Goal: Task Accomplishment & Management: Complete application form

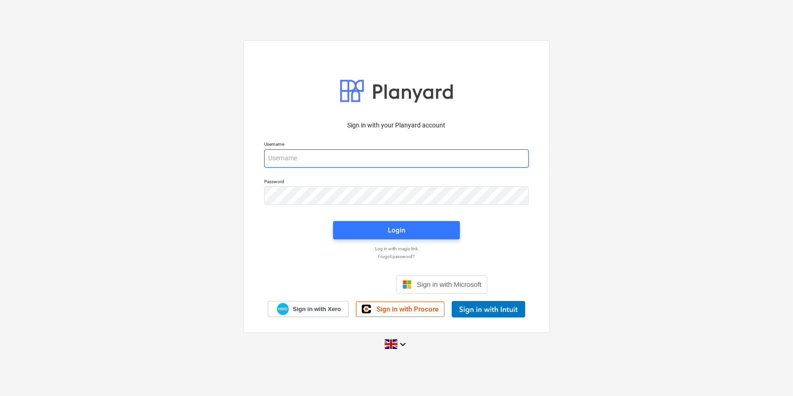
click at [293, 161] on input "email" at bounding box center [396, 158] width 265 height 18
type input "[PERSON_NAME][EMAIL_ADDRESS][PERSON_NAME][DOMAIN_NAME]"
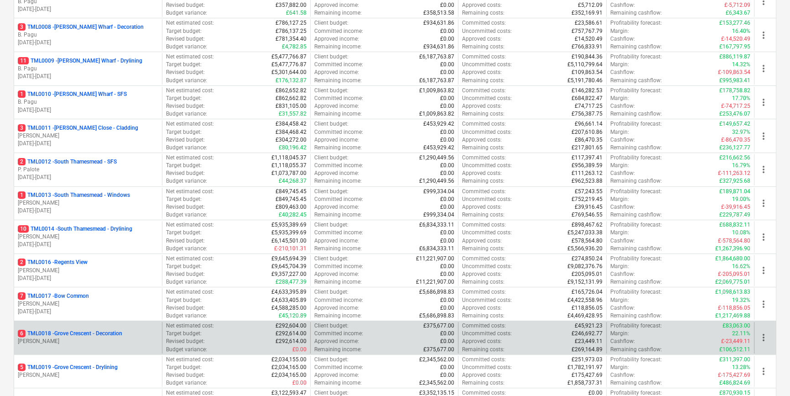
scroll to position [415, 0]
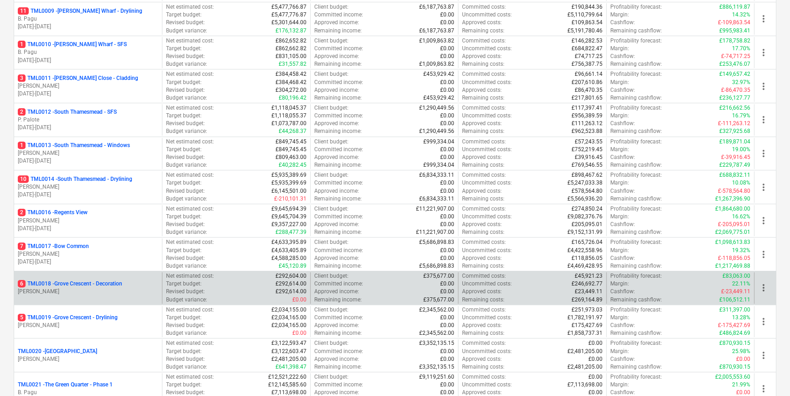
click at [110, 287] on p "[PERSON_NAME]" at bounding box center [88, 291] width 141 height 8
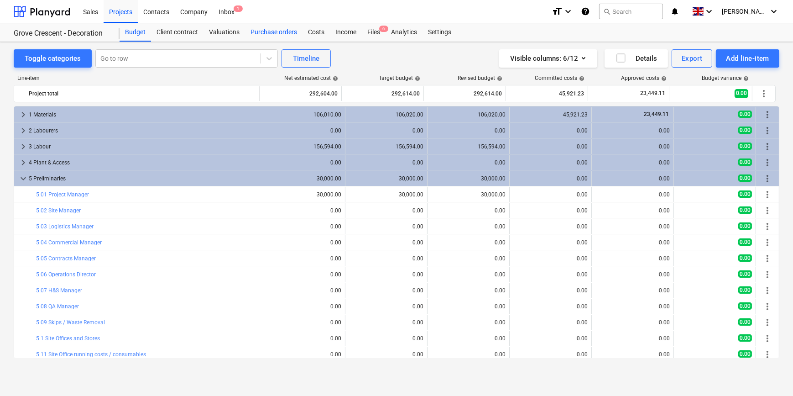
click at [282, 30] on div "Purchase orders" at bounding box center [273, 32] width 57 height 18
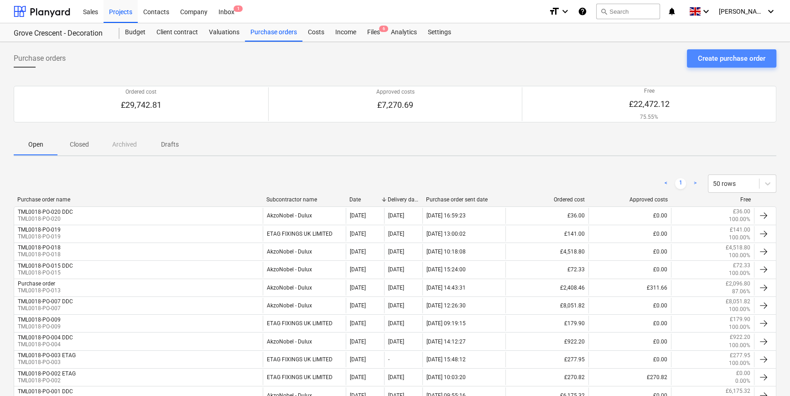
click at [632, 60] on div "Create purchase order" at bounding box center [732, 58] width 68 height 12
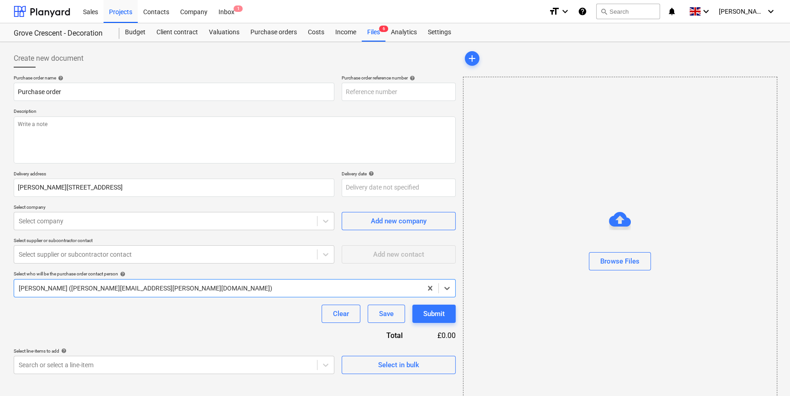
type textarea "x"
type input "TML0018-PO-021"
drag, startPoint x: 397, startPoint y: 91, endPoint x: 340, endPoint y: 92, distance: 57.5
click at [340, 92] on div "Purchase order name help Purchase order Purchase order reference number help TM…" at bounding box center [235, 88] width 442 height 26
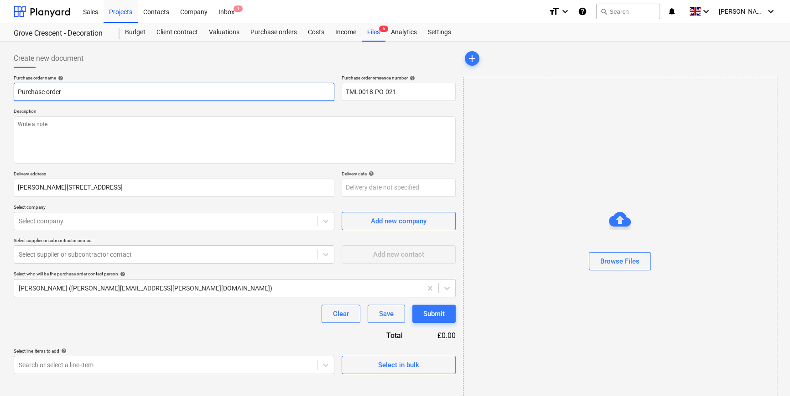
drag, startPoint x: 68, startPoint y: 92, endPoint x: 16, endPoint y: 91, distance: 52.9
click at [16, 91] on input "Purchase order" at bounding box center [174, 92] width 321 height 18
type textarea "x"
paste input "TML0018-PO-021"
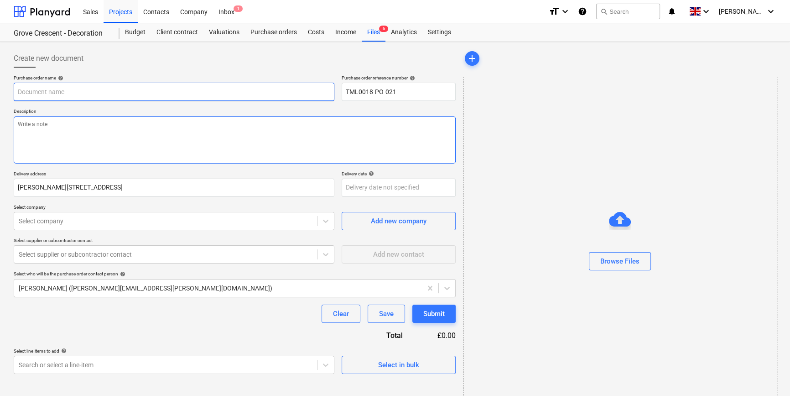
type textarea "x"
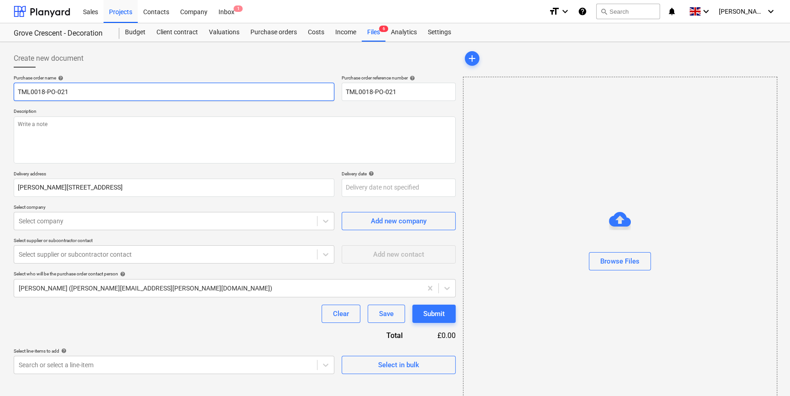
type input "TML0018-PO-021"
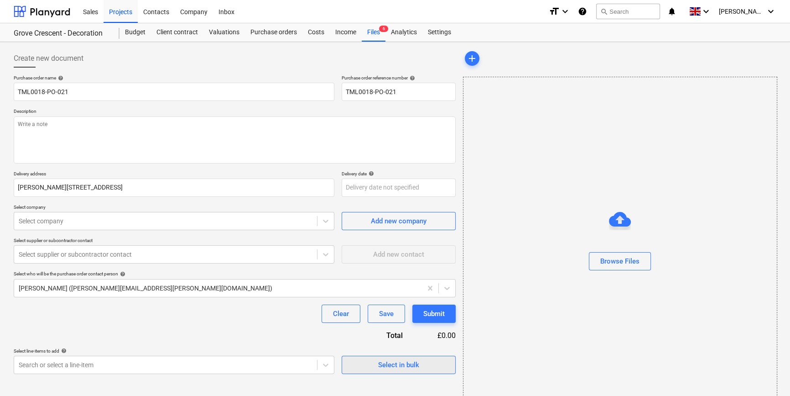
click at [395, 365] on div "Select in bulk" at bounding box center [398, 365] width 41 height 12
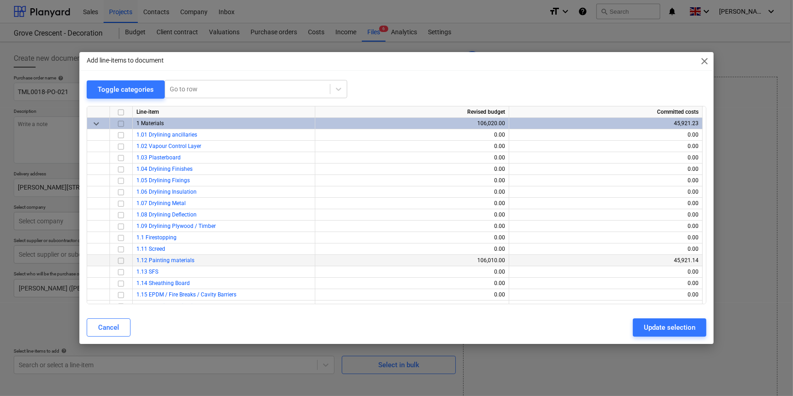
click at [120, 259] on input "checkbox" at bounding box center [120, 260] width 11 height 11
click at [632, 328] on button "Update selection" at bounding box center [669, 327] width 73 height 18
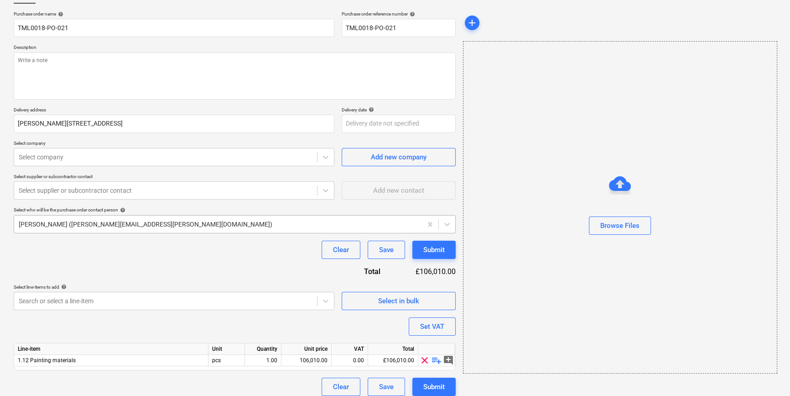
scroll to position [71, 0]
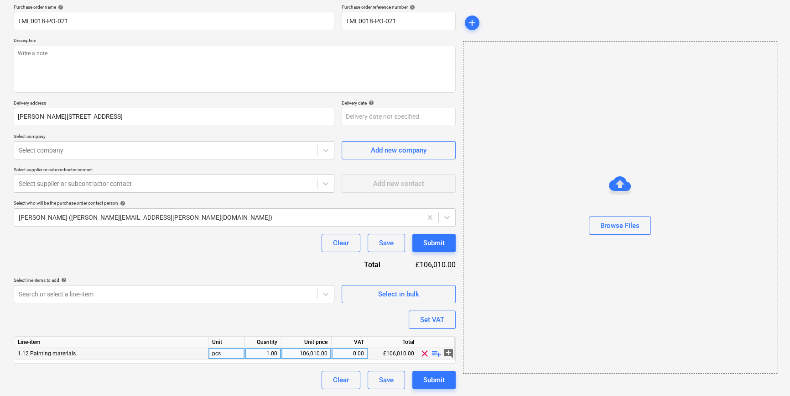
click at [433, 354] on span "playlist_add" at bounding box center [436, 353] width 11 height 11
type textarea "x"
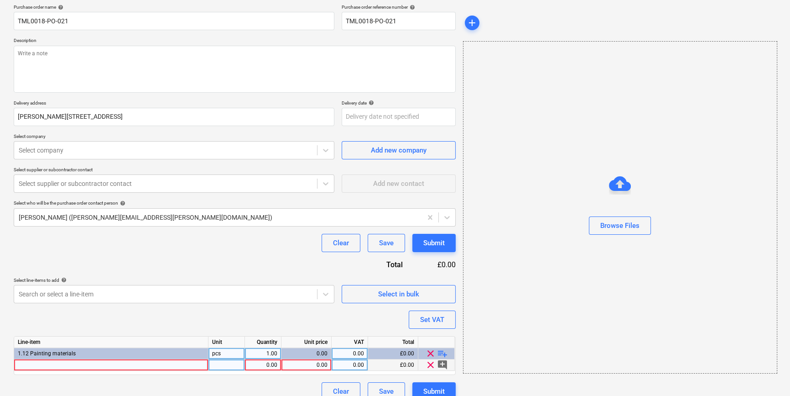
click at [30, 367] on div at bounding box center [111, 364] width 194 height 11
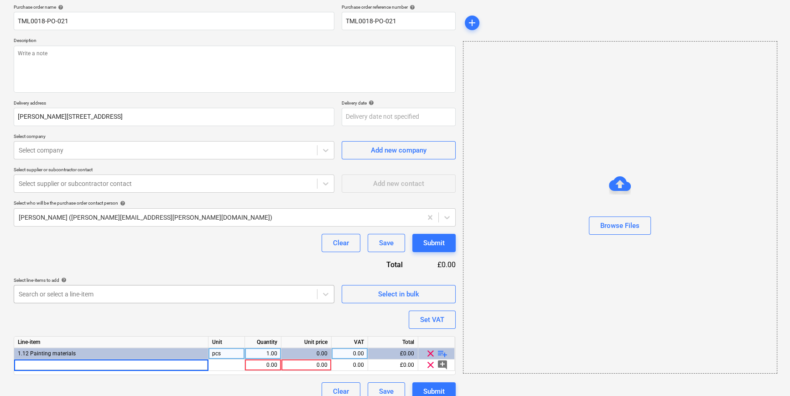
type input "Dulux Decorator Centre Masking Tape 24MM x 50M"
type textarea "x"
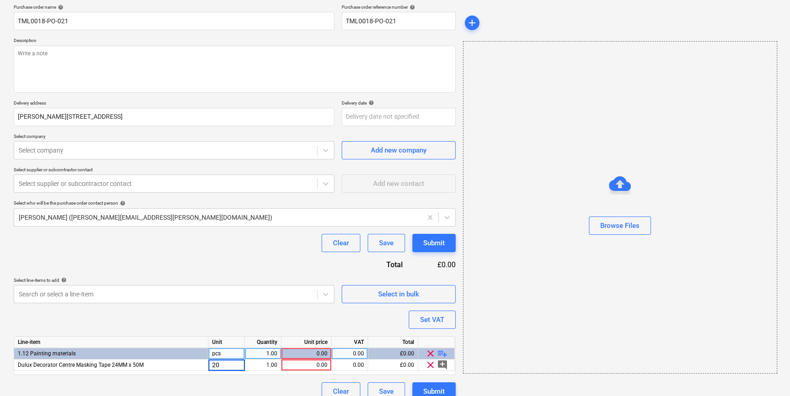
type input "200"
type textarea "x"
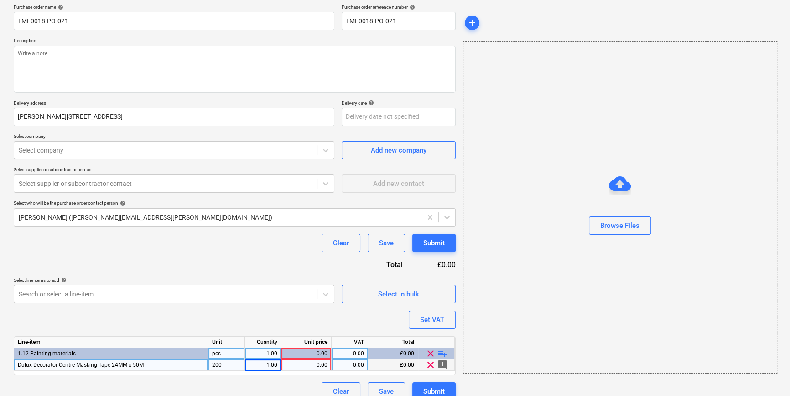
click at [231, 365] on div "200" at bounding box center [226, 364] width 36 height 11
type input "roll"
type textarea "x"
type input "200"
type textarea "x"
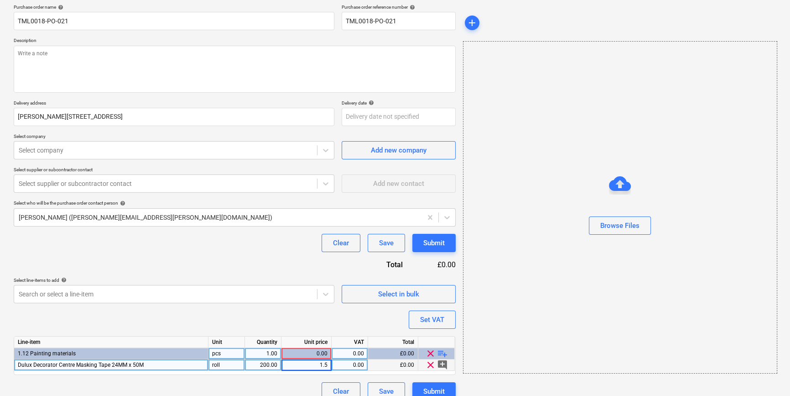
type input "1.59"
type textarea "x"
type input "20"
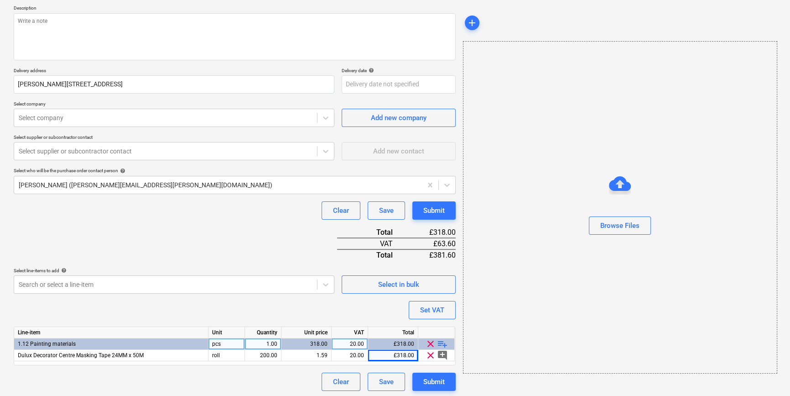
scroll to position [105, 0]
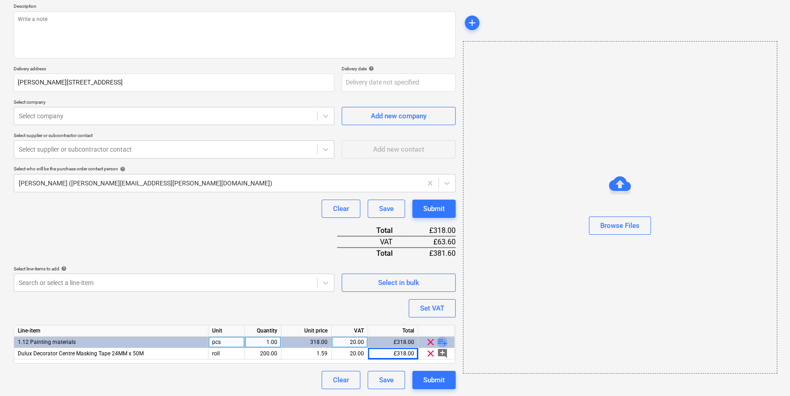
click at [442, 341] on span "playlist_add" at bounding box center [442, 341] width 11 height 11
type textarea "x"
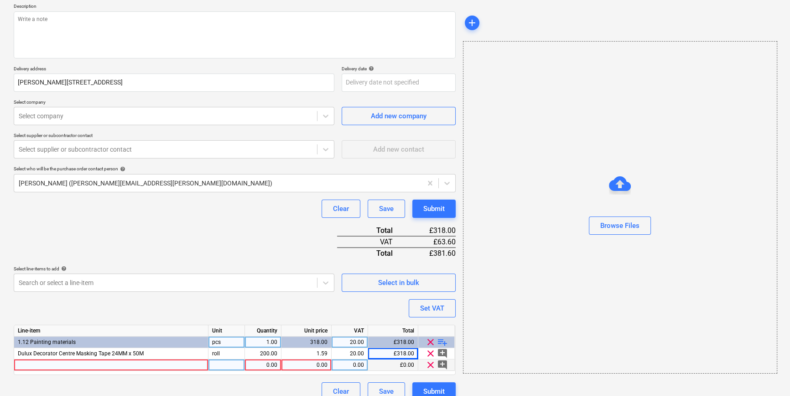
click at [26, 364] on div at bounding box center [111, 364] width 194 height 11
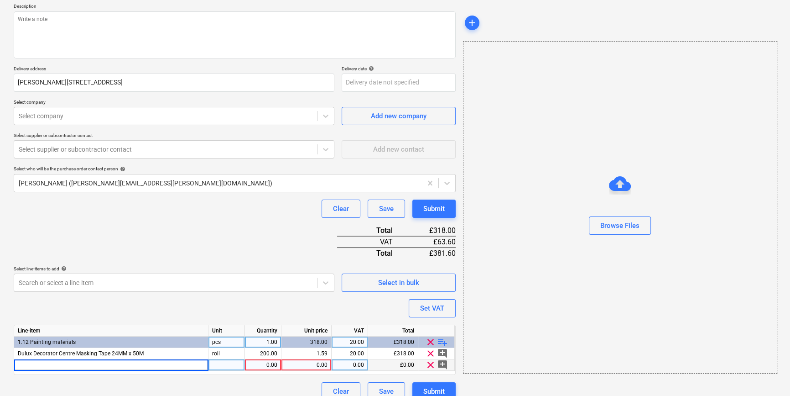
type input "Advanced Duo Dust Sheet 12x9FT"
type textarea "x"
type input "10"
type textarea "x"
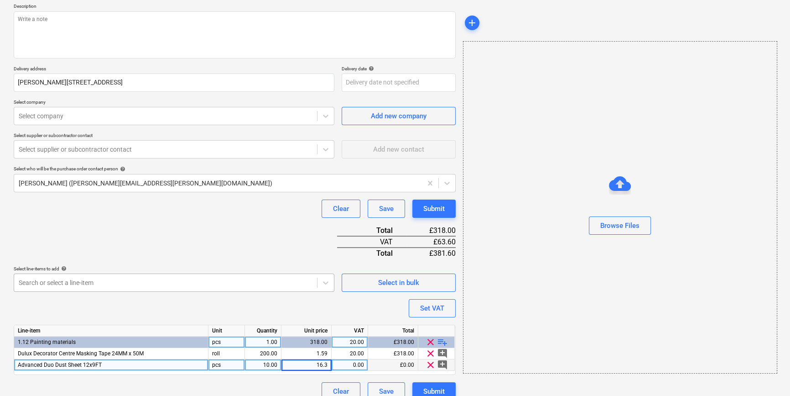
type input "16.38"
type textarea "x"
type input "20"
click at [444, 342] on span "playlist_add" at bounding box center [442, 341] width 11 height 11
type textarea "x"
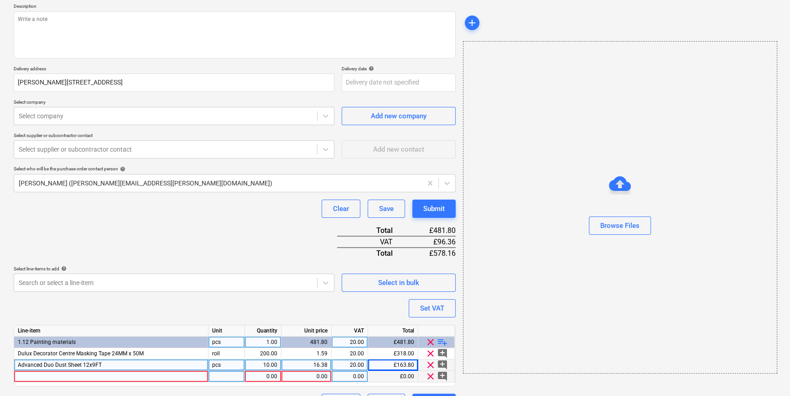
click at [30, 375] on div at bounding box center [111, 375] width 194 height 11
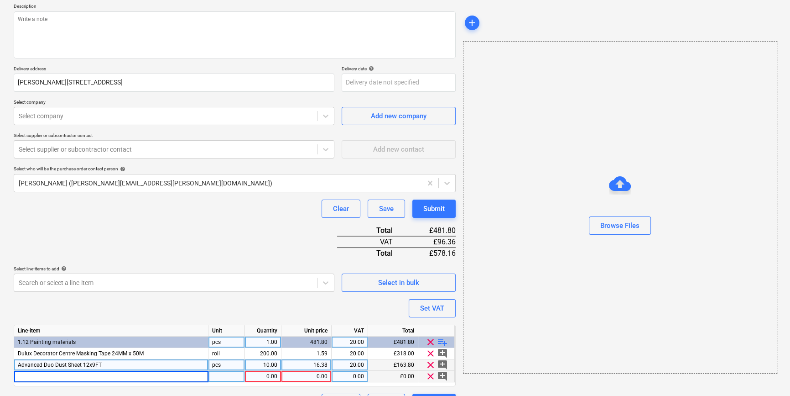
type input "Indasa Cover Roll Masking Film 25mx1800mm"
type textarea "x"
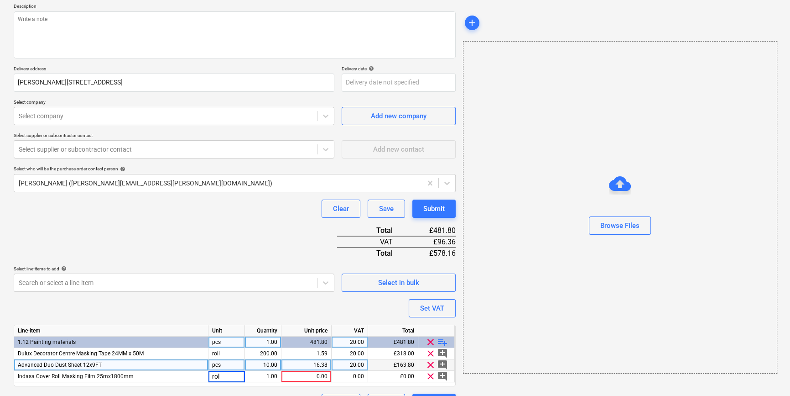
type input "roll"
type textarea "x"
type input "20"
type textarea "x"
type input "7.2"
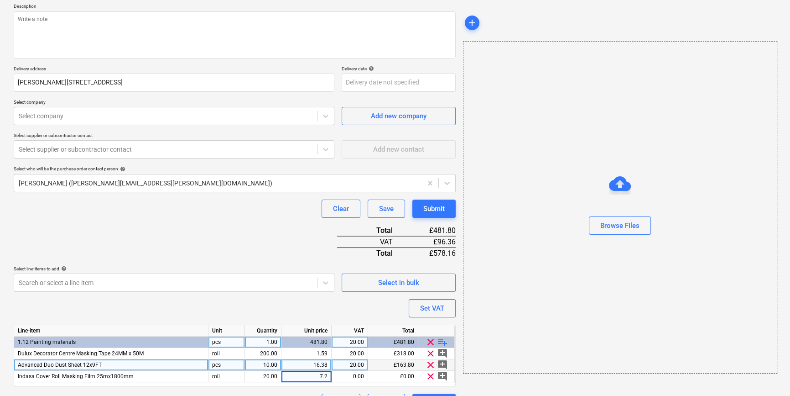
type textarea "x"
type input "20"
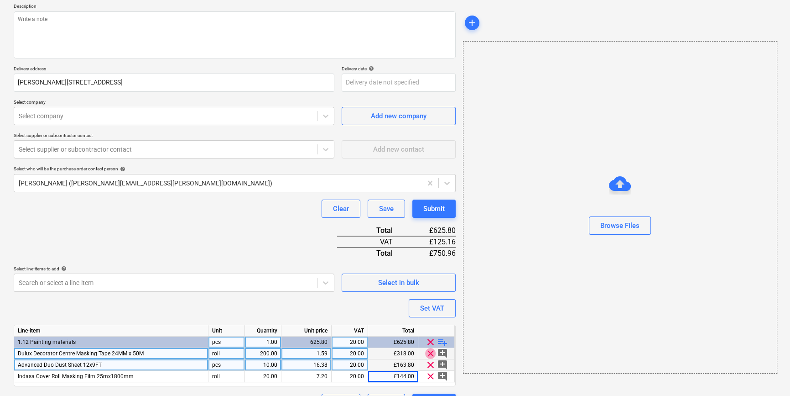
click at [431, 353] on span "clear" at bounding box center [430, 353] width 11 height 11
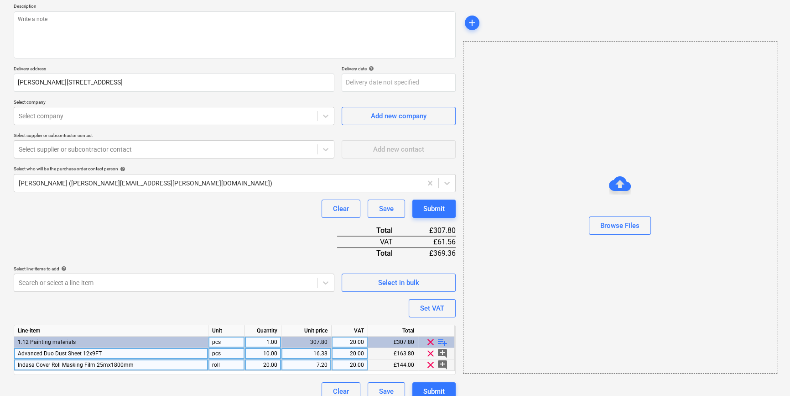
click at [442, 343] on span "playlist_add" at bounding box center [442, 341] width 11 height 11
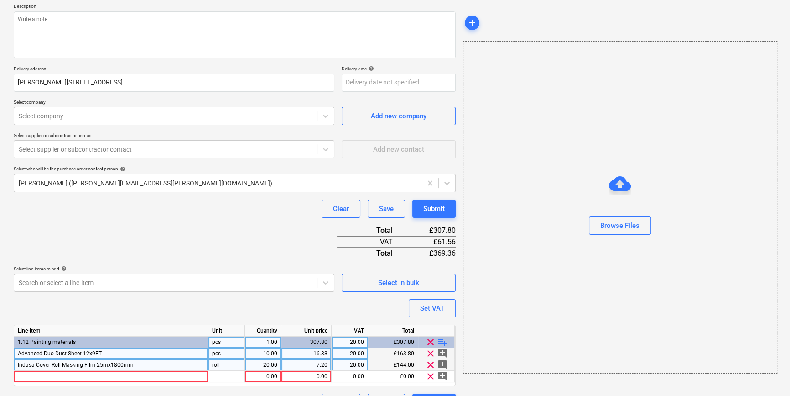
type textarea "x"
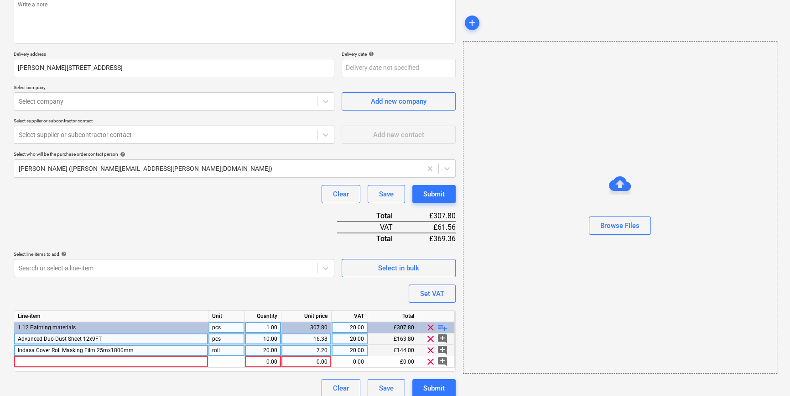
scroll to position [128, 0]
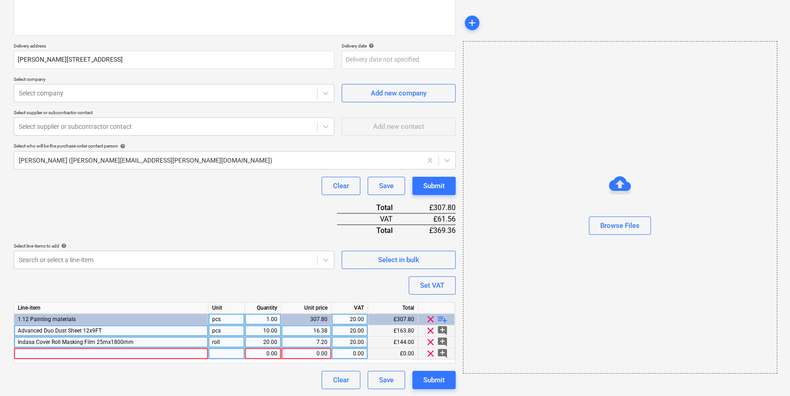
click at [22, 353] on div at bounding box center [111, 353] width 194 height 11
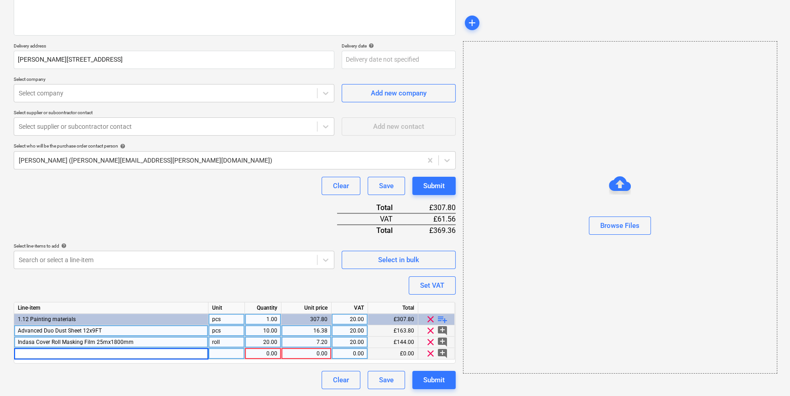
type input "Dulux Decorator Centre Masking Tape 48MM x 50M"
type textarea "x"
type input "roll"
type textarea "x"
type input "200"
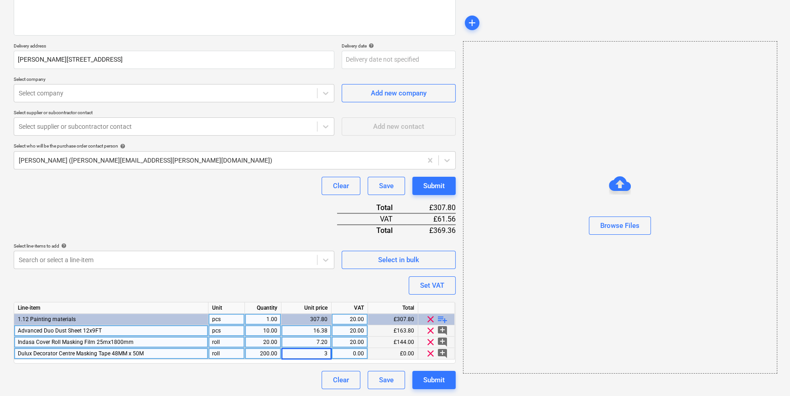
type textarea "x"
type input "3.05"
type textarea "x"
type input "20"
click at [444, 317] on span "playlist_add" at bounding box center [442, 318] width 11 height 11
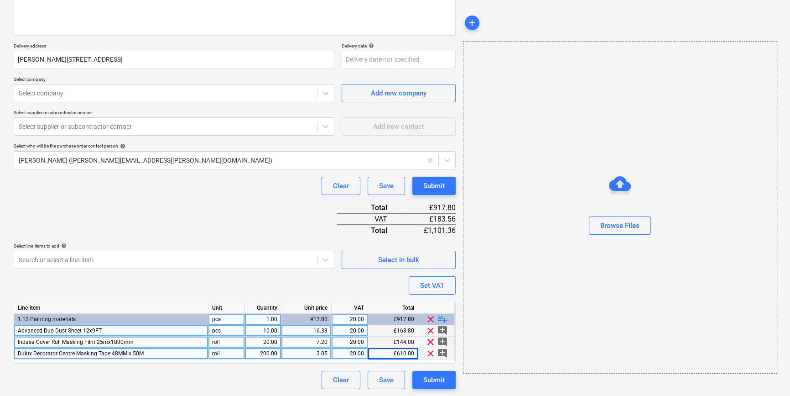
type textarea "x"
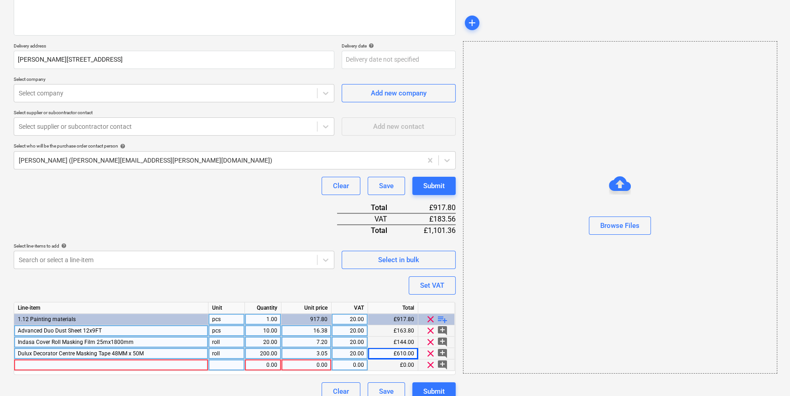
click at [42, 364] on div at bounding box center [111, 364] width 194 height 11
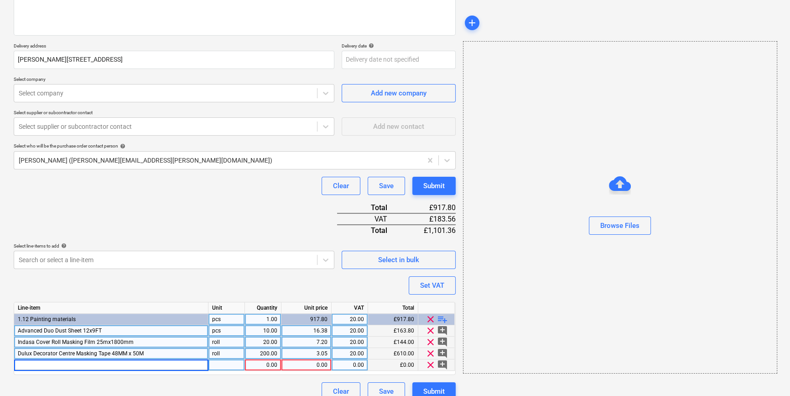
type input "Ultragrime Biodegradable XXLWipes 100PK"
type textarea "x"
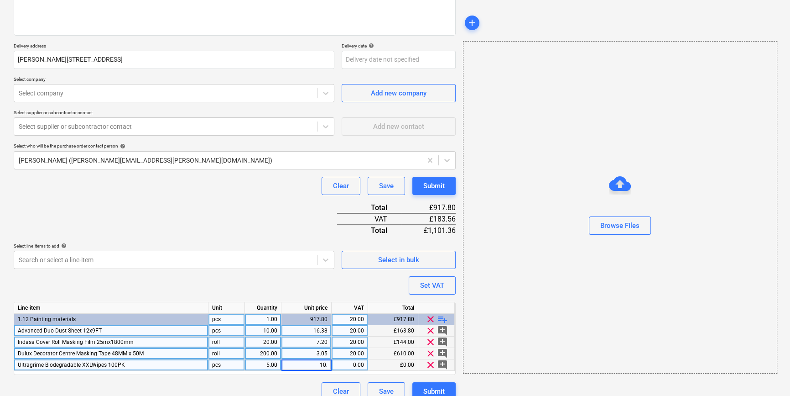
type input "10.8"
click at [357, 62] on body "Sales Projects Contacts Company Inbox format_size keyboard_arrow_down help sear…" at bounding box center [395, 70] width 790 height 396
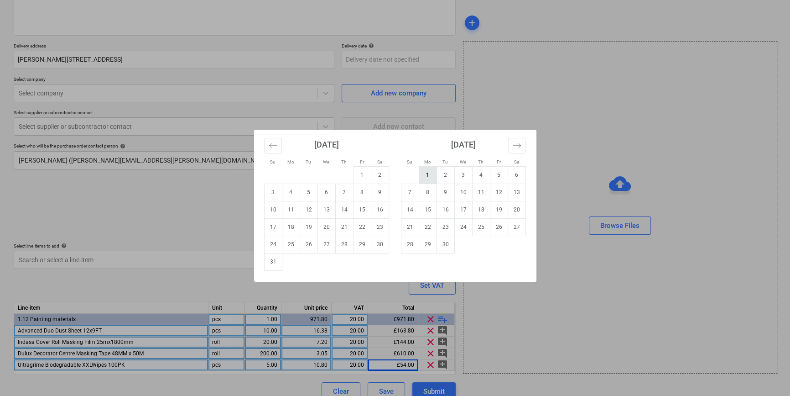
click at [429, 172] on td "1" at bounding box center [428, 174] width 18 height 17
type textarea "x"
type input "[DATE]"
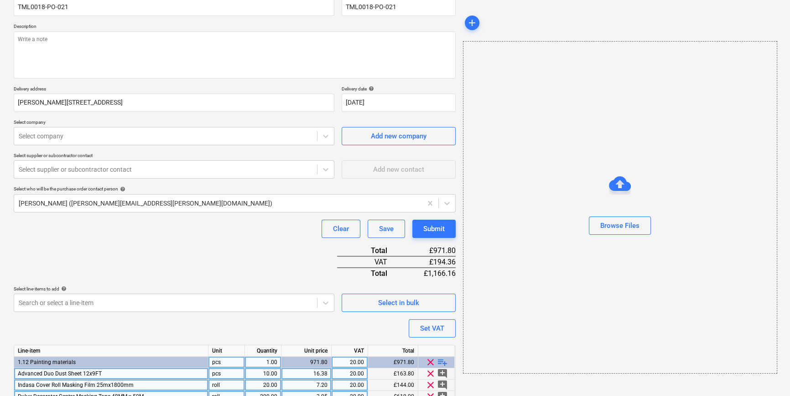
scroll to position [3, 0]
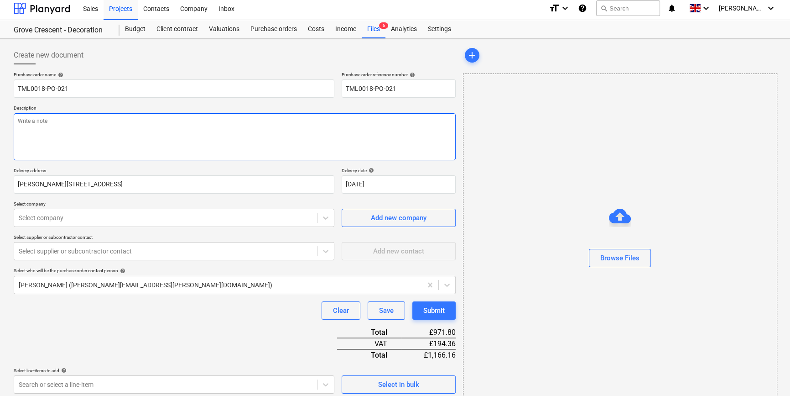
click at [29, 128] on textarea at bounding box center [235, 136] width 442 height 47
type textarea "x"
type textarea "S"
type textarea "x"
type textarea "Si"
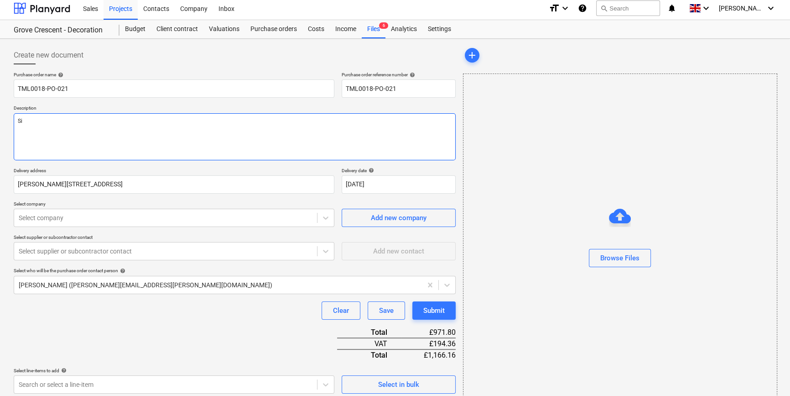
type textarea "x"
type textarea "Sit"
type textarea "x"
type textarea "Site"
type textarea "x"
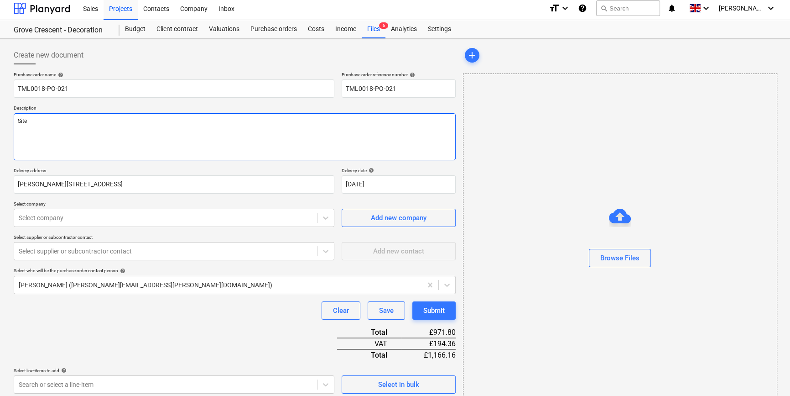
type textarea "Site"
type textarea "x"
type textarea "Site c"
type textarea "x"
type textarea "Site co"
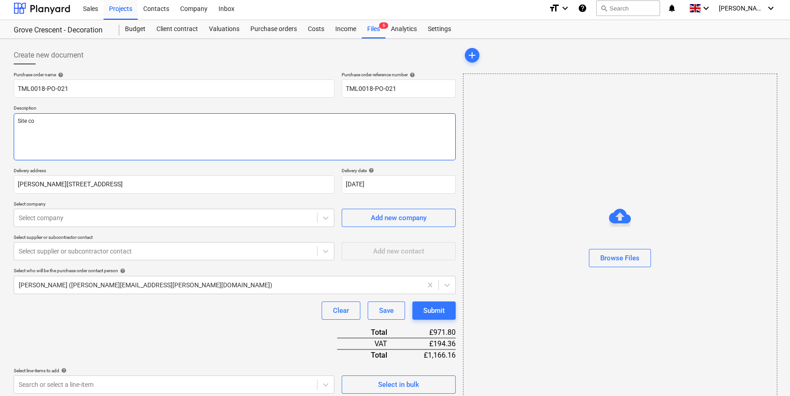
type textarea "x"
type textarea "Site con"
type textarea "x"
type textarea "Site cont"
type textarea "x"
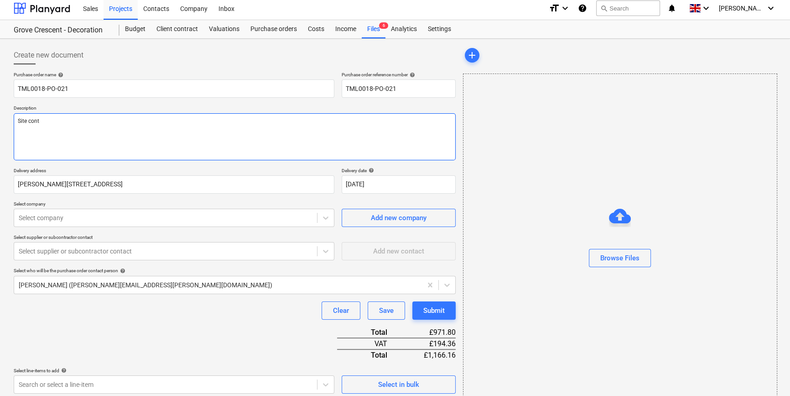
type textarea "Site conta"
type textarea "x"
type textarea "Site contac"
type textarea "x"
type textarea "Site contact"
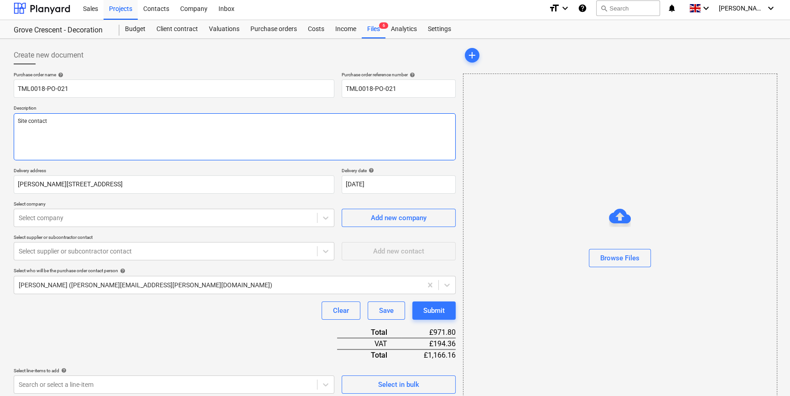
type textarea "x"
type textarea "Site contact"
type textarea "x"
type textarea "Site contact C"
type textarea "x"
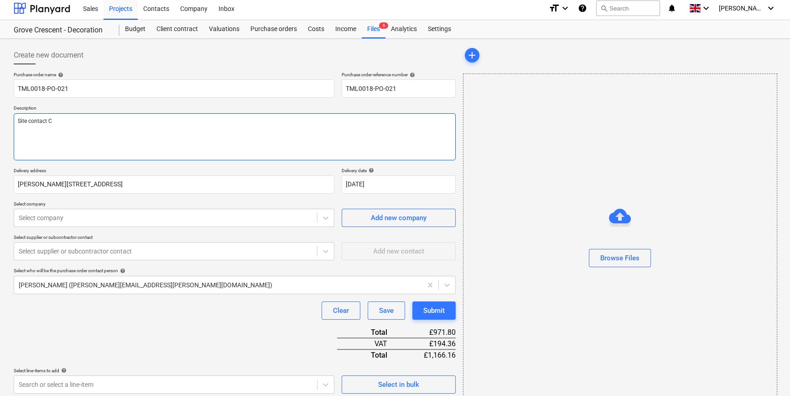
type textarea "Site contact Co"
type textarea "x"
type textarea "Site contact Cor"
type textarea "x"
type textarea "Site contact Corn"
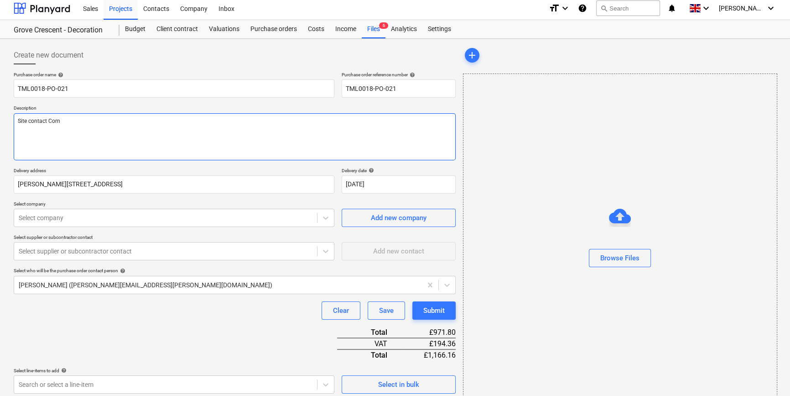
type textarea "x"
type textarea "Site contact Corne"
type textarea "x"
type textarea "Site contact [PERSON_NAME]"
type textarea "x"
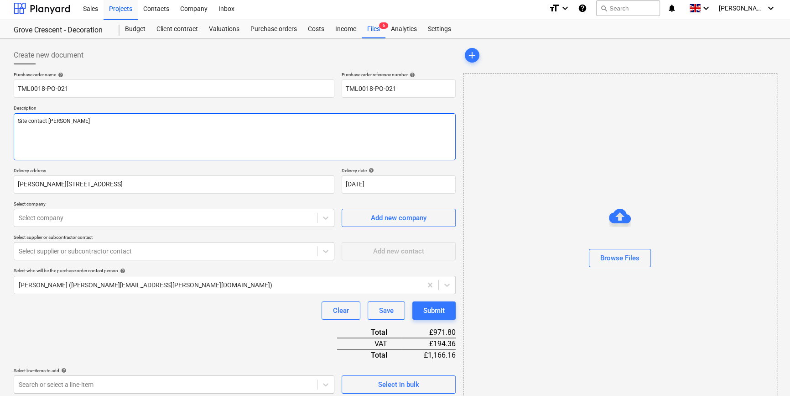
type textarea "Site contact [PERSON_NAME]"
type textarea "x"
type textarea "Site contact [PERSON_NAME] 0"
type textarea "x"
type textarea "Site contact [PERSON_NAME] 07"
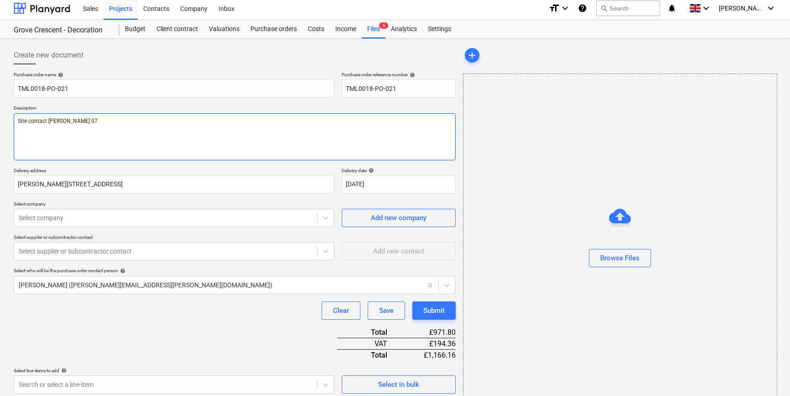
type textarea "x"
type textarea "Site contact [PERSON_NAME] 078"
type textarea "x"
type textarea "Site contact [PERSON_NAME] 0785"
type textarea "x"
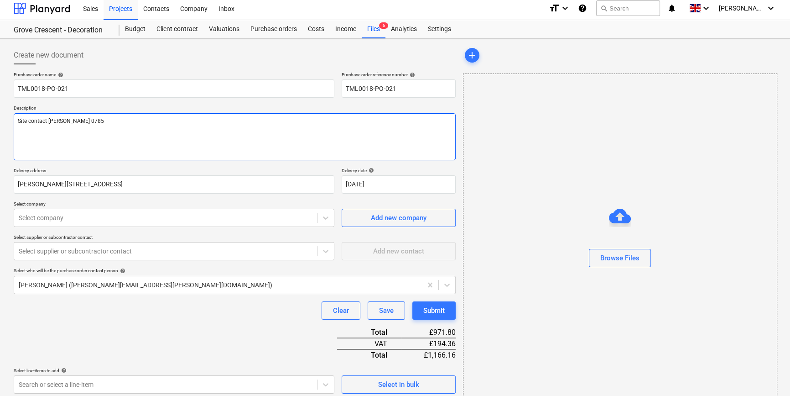
type textarea "Site contact [PERSON_NAME] 07853"
type textarea "x"
type textarea "Site contact [PERSON_NAME] 07853"
type textarea "x"
type textarea "Site contact [PERSON_NAME] 07853 3"
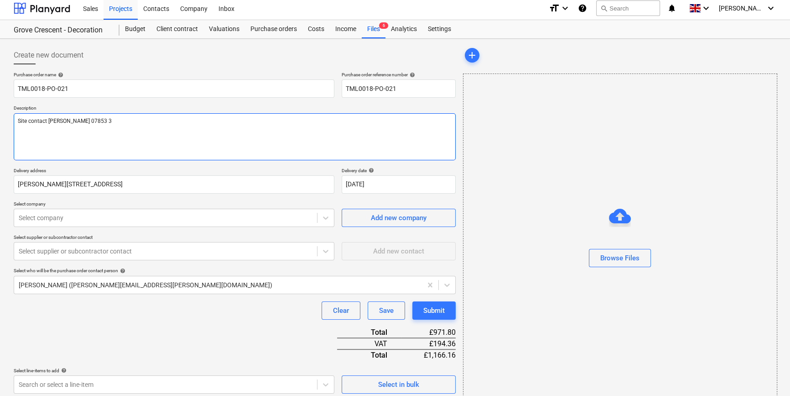
type textarea "x"
type textarea "Site contact [PERSON_NAME] [PHONE_NUMBER]"
type textarea "x"
type textarea "Site contact [PERSON_NAME] [PHONE_NUMBER]"
type textarea "x"
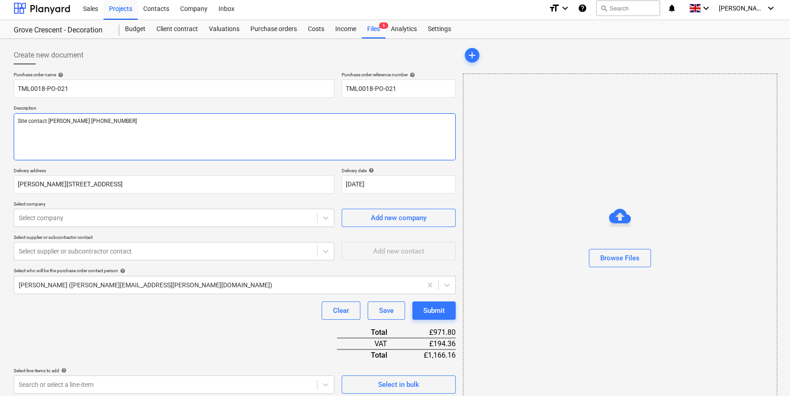
type textarea "Site contact [PERSON_NAME] [PHONE_NUMBER]"
type textarea "x"
type textarea "Site contact [PERSON_NAME] [PHONE_NUMBER]"
type textarea "x"
click at [183, 136] on textarea "Site contact [PERSON_NAME] [PHONE_NUMBER]" at bounding box center [235, 136] width 442 height 47
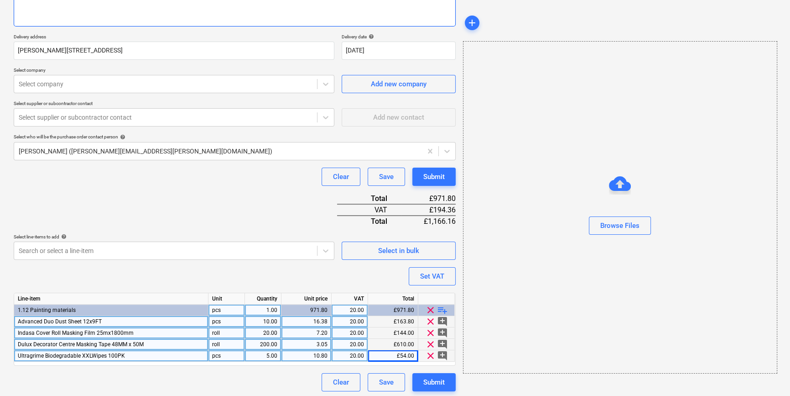
scroll to position [139, 0]
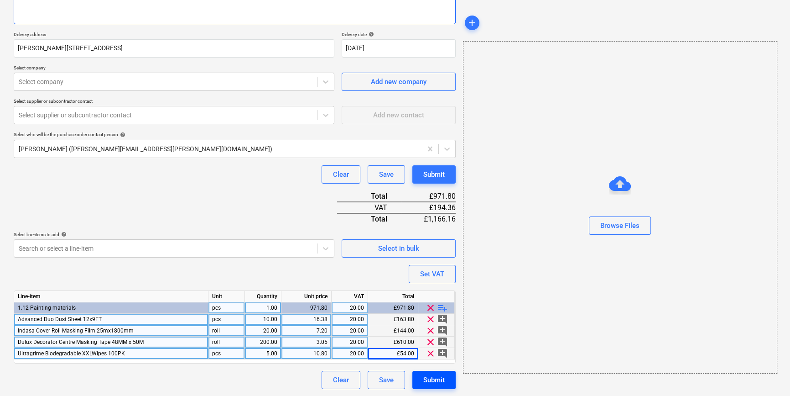
type textarea "Site contact [PERSON_NAME] [PHONE_NUMBER]"
click at [438, 377] on div "Submit" at bounding box center [433, 380] width 21 height 12
type textarea "x"
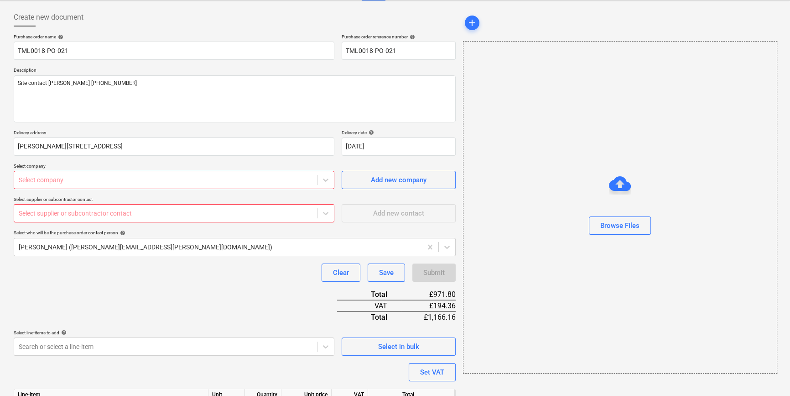
scroll to position [56, 0]
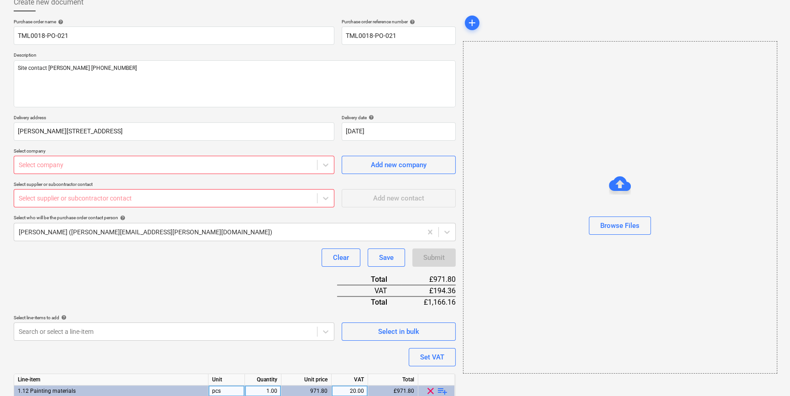
click at [53, 169] on div "Select company" at bounding box center [165, 164] width 303 height 13
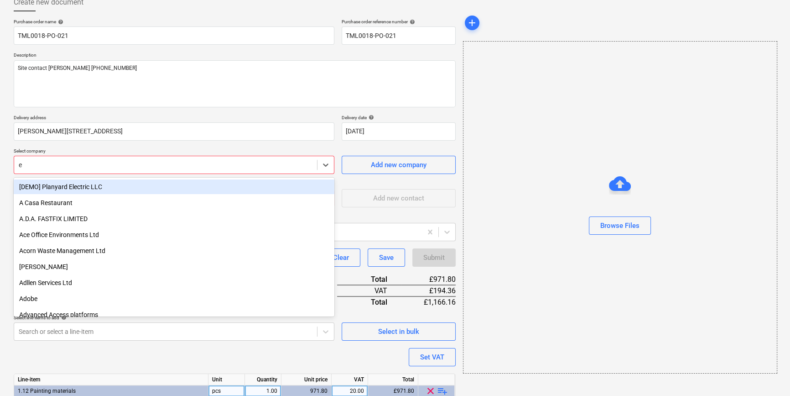
type input "e"
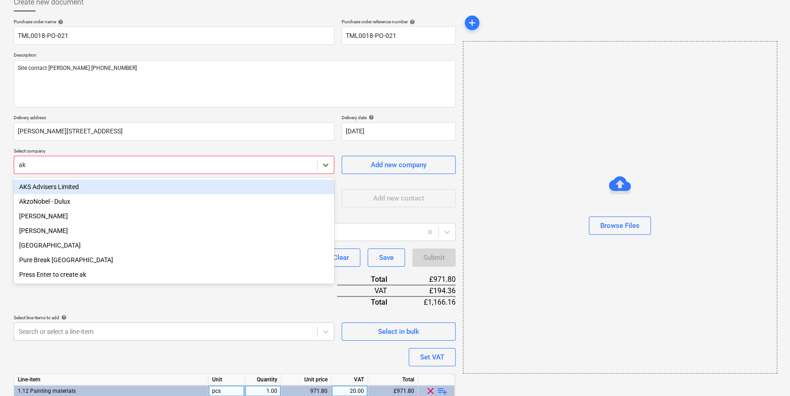
type input "akz"
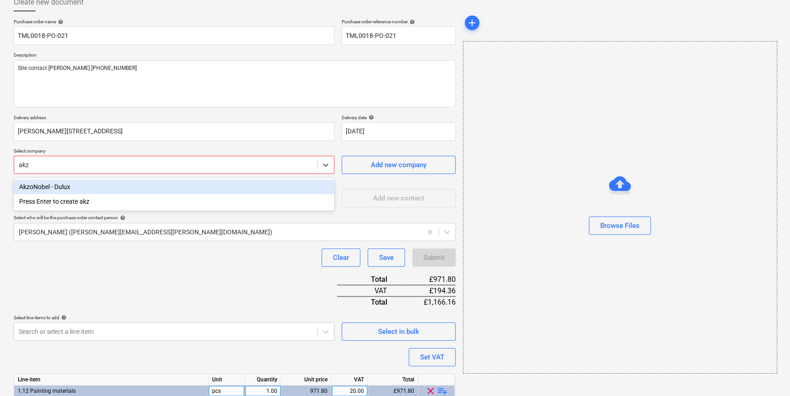
click at [50, 183] on div "AkzoNobel - Dulux" at bounding box center [174, 186] width 321 height 15
type textarea "x"
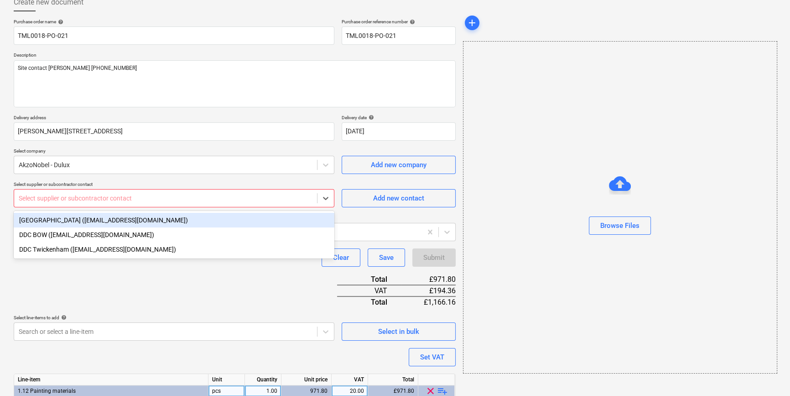
click at [44, 195] on div at bounding box center [166, 197] width 294 height 9
click at [50, 219] on div "[GEOGRAPHIC_DATA] ([EMAIL_ADDRESS][DOMAIN_NAME])" at bounding box center [174, 220] width 321 height 15
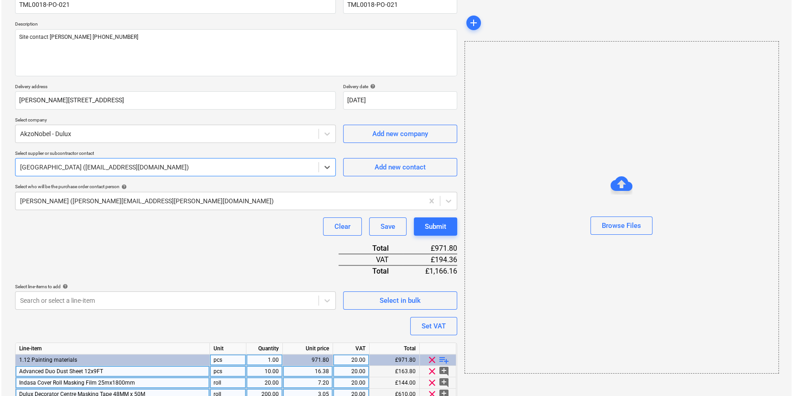
scroll to position [139, 0]
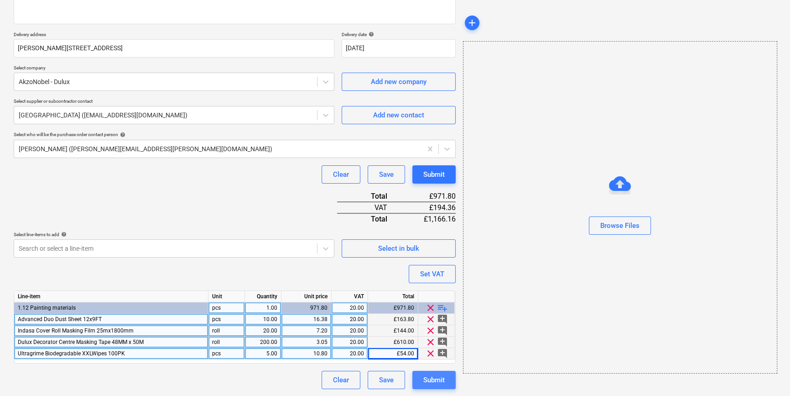
click at [433, 378] on div "Submit" at bounding box center [433, 380] width 21 height 12
type textarea "x"
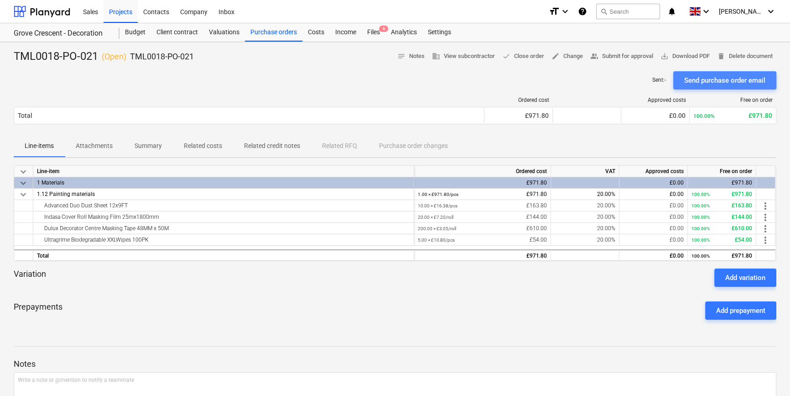
click at [632, 80] on div "Send purchase order email" at bounding box center [724, 80] width 81 height 12
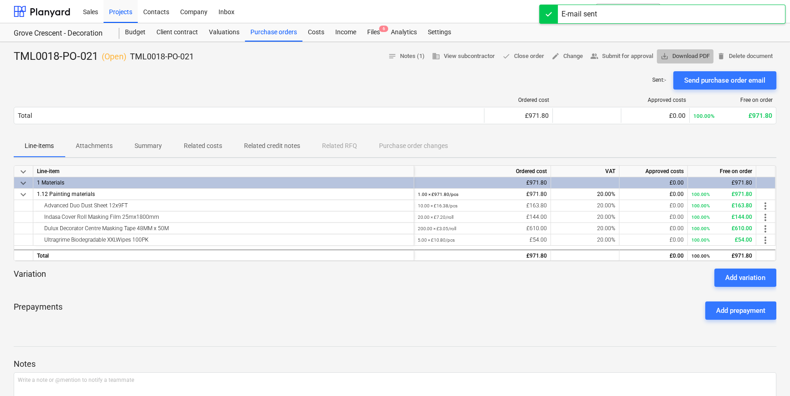
click at [632, 57] on span "save_alt Download PDF" at bounding box center [685, 56] width 49 height 10
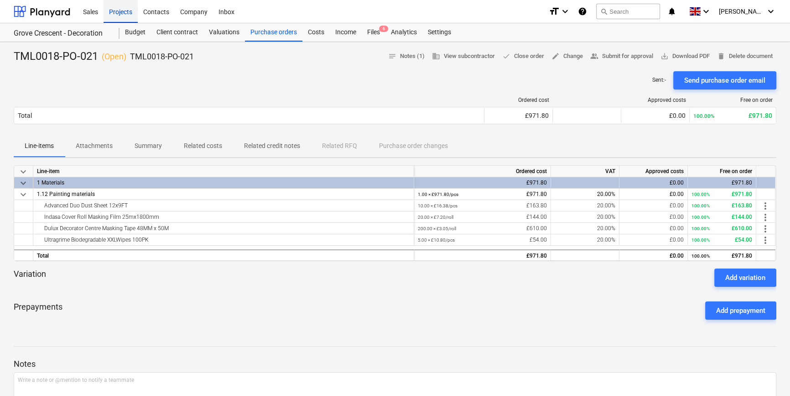
click at [115, 15] on div "Projects" at bounding box center [121, 11] width 34 height 23
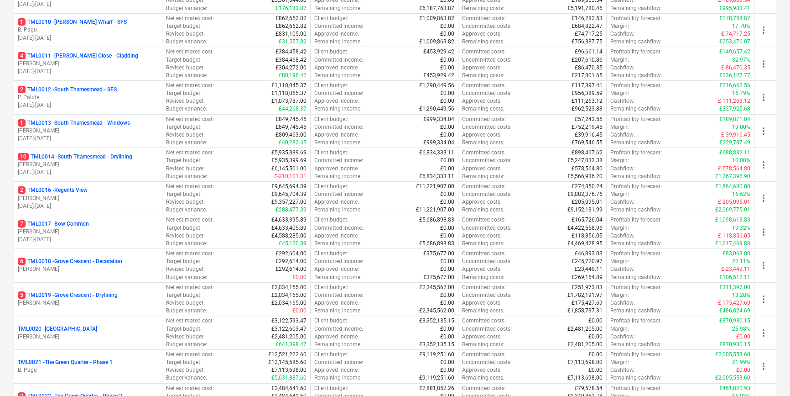
scroll to position [456, 0]
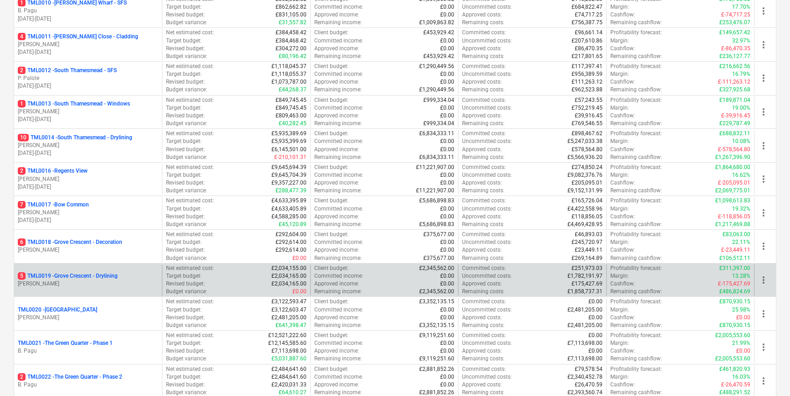
click at [80, 288] on div "5 TML0019 - Grove Crescent - Drylining [PERSON_NAME]" at bounding box center [88, 279] width 148 height 31
click at [79, 275] on p "5 TML0019 - [GEOGRAPHIC_DATA] - Drylining" at bounding box center [68, 276] width 100 height 8
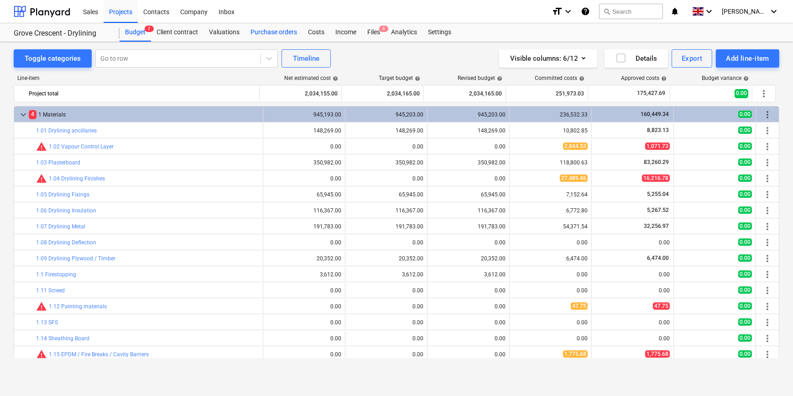
click at [270, 32] on div "Purchase orders" at bounding box center [273, 32] width 57 height 18
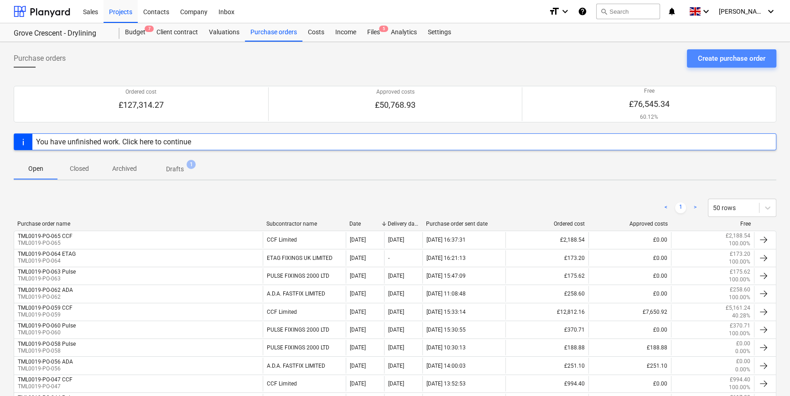
click at [632, 57] on div "Create purchase order" at bounding box center [732, 58] width 68 height 12
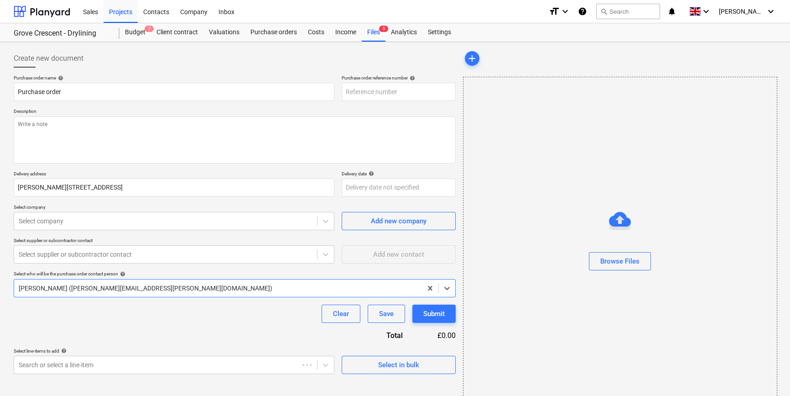
type textarea "x"
type input "TML0019-PO-066"
drag, startPoint x: 397, startPoint y: 87, endPoint x: 340, endPoint y: 92, distance: 57.2
click at [340, 92] on div "Purchase order name help Purchase order Purchase order reference number help TM…" at bounding box center [235, 88] width 442 height 26
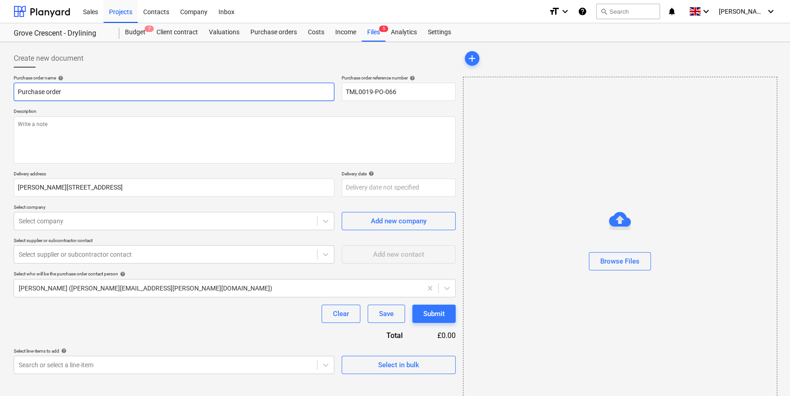
drag, startPoint x: 63, startPoint y: 91, endPoint x: 14, endPoint y: 93, distance: 48.8
click at [14, 93] on input "Purchase order" at bounding box center [174, 92] width 321 height 18
type textarea "x"
paste input "TML0019-PO-066"
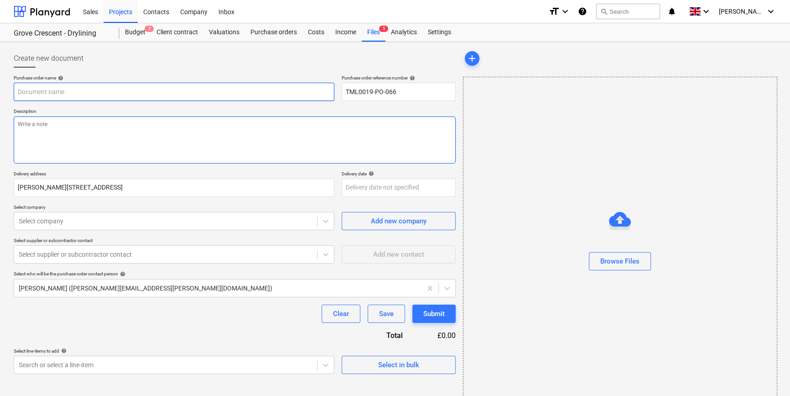
type textarea "x"
type input "TML0019-PO-066"
type textarea "x"
type input "TML0019-PO-066"
type textarea "x"
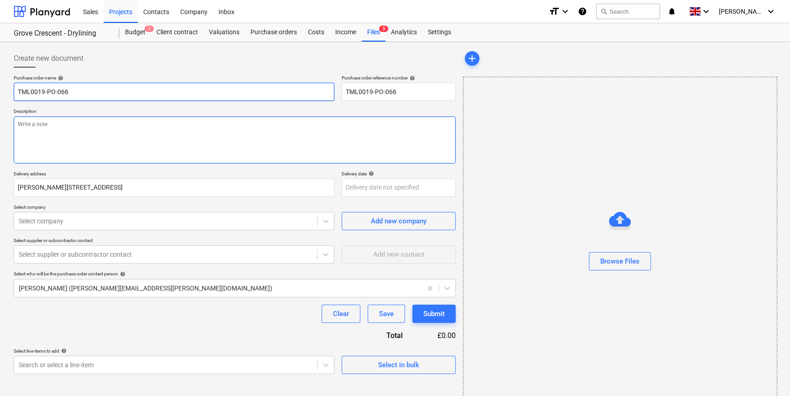
type input "TML0019-PO-066 E"
type textarea "x"
type input "TML0019-PO-066 En"
type textarea "x"
type input "TML0019-PO-066 Enc"
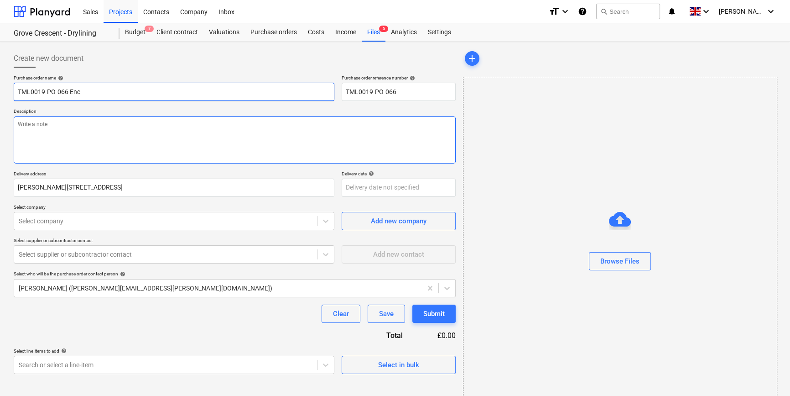
type textarea "x"
type input "TML0019-PO-066 Enco"
type textarea "x"
type input "TML0019-PO-066 Encon"
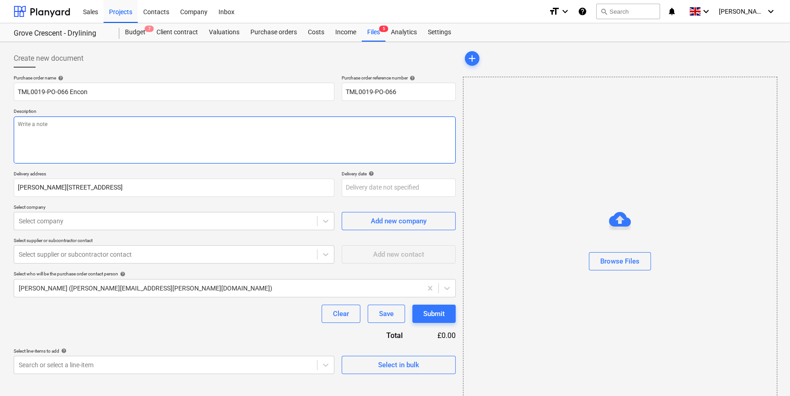
click at [56, 134] on textarea at bounding box center [235, 139] width 442 height 47
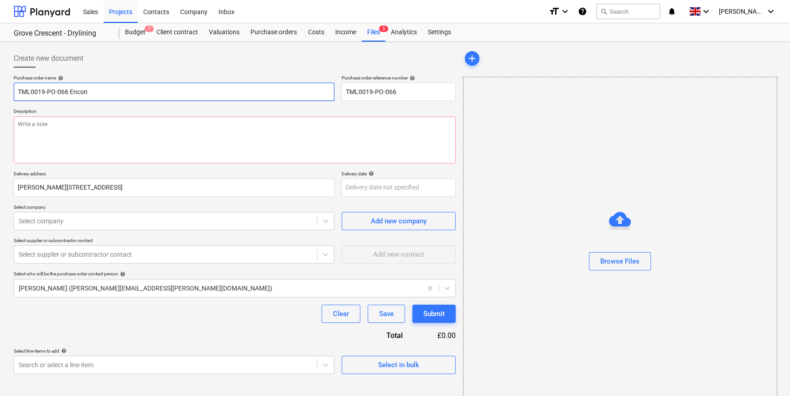
click at [95, 88] on input "TML0019-PO-066 Encon" at bounding box center [174, 92] width 321 height 18
type textarea "x"
type input "TML0019-PO-066 Enco"
type textarea "x"
type input "TML0019-PO-066 Enc"
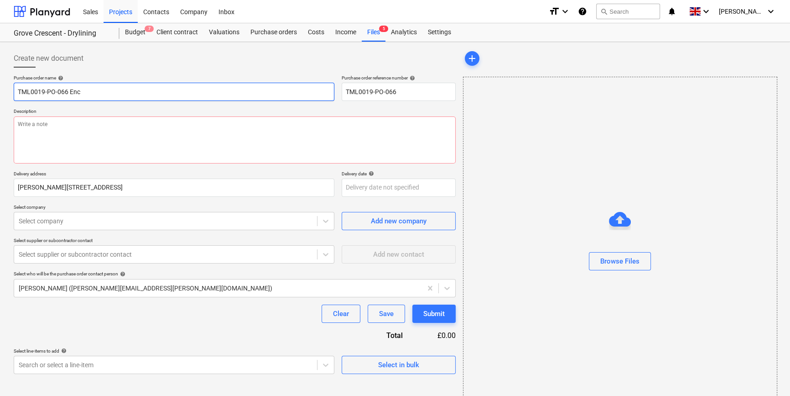
type textarea "x"
type input "TML0019-PO-066 En"
type textarea "x"
type input "TML0019-PO-066 E"
type textarea "x"
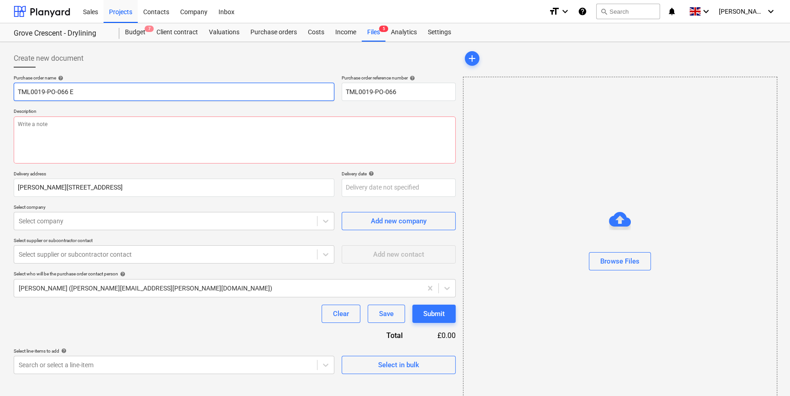
type input "TML0019-PO-066"
type textarea "x"
type input "TML0019-PO-066 C"
type textarea "x"
type input "TML0019-PO-066 CC"
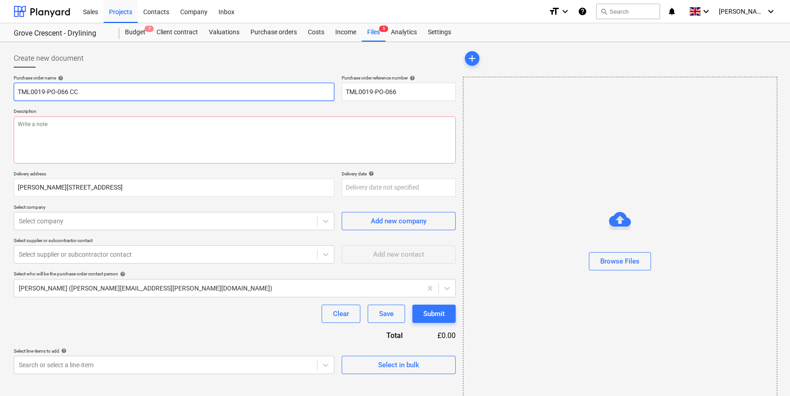
type textarea "x"
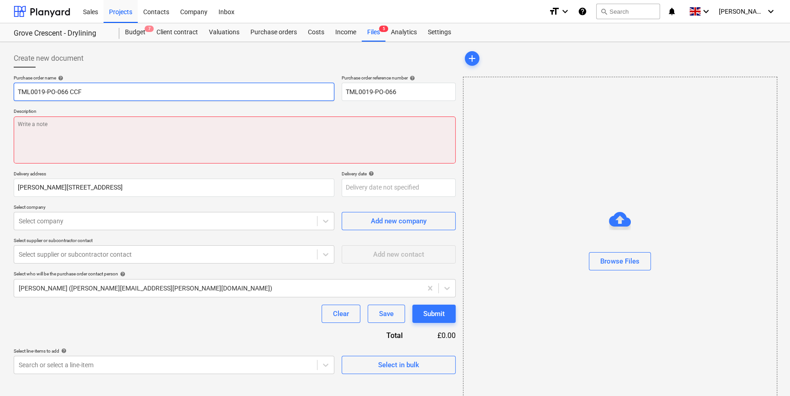
type input "TML0019-PO-066 CCF"
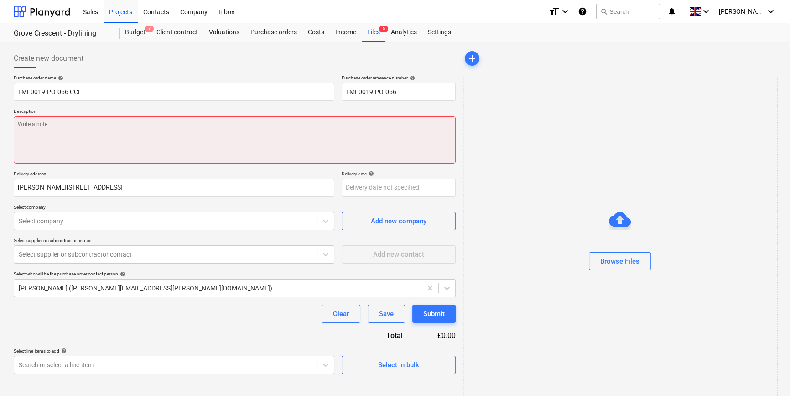
click at [66, 137] on textarea at bounding box center [235, 139] width 442 height 47
paste textarea "Site contact [PERSON_NAME] [PHONE_NUMBER]"
type textarea "x"
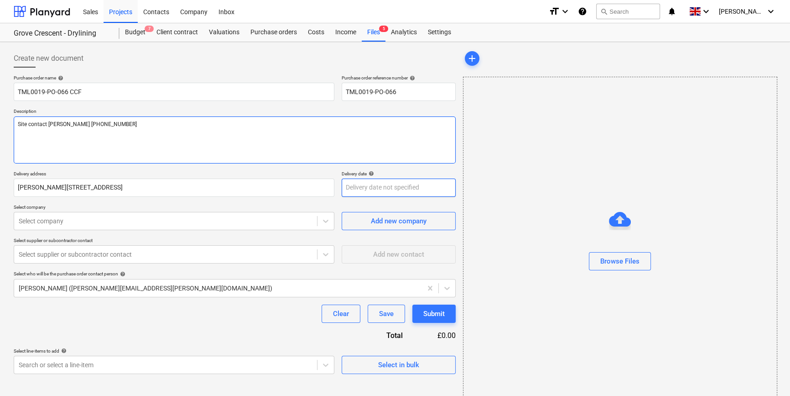
type textarea "Site contact [PERSON_NAME] [PHONE_NUMBER]"
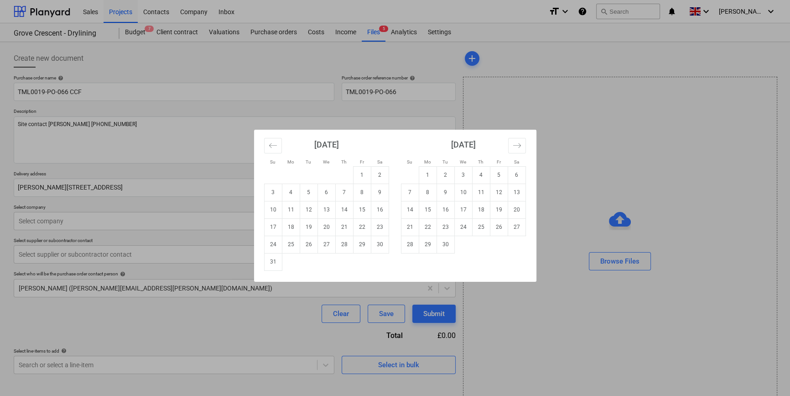
click at [348, 185] on body "Sales Projects Contacts Company Inbox format_size keyboard_arrow_down help sear…" at bounding box center [395, 198] width 790 height 396
click at [442, 173] on td "2" at bounding box center [446, 174] width 18 height 17
type textarea "x"
type input "[DATE]"
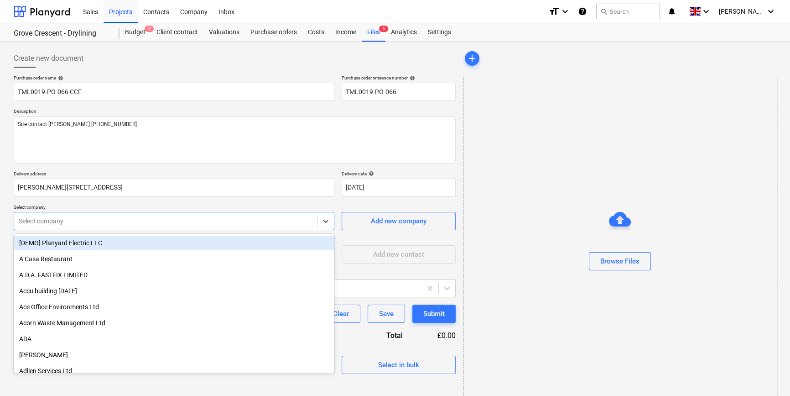
click at [104, 223] on div at bounding box center [166, 220] width 294 height 9
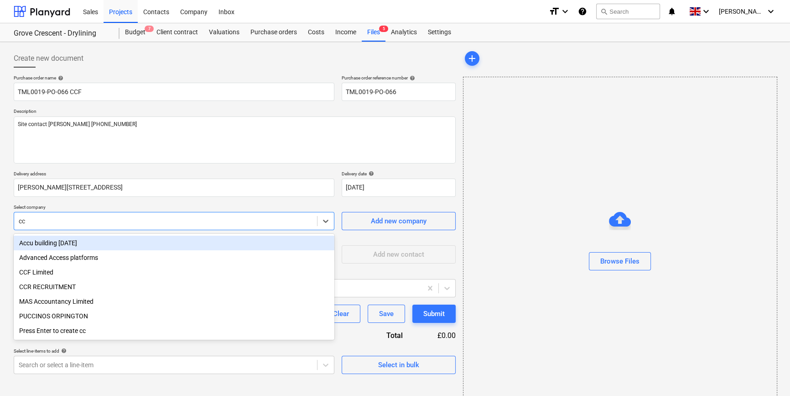
type input "ccf"
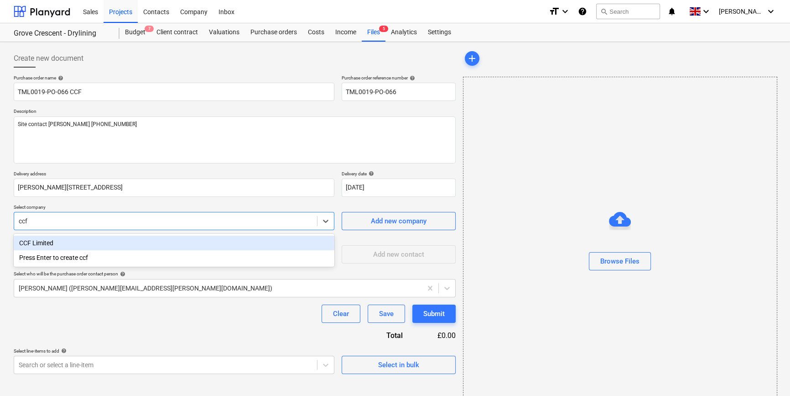
click at [60, 242] on div "CCF Limited" at bounding box center [174, 242] width 321 height 15
type textarea "x"
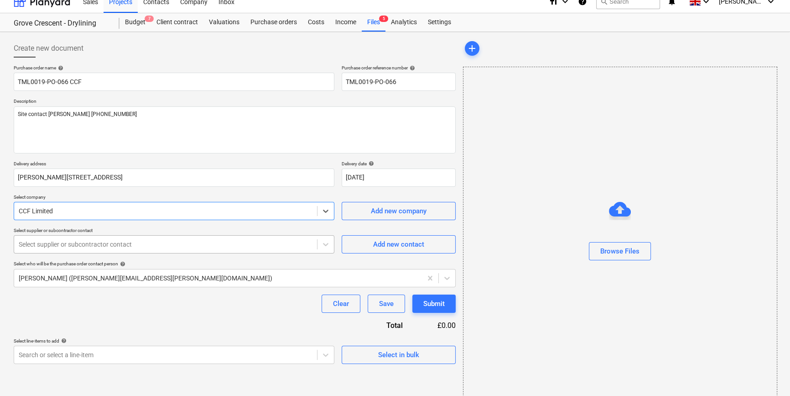
click at [50, 257] on body "Sales Projects Contacts Company Inbox format_size keyboard_arrow_down help sear…" at bounding box center [395, 188] width 790 height 396
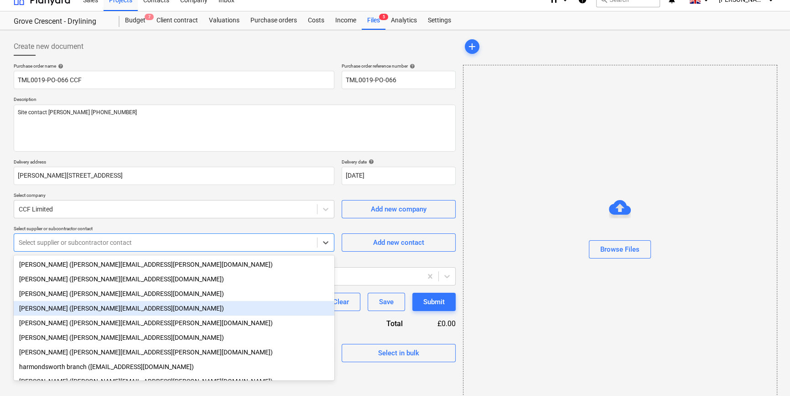
click at [51, 312] on div "[PERSON_NAME] ([PERSON_NAME][EMAIL_ADDRESS][DOMAIN_NAME])" at bounding box center [174, 308] width 321 height 15
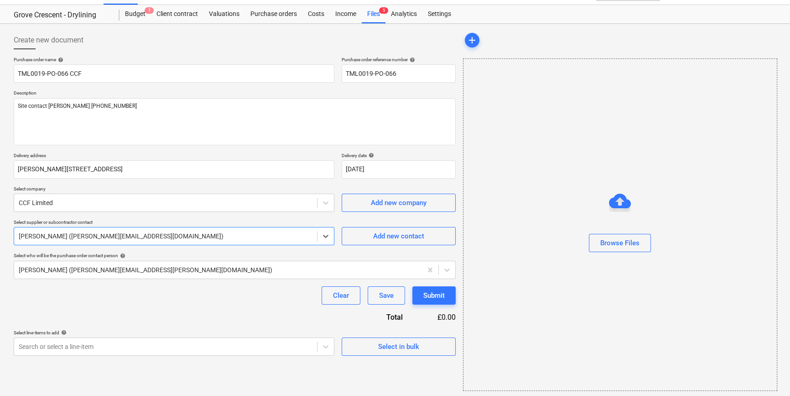
scroll to position [20, 0]
click at [385, 341] on div "Select in bulk" at bounding box center [398, 345] width 41 height 12
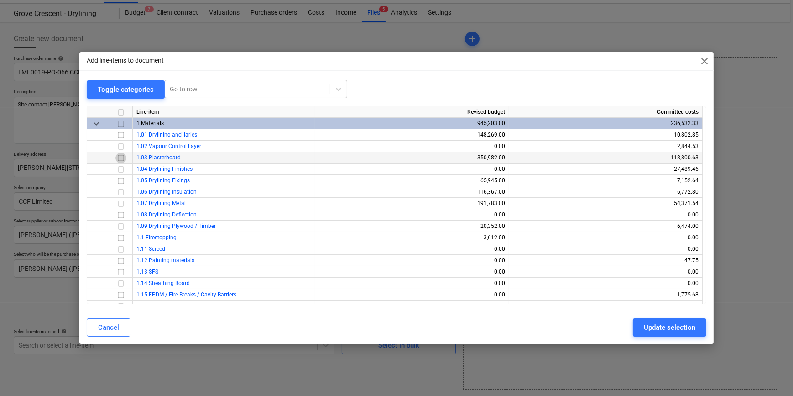
click at [120, 156] on input "checkbox" at bounding box center [120, 157] width 11 height 11
click at [121, 203] on input "checkbox" at bounding box center [120, 203] width 11 height 11
click at [632, 328] on div "Update selection" at bounding box center [670, 327] width 52 height 12
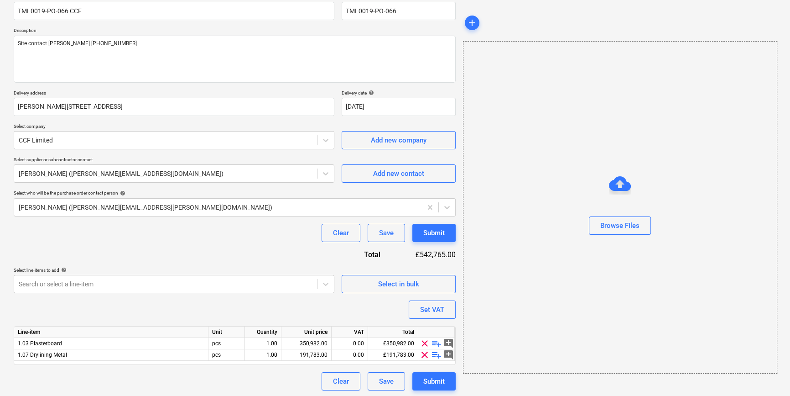
scroll to position [82, 0]
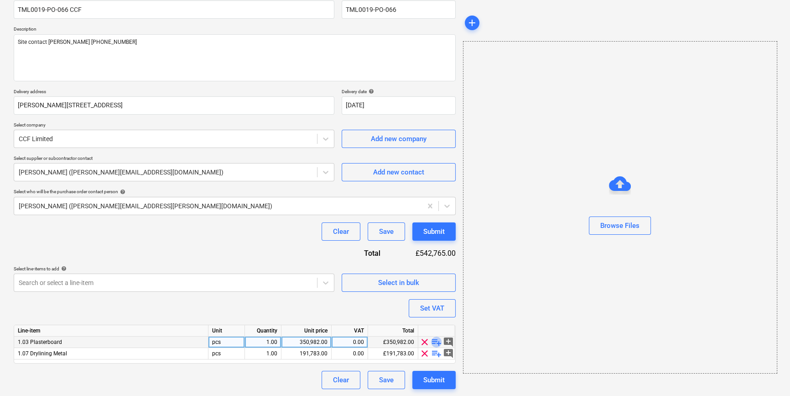
click at [436, 342] on span "playlist_add" at bounding box center [436, 341] width 11 height 11
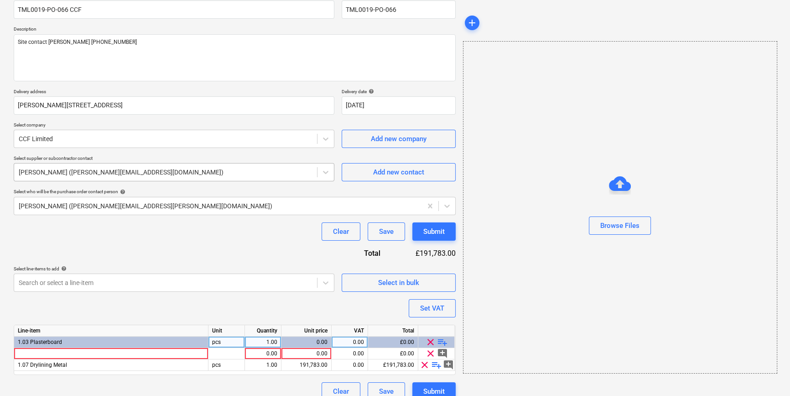
type textarea "x"
click at [31, 353] on div at bounding box center [111, 353] width 194 height 11
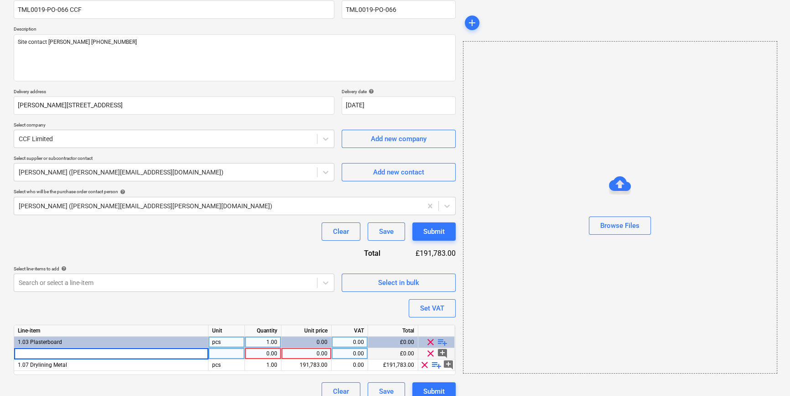
type input "Gyproc 15mm Fireline 1200x3000mm TE"
type textarea "x"
click at [126, 350] on div "Gyproc 15mm Fireline 1200x3000mm TE" at bounding box center [111, 353] width 194 height 11
type textarea "x"
click at [26, 354] on div at bounding box center [111, 353] width 194 height 11
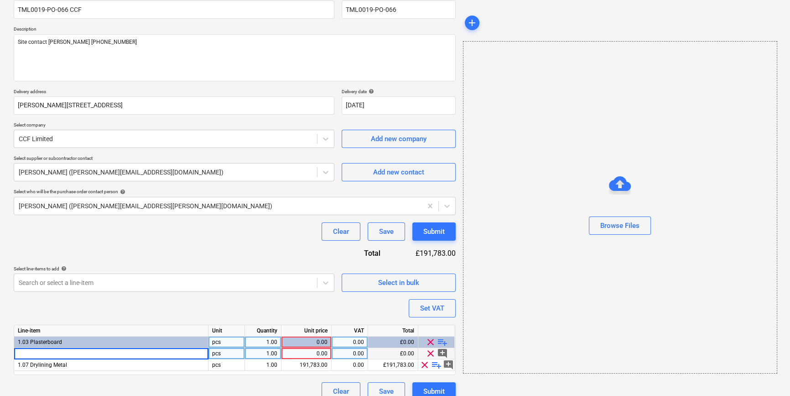
type input "Gyproc 12.5mm Fireline 1200x3000mm TE"
type textarea "x"
type input "48"
type textarea "x"
type input "14.76"
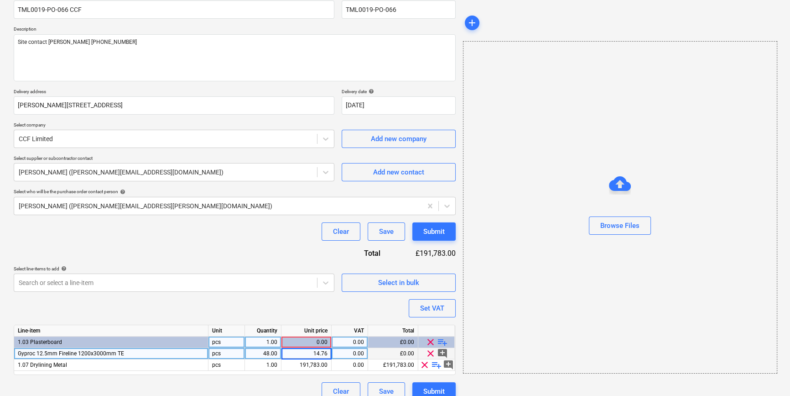
type textarea "x"
type input "20"
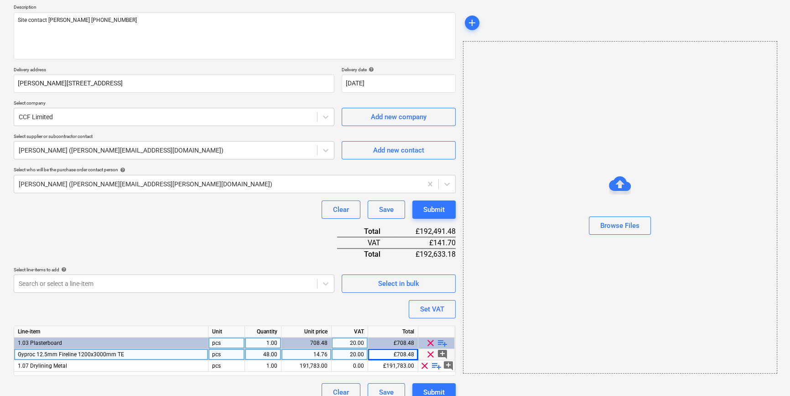
scroll to position [116, 0]
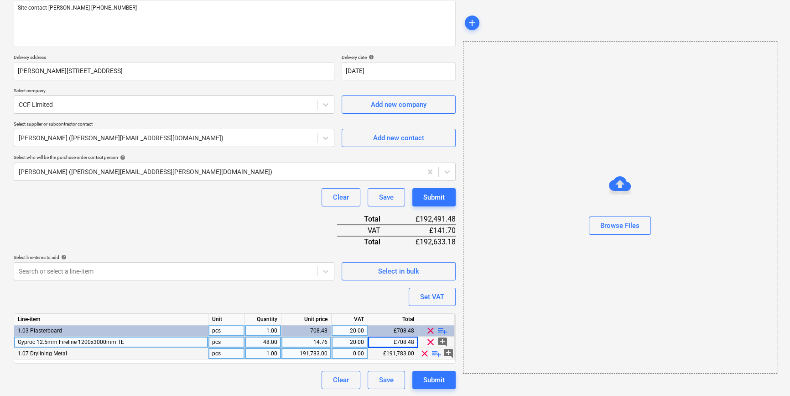
click at [434, 354] on span "playlist_add" at bounding box center [436, 353] width 11 height 11
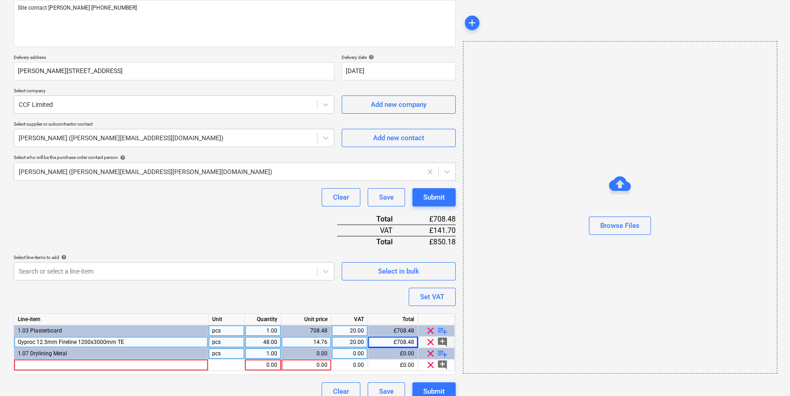
type textarea "x"
click at [39, 363] on div at bounding box center [111, 364] width 194 height 11
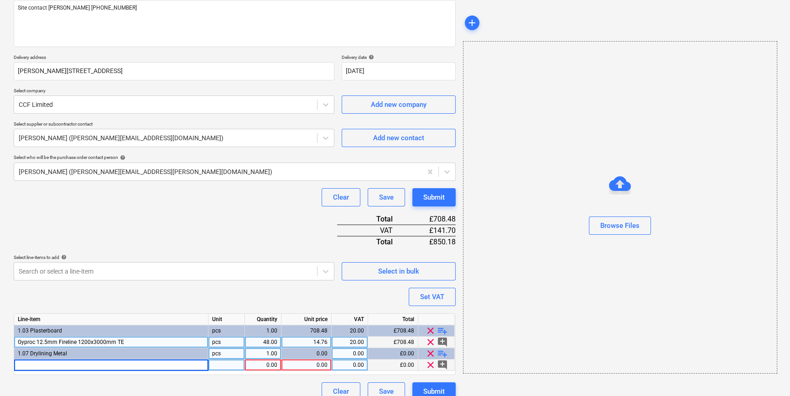
type input "Gypframe 48S50 3m"
type textarea "x"
type input "250"
type textarea "x"
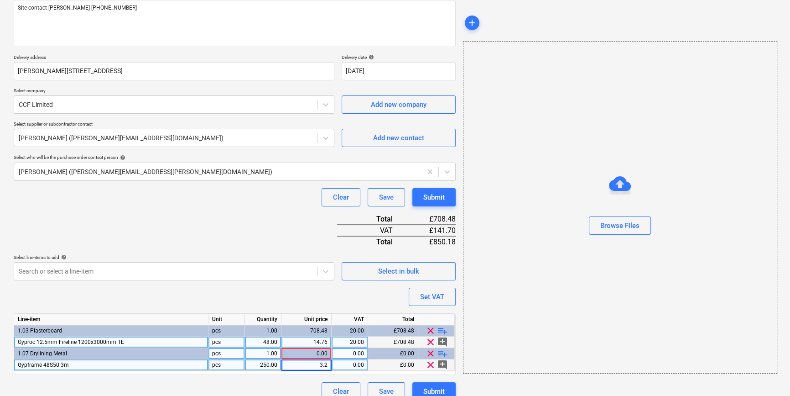
type input "3.27"
type textarea "x"
type input "20"
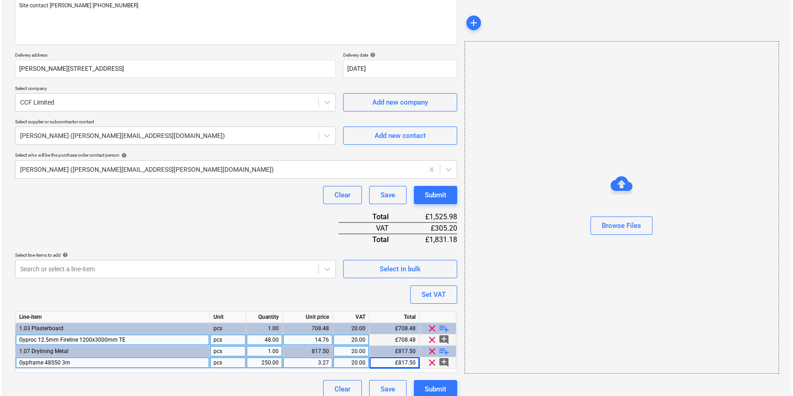
scroll to position [128, 0]
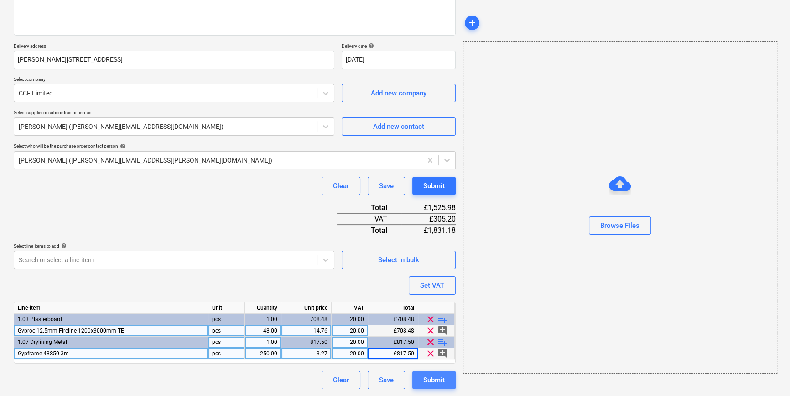
click at [442, 381] on div "Submit" at bounding box center [433, 380] width 21 height 12
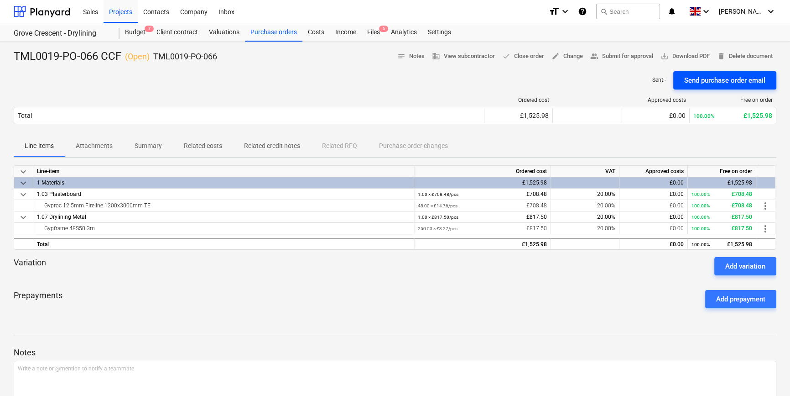
click at [632, 82] on div "Send purchase order email" at bounding box center [724, 80] width 81 height 12
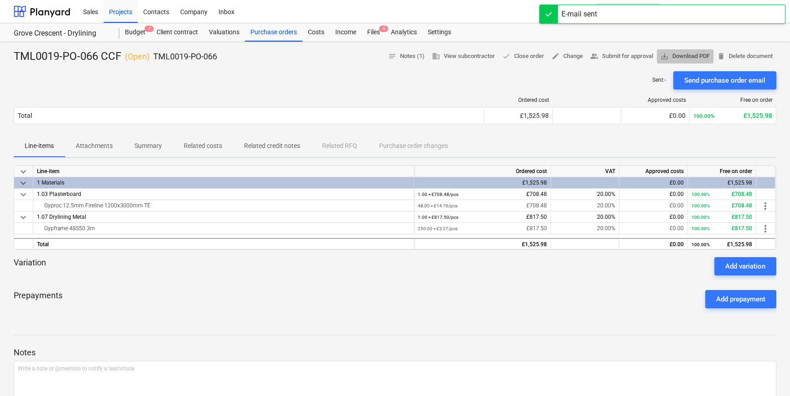
click at [632, 56] on span "save_alt Download PDF" at bounding box center [685, 56] width 49 height 10
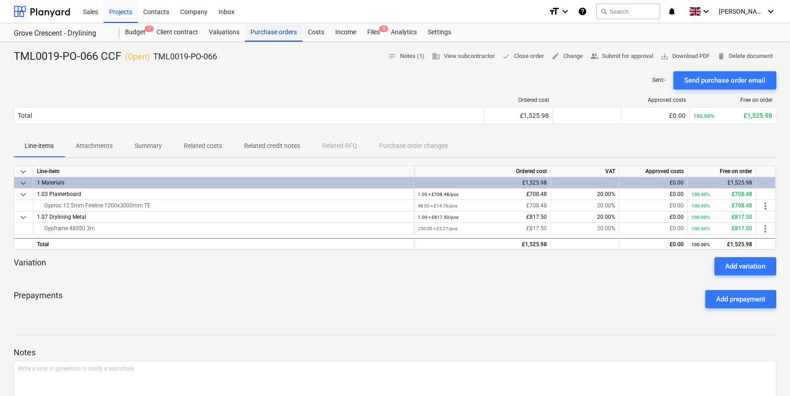
click at [281, 32] on div "Purchase orders" at bounding box center [273, 32] width 57 height 18
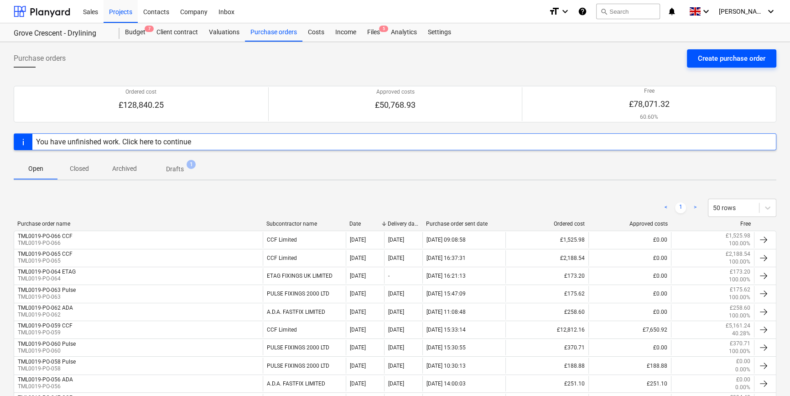
click at [632, 58] on div "Create purchase order" at bounding box center [732, 58] width 68 height 12
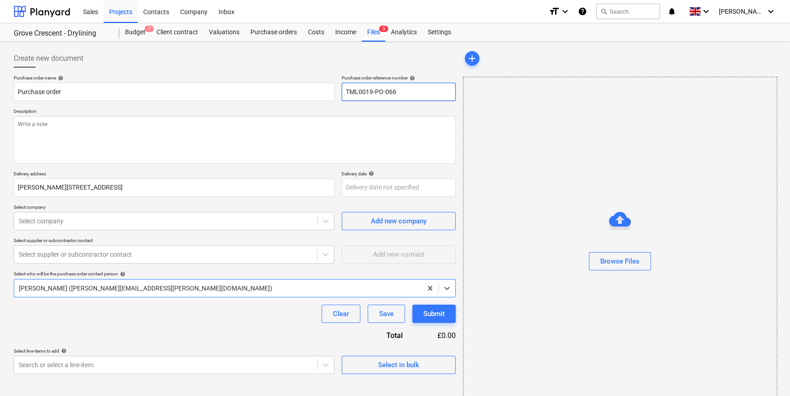
click at [398, 92] on input "TML0019-PO-066" at bounding box center [399, 92] width 114 height 18
type textarea "x"
type input "TML0019-PO-06"
type textarea "x"
drag, startPoint x: 398, startPoint y: 89, endPoint x: 346, endPoint y: 94, distance: 52.2
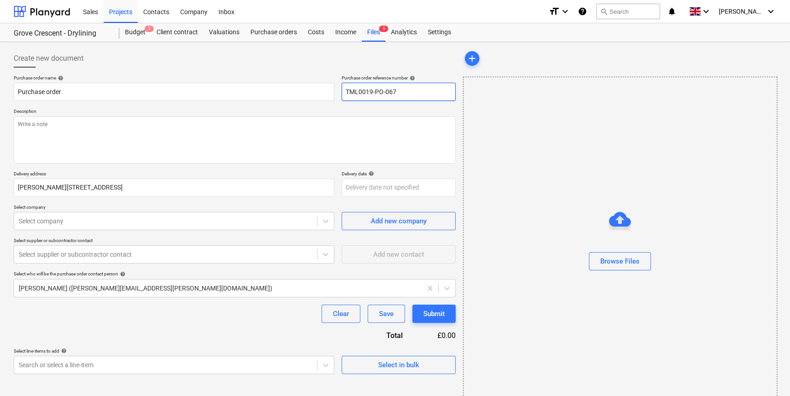
click at [346, 94] on input "TML0019-PO-067" at bounding box center [399, 92] width 114 height 18
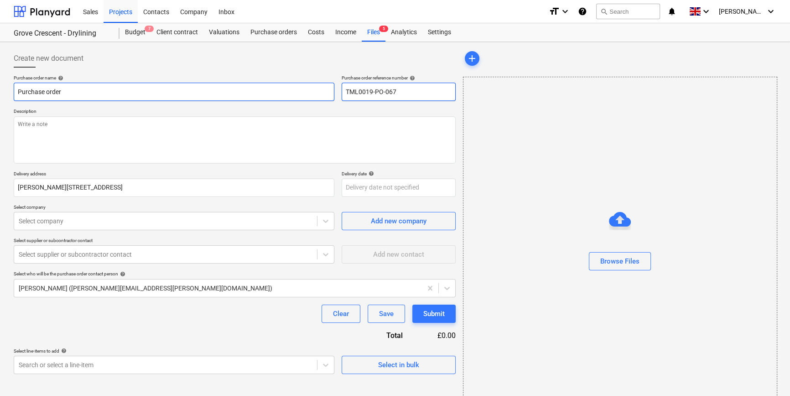
type input "TML0019-PO-067"
drag, startPoint x: 66, startPoint y: 91, endPoint x: 16, endPoint y: 91, distance: 50.2
click at [16, 91] on input "Purchase order" at bounding box center [174, 92] width 321 height 18
type textarea "x"
paste input "TML0019-PO-067"
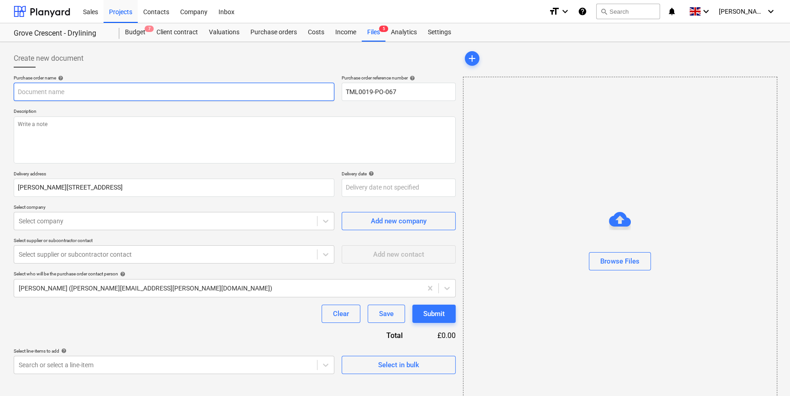
type textarea "x"
type input "TML0019-PO-067"
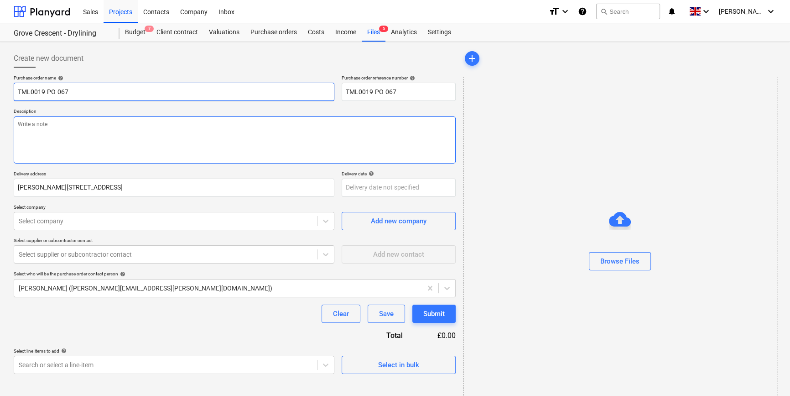
type textarea "x"
type input "TML0019-PO-067"
type textarea "x"
type input "TML0019-PO-067 O"
type textarea "x"
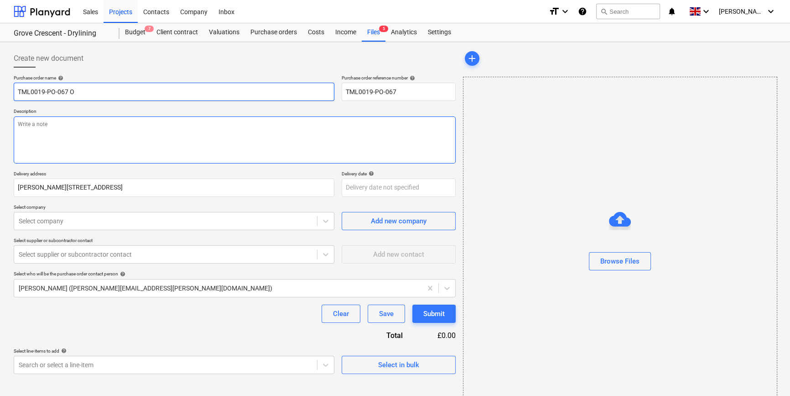
type input "TML0019-PO-067 Ob"
type textarea "x"
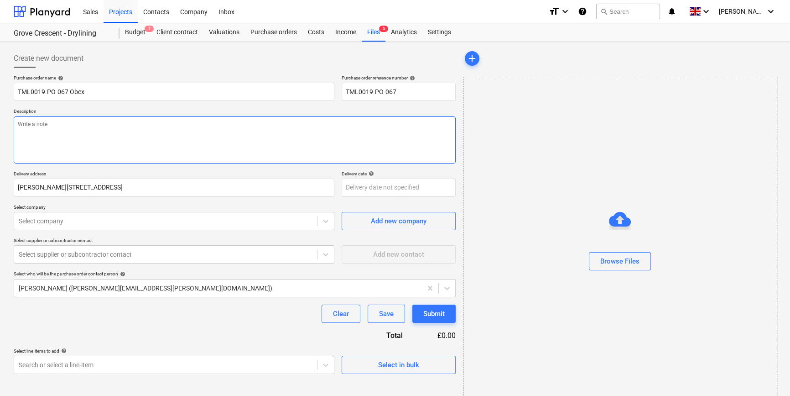
click at [42, 134] on textarea at bounding box center [235, 139] width 442 height 47
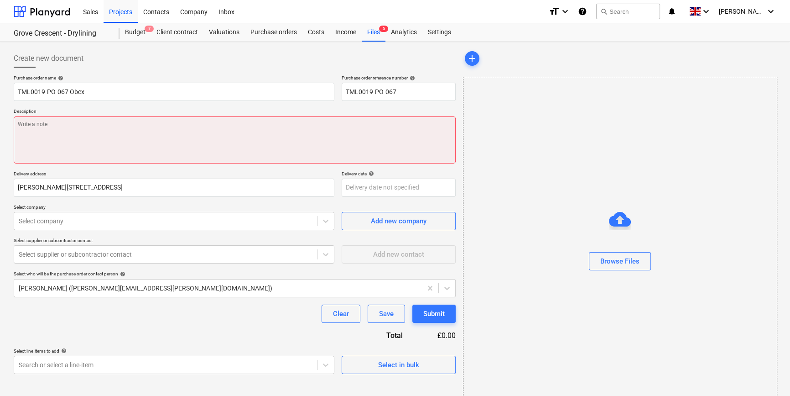
paste textarea "Site contact [PERSON_NAME] [PHONE_NUMBER]"
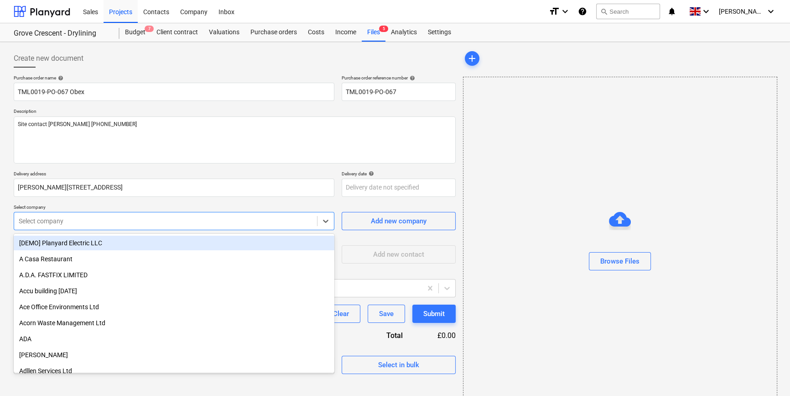
click at [48, 220] on div at bounding box center [166, 220] width 294 height 9
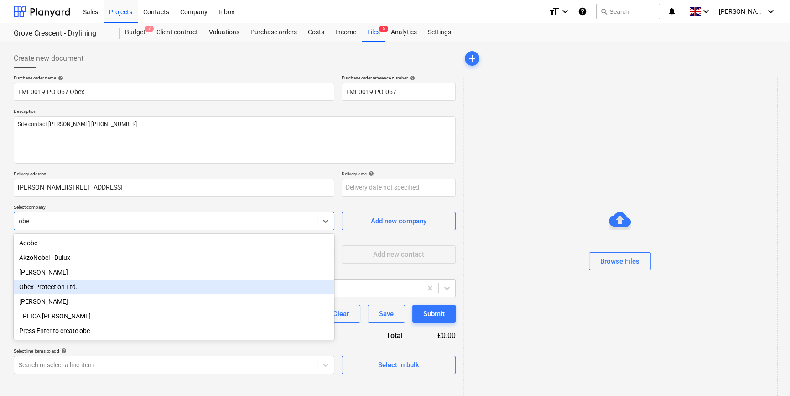
click at [66, 292] on div "Obex Protection Ltd." at bounding box center [174, 286] width 321 height 15
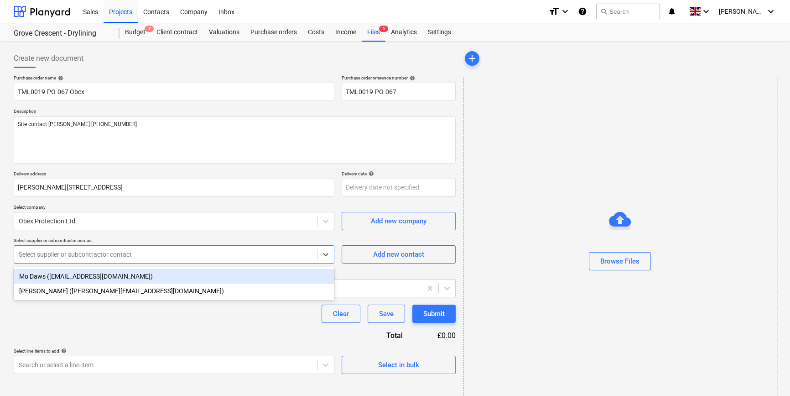
click at [72, 256] on div at bounding box center [166, 254] width 294 height 9
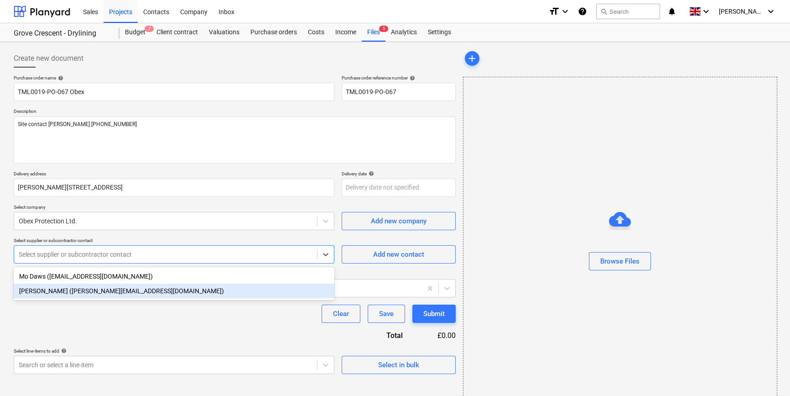
click at [63, 294] on div "[PERSON_NAME] ([PERSON_NAME][EMAIL_ADDRESS][DOMAIN_NAME])" at bounding box center [174, 290] width 321 height 15
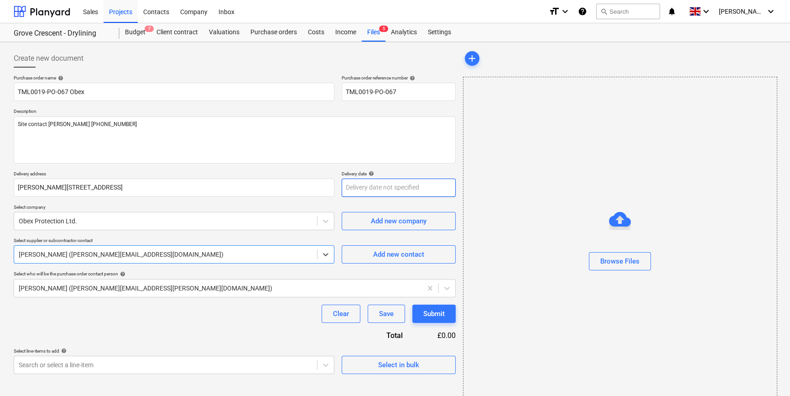
click at [363, 189] on body "Sales Projects Contacts Company Inbox format_size keyboard_arrow_down help sear…" at bounding box center [395, 198] width 790 height 396
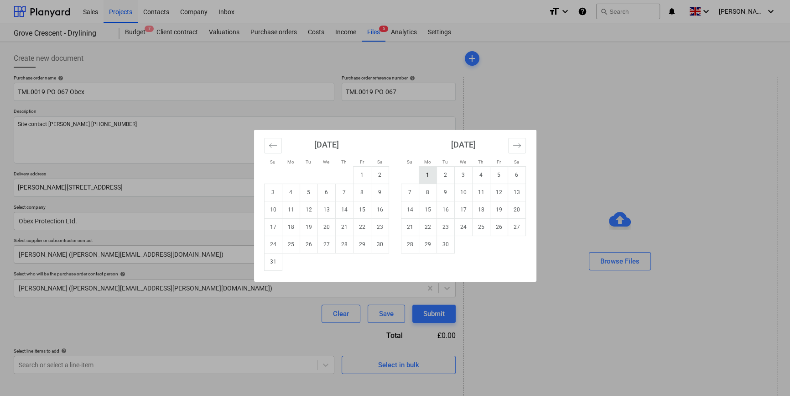
click at [427, 175] on td "1" at bounding box center [428, 174] width 18 height 17
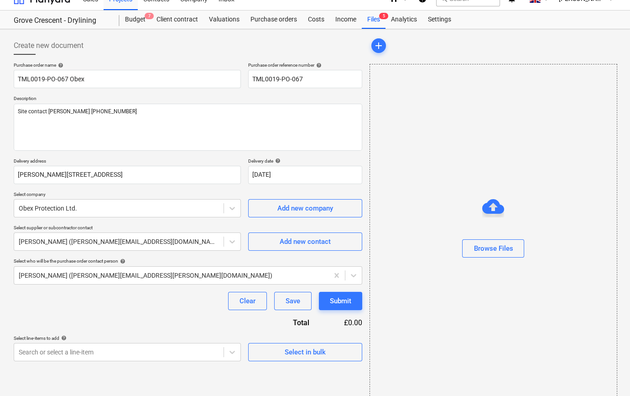
scroll to position [20, 0]
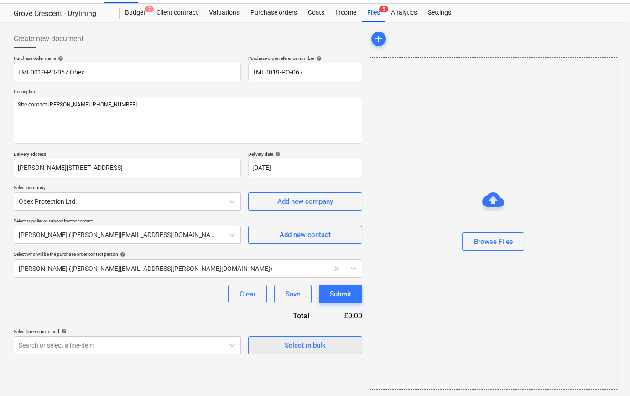
click at [329, 347] on span "Select in bulk" at bounding box center [305, 345] width 91 height 12
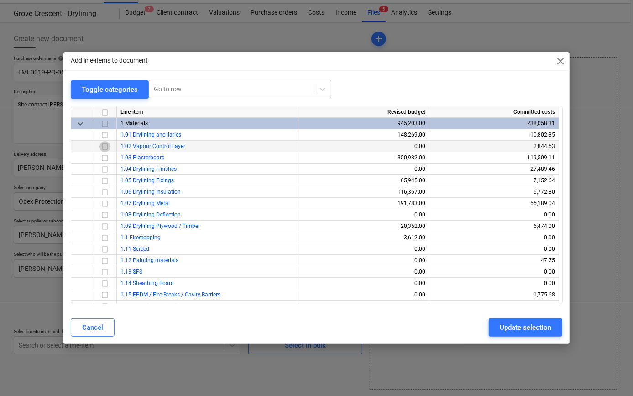
click at [104, 144] on input "checkbox" at bounding box center [104, 146] width 11 height 11
click at [503, 330] on div "Update selection" at bounding box center [526, 327] width 52 height 12
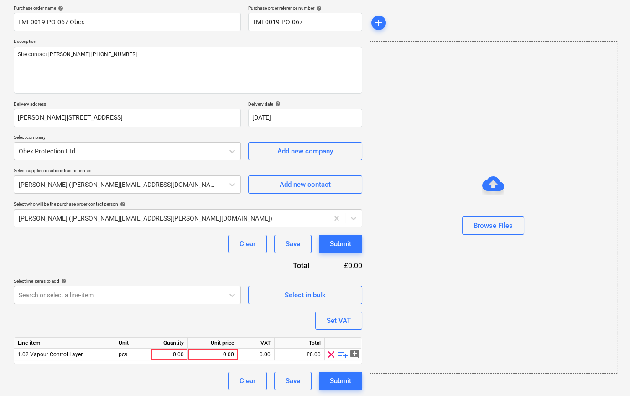
scroll to position [71, 0]
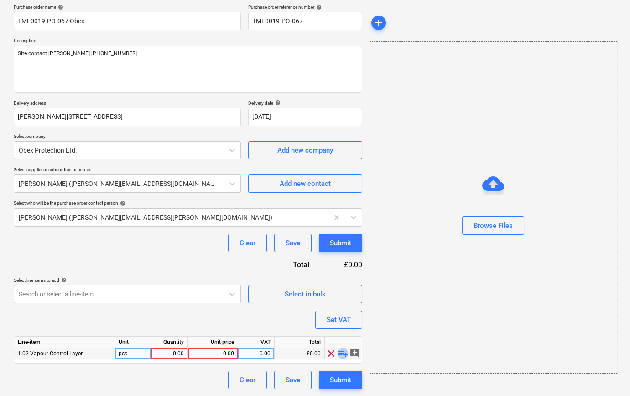
click at [341, 352] on span "playlist_add" at bounding box center [343, 353] width 11 height 11
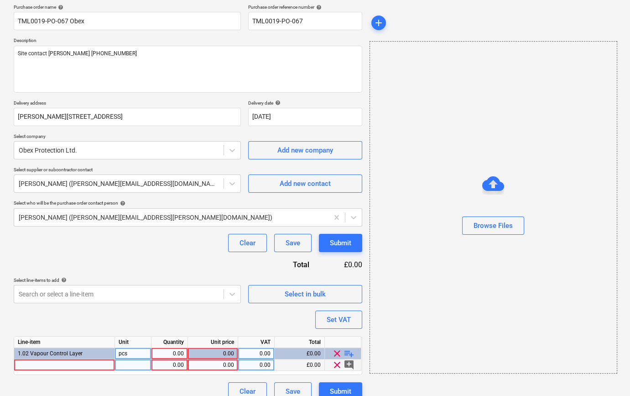
click at [42, 366] on div at bounding box center [64, 364] width 101 height 11
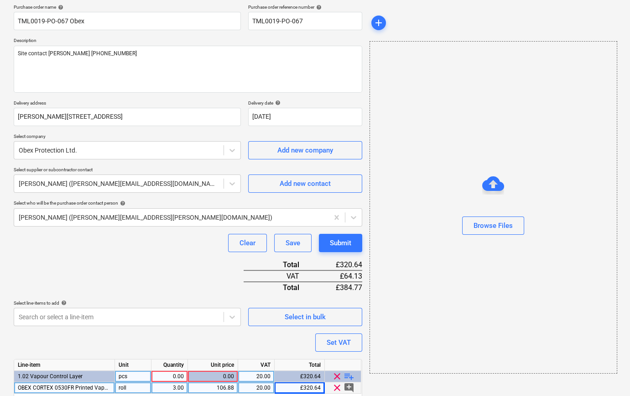
click at [163, 372] on div "0.00" at bounding box center [169, 375] width 29 height 11
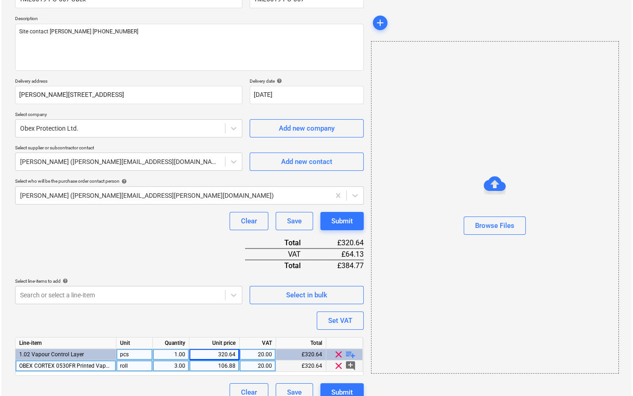
scroll to position [105, 0]
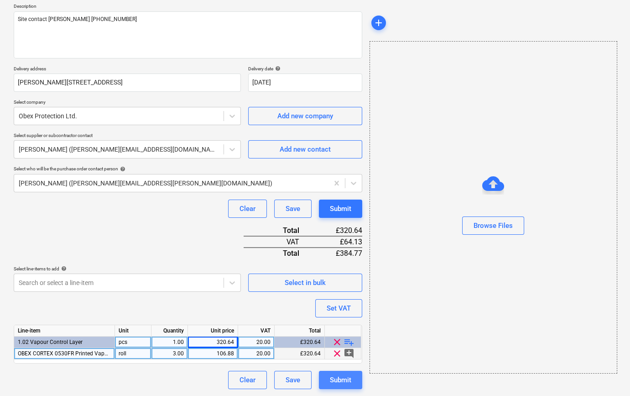
click at [341, 379] on div "Submit" at bounding box center [340, 380] width 21 height 12
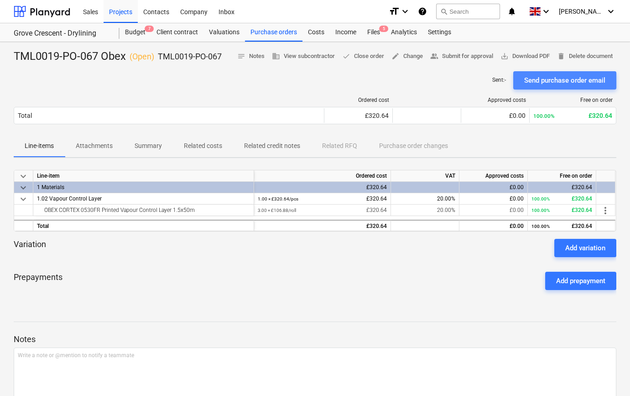
click at [557, 85] on div "Send purchase order email" at bounding box center [564, 80] width 81 height 12
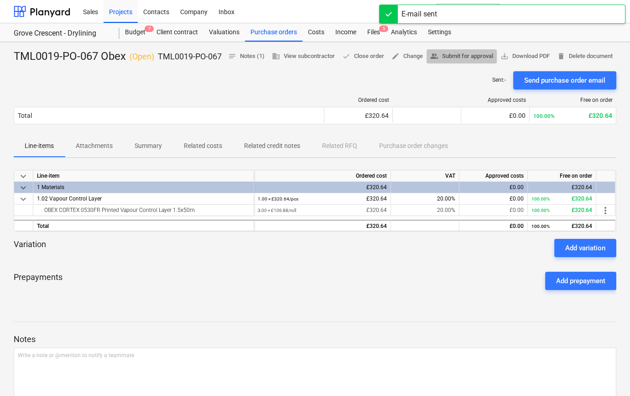
click at [493, 56] on span "people_alt Submit for approval" at bounding box center [461, 56] width 63 height 10
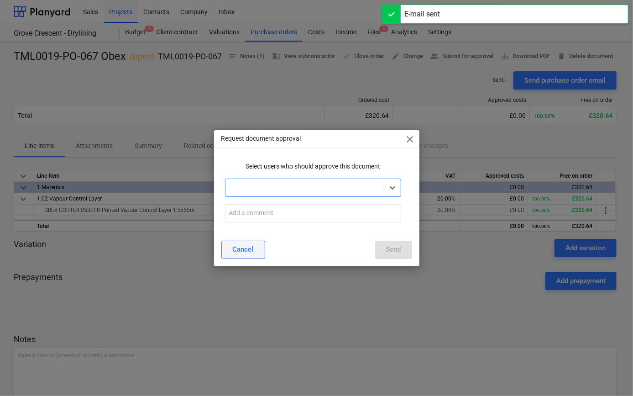
click at [251, 245] on div "Cancel" at bounding box center [243, 249] width 21 height 12
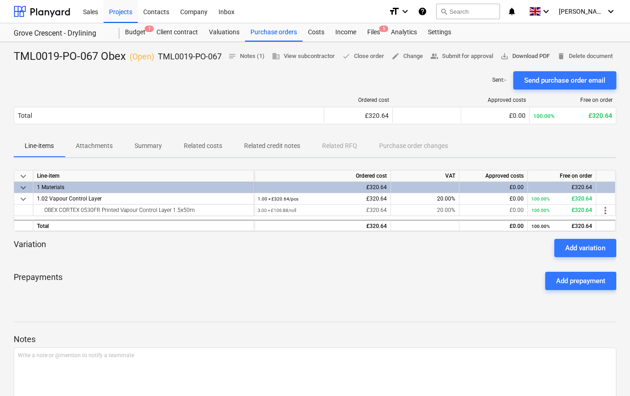
click at [550, 54] on span "save_alt Download PDF" at bounding box center [524, 56] width 49 height 10
click at [116, 13] on div "Projects" at bounding box center [121, 11] width 34 height 23
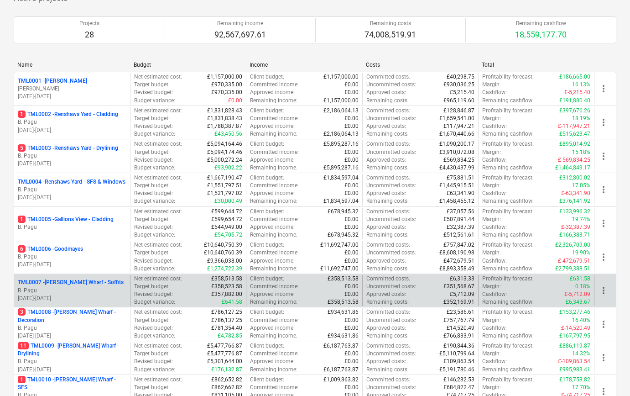
scroll to position [83, 0]
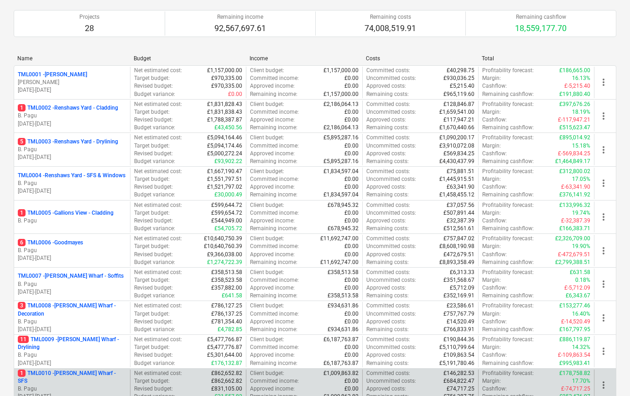
click at [87, 378] on p "1 TML0010 - [PERSON_NAME] Wharf - SFS" at bounding box center [72, 377] width 109 height 16
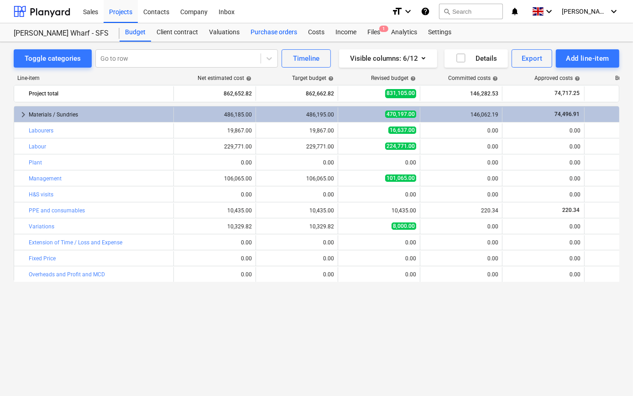
click at [271, 32] on div "Purchase orders" at bounding box center [273, 32] width 57 height 18
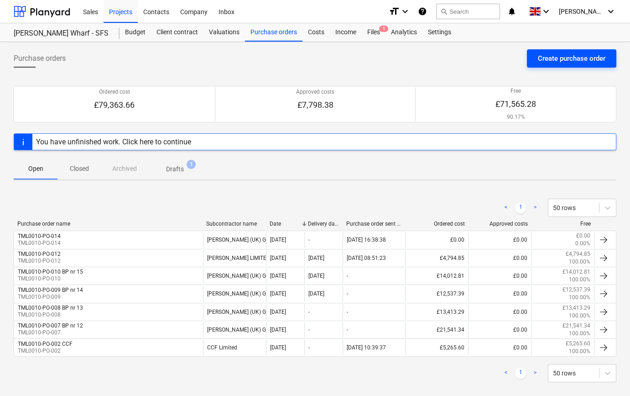
click at [545, 62] on div "Create purchase order" at bounding box center [572, 58] width 68 height 12
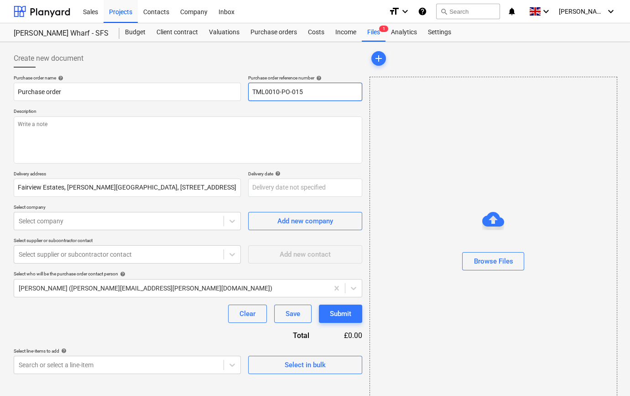
drag, startPoint x: 309, startPoint y: 91, endPoint x: 241, endPoint y: 93, distance: 68.0
click at [241, 93] on div "Purchase order name help Purchase order Purchase order reference number help TM…" at bounding box center [188, 88] width 349 height 26
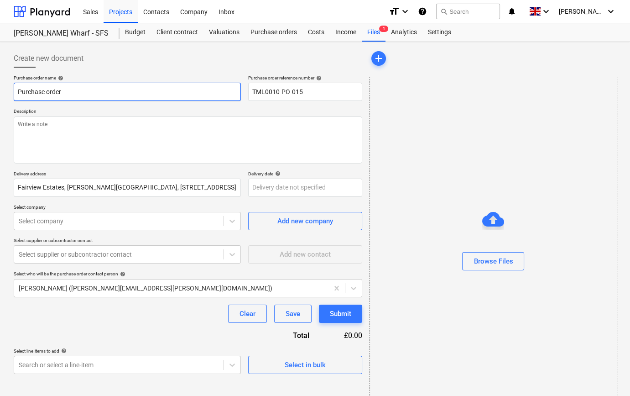
drag, startPoint x: 74, startPoint y: 93, endPoint x: 12, endPoint y: 93, distance: 61.6
click at [12, 93] on div "Create new document Purchase order name help Purchase order Purchase order refe…" at bounding box center [188, 229] width 356 height 367
paste input "TML0010-PO-015"
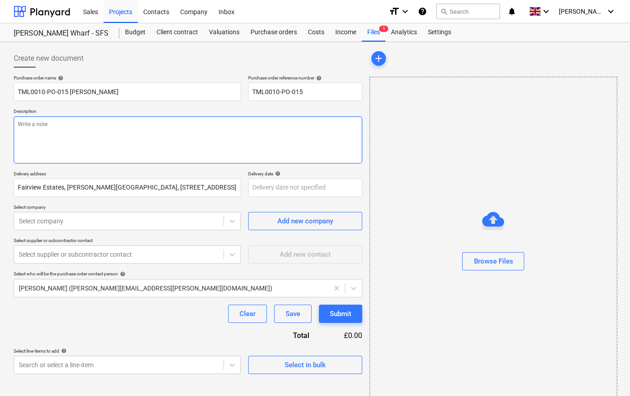
click at [37, 135] on textarea at bounding box center [188, 139] width 349 height 47
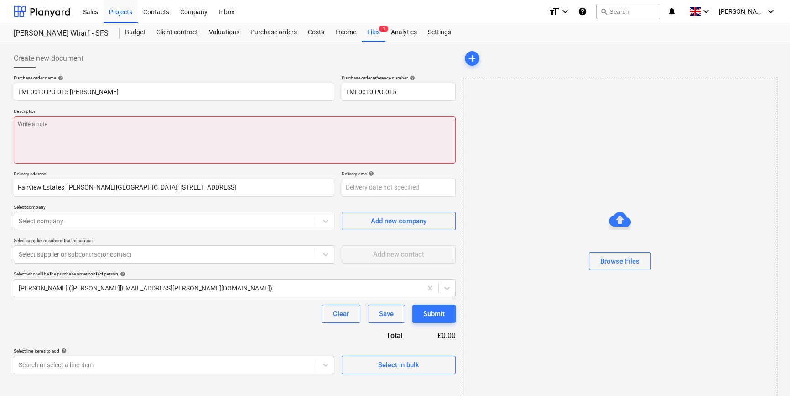
paste textarea "Site contact [PERSON_NAME] [PHONE_NUMBER] 4th floors"
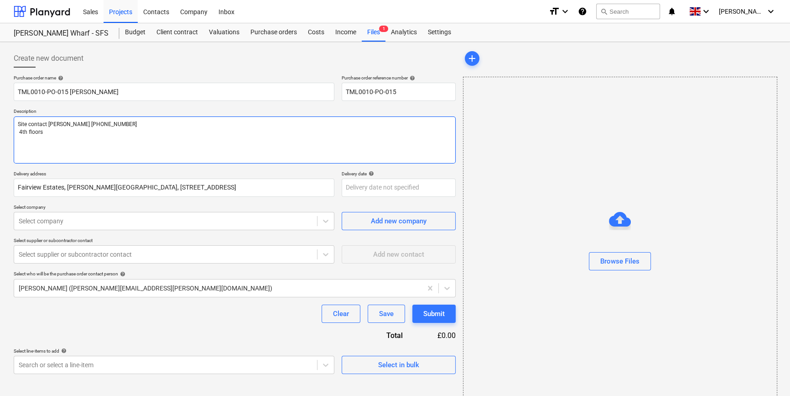
click at [21, 132] on textarea "Site contact [PERSON_NAME] [PHONE_NUMBER] 4th floors" at bounding box center [235, 139] width 442 height 47
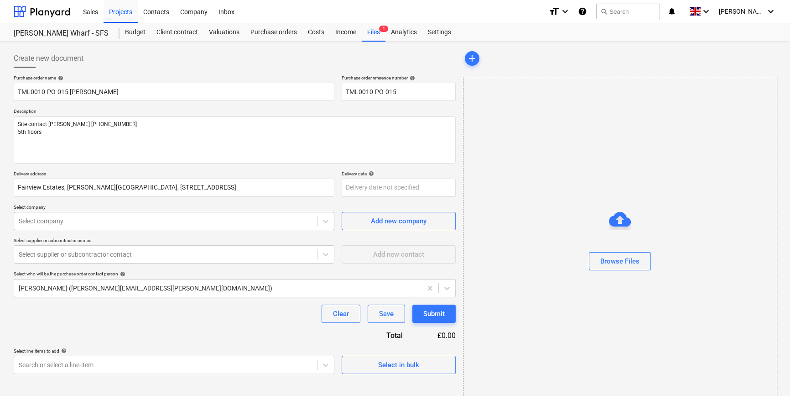
click at [77, 218] on div at bounding box center [166, 220] width 294 height 9
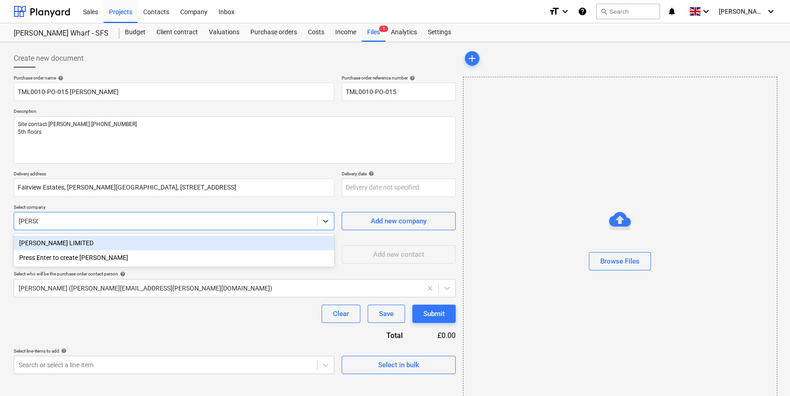
click at [87, 242] on div "[PERSON_NAME] LIMITED" at bounding box center [174, 242] width 321 height 15
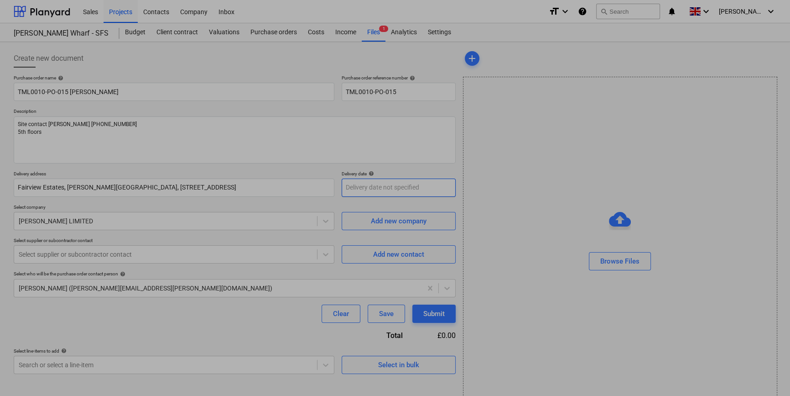
click at [354, 191] on body "Sales Projects Contacts Company Inbox format_size keyboard_arrow_down help sear…" at bounding box center [395, 198] width 790 height 396
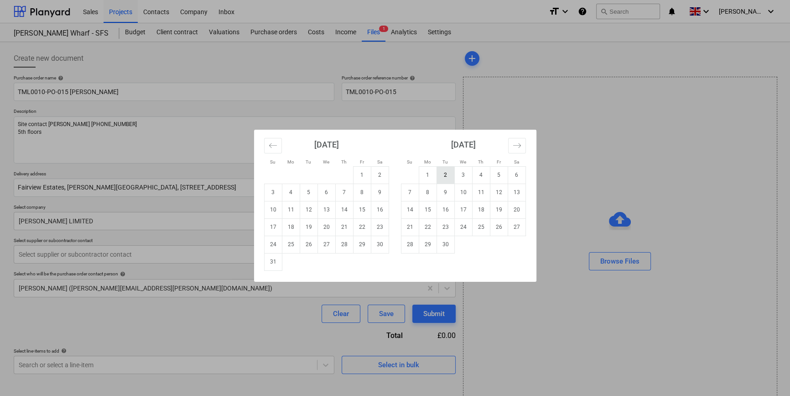
click at [442, 176] on td "2" at bounding box center [446, 174] width 18 height 17
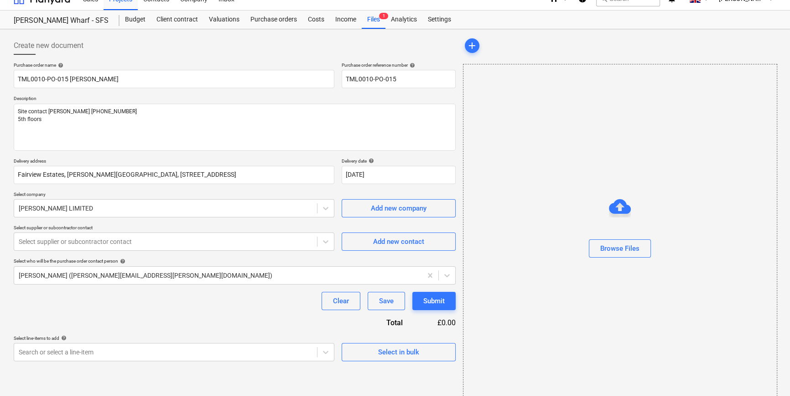
scroll to position [20, 0]
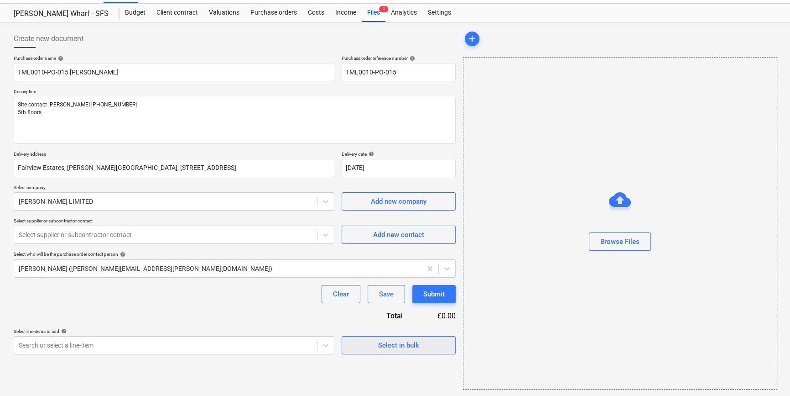
click at [408, 347] on div "Select in bulk" at bounding box center [398, 345] width 41 height 12
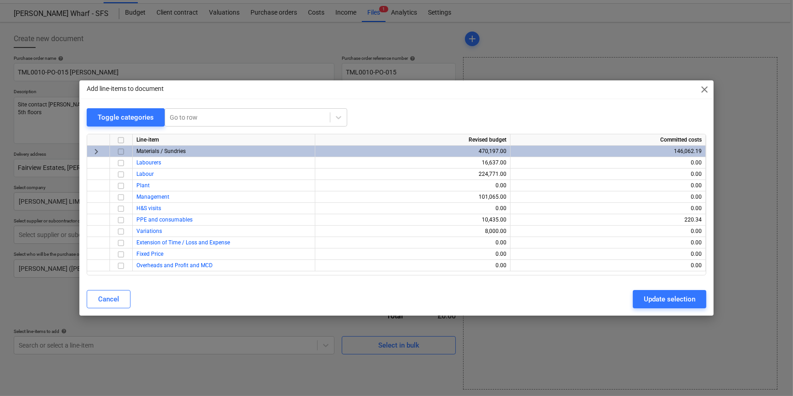
click at [120, 151] on input "checkbox" at bounding box center [120, 151] width 11 height 11
click at [632, 303] on div "Update selection" at bounding box center [670, 299] width 52 height 12
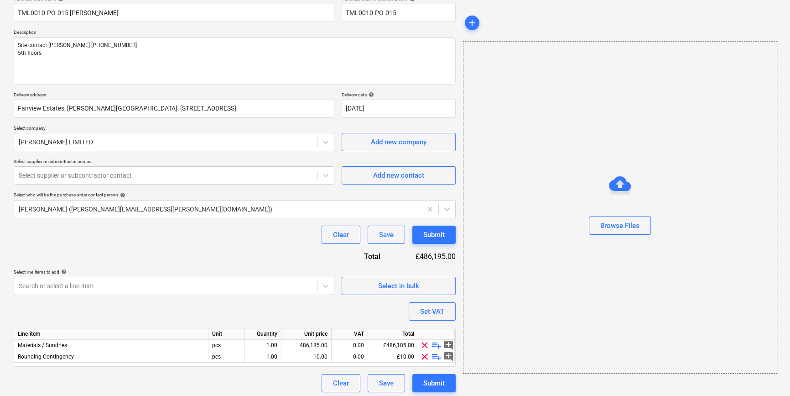
scroll to position [82, 0]
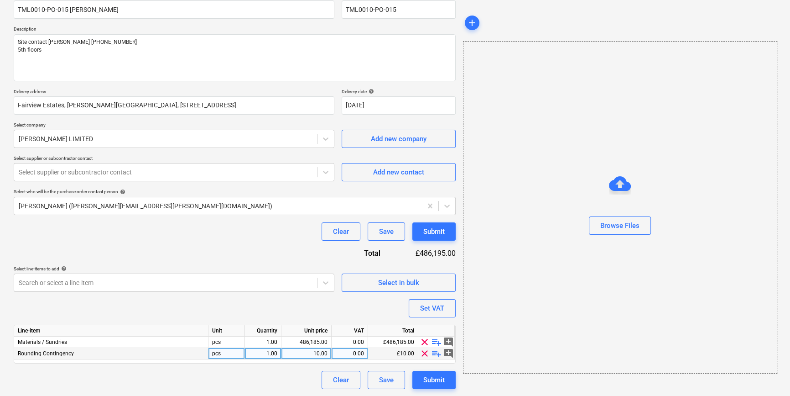
click at [424, 351] on span "clear" at bounding box center [424, 353] width 11 height 11
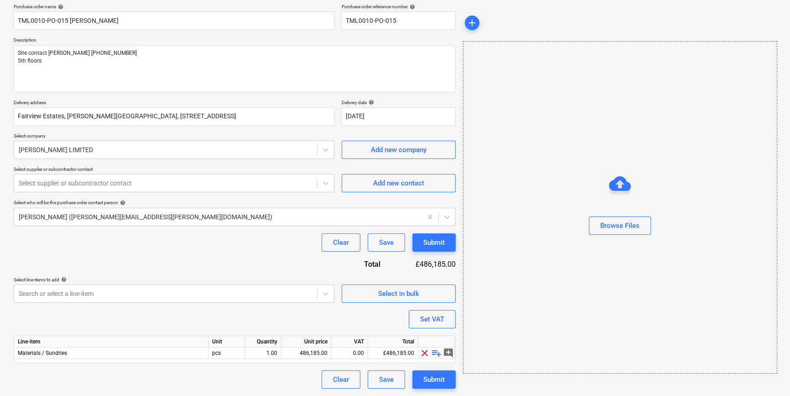
scroll to position [71, 0]
click at [435, 351] on span "playlist_add" at bounding box center [436, 353] width 11 height 11
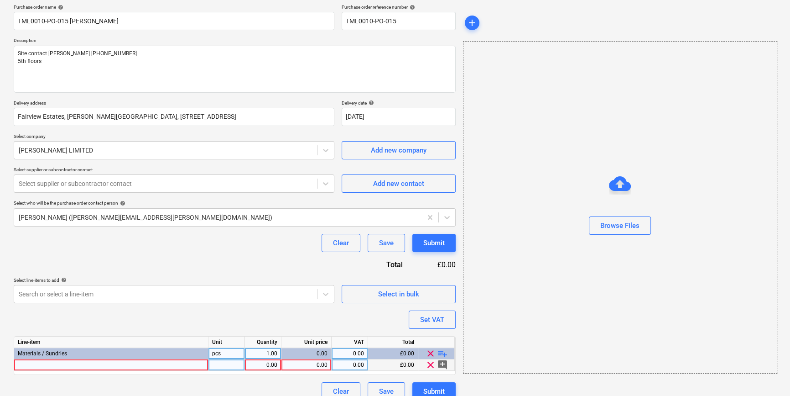
click at [44, 363] on div at bounding box center [111, 364] width 194 height 11
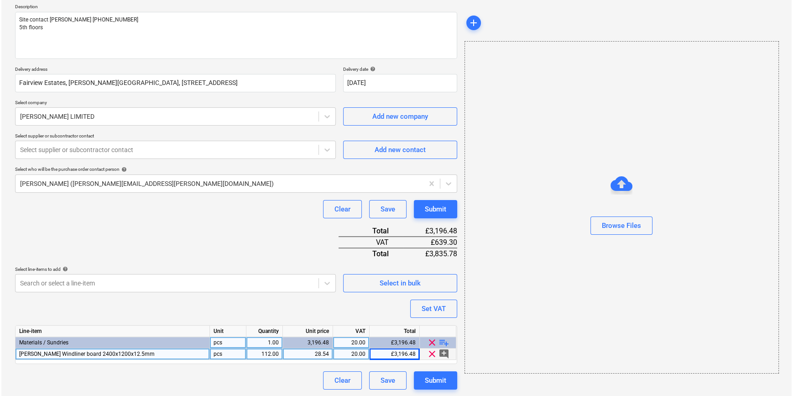
scroll to position [105, 0]
click at [433, 377] on div "Submit" at bounding box center [433, 380] width 21 height 12
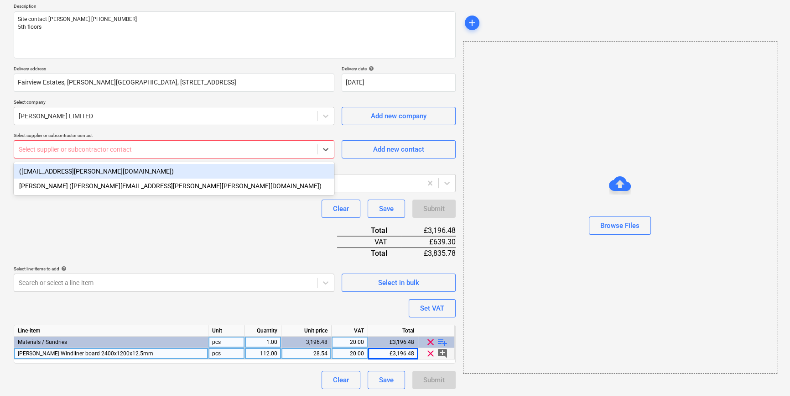
click at [44, 150] on div at bounding box center [166, 149] width 294 height 9
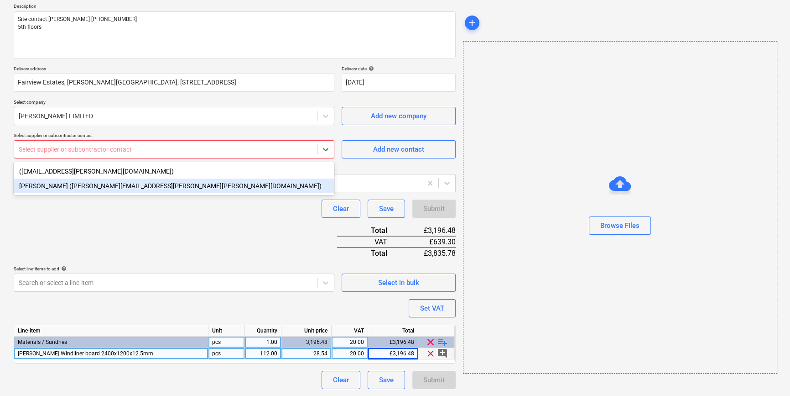
click at [44, 187] on div "[PERSON_NAME] ([PERSON_NAME][EMAIL_ADDRESS][PERSON_NAME][PERSON_NAME][DOMAIN_NA…" at bounding box center [174, 185] width 321 height 15
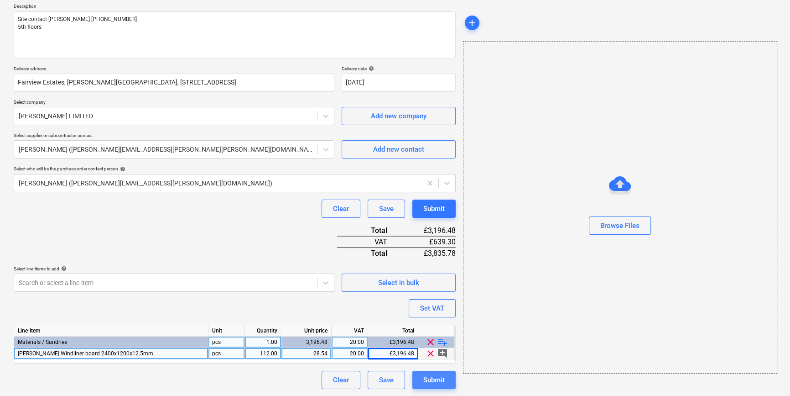
click at [436, 377] on div "Submit" at bounding box center [433, 380] width 21 height 12
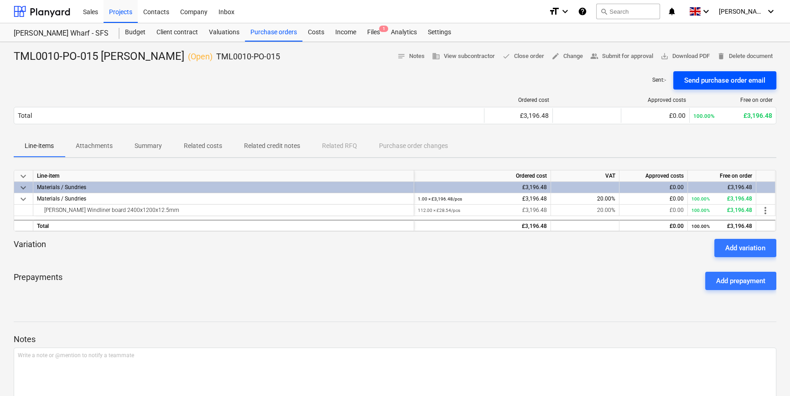
click at [632, 81] on div "Send purchase order email" at bounding box center [724, 80] width 81 height 12
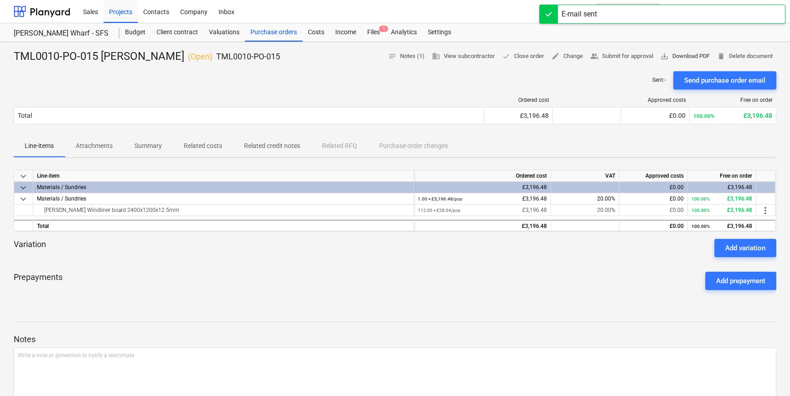
click at [632, 53] on span "save_alt Download PDF" at bounding box center [685, 56] width 49 height 10
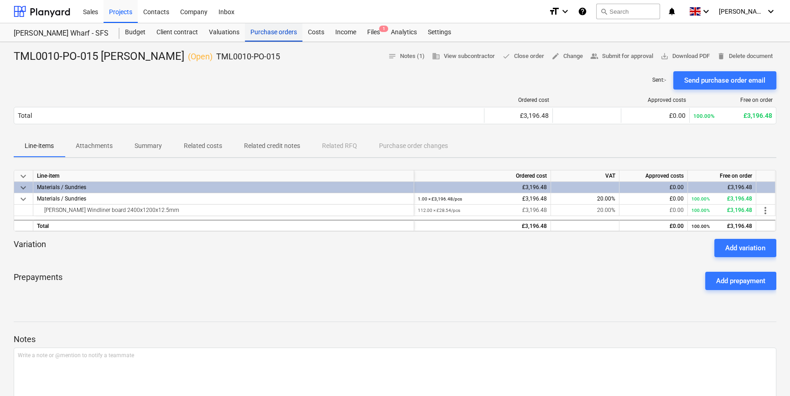
click at [267, 33] on div "Purchase orders" at bounding box center [273, 32] width 57 height 18
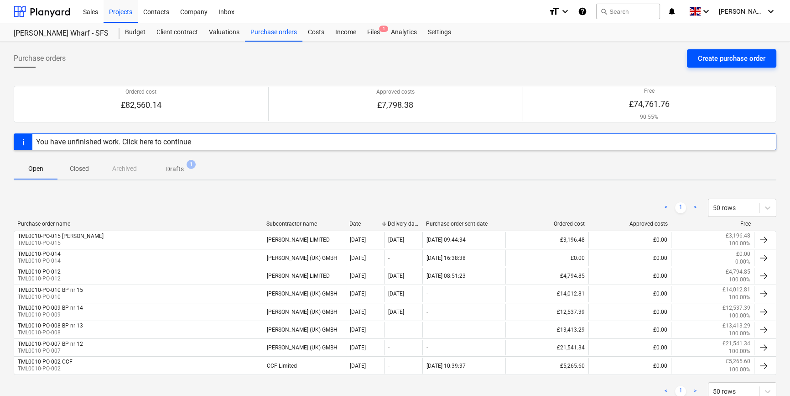
click at [632, 61] on div "Create purchase order" at bounding box center [732, 58] width 68 height 12
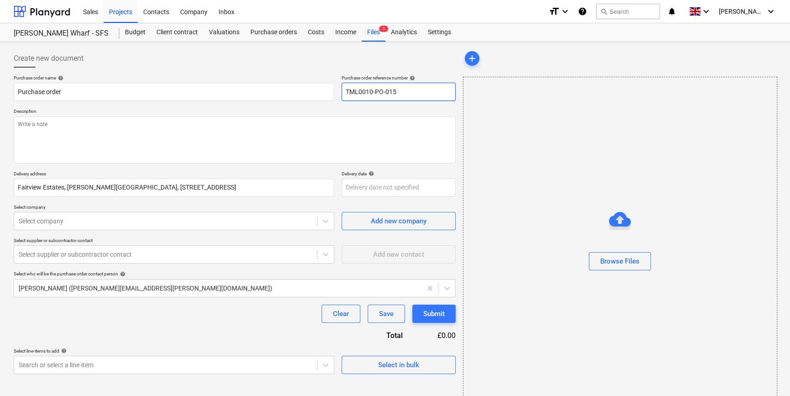
click at [399, 94] on input "TML0010-PO-015" at bounding box center [399, 92] width 114 height 18
drag, startPoint x: 401, startPoint y: 91, endPoint x: 344, endPoint y: 93, distance: 57.0
click at [344, 93] on input "TML0010-PO-016" at bounding box center [399, 92] width 114 height 18
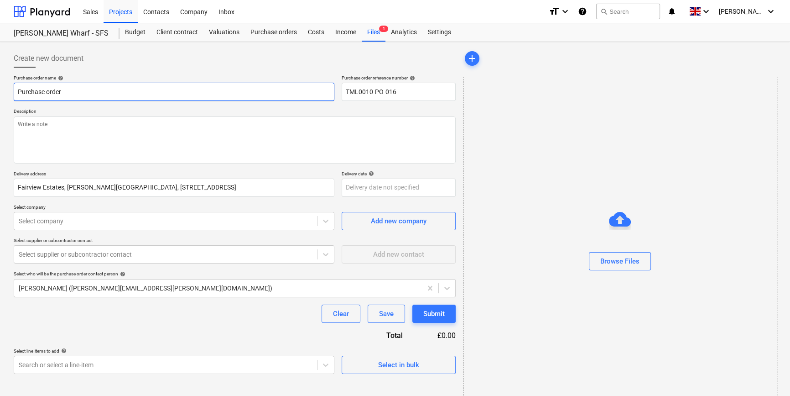
drag, startPoint x: 63, startPoint y: 92, endPoint x: 9, endPoint y: 92, distance: 54.3
click at [9, 92] on div "Create new document Purchase order name help Purchase order Purchase order refe…" at bounding box center [395, 229] width 790 height 374
paste input "TML0010-PO-016"
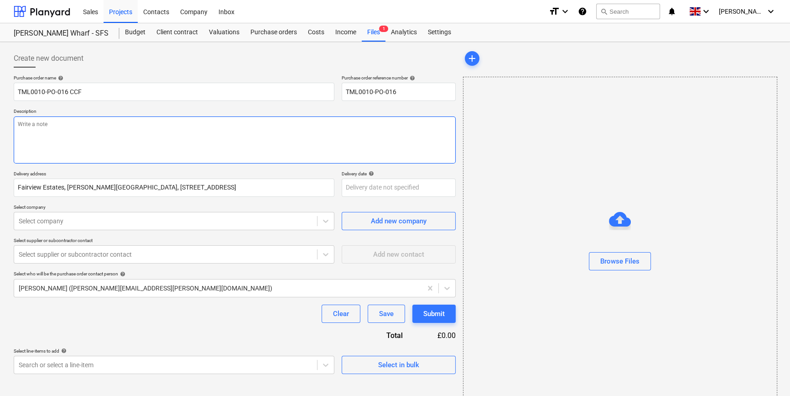
paste textarea "Site contact [PERSON_NAME] [PHONE_NUMBER] 4th floors"
click at [18, 131] on textarea "Site contact [PERSON_NAME] [PHONE_NUMBER] 4th floors" at bounding box center [235, 139] width 442 height 47
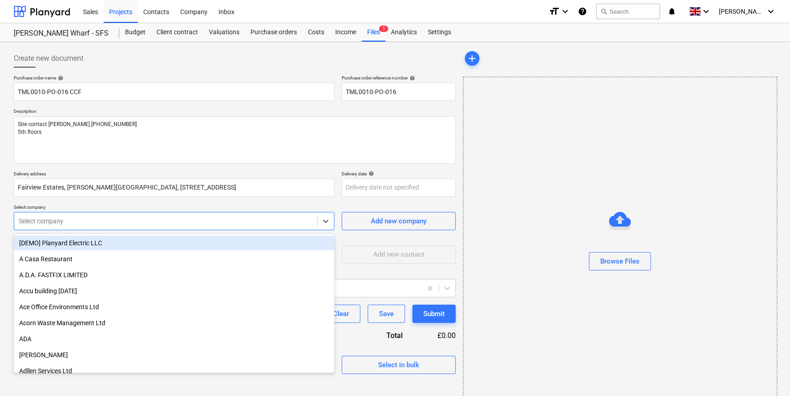
click at [80, 221] on div at bounding box center [166, 220] width 294 height 9
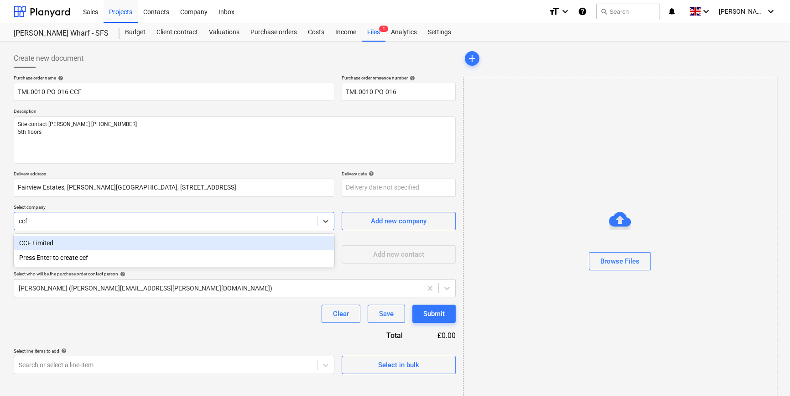
click at [59, 242] on div "CCF Limited" at bounding box center [174, 242] width 321 height 15
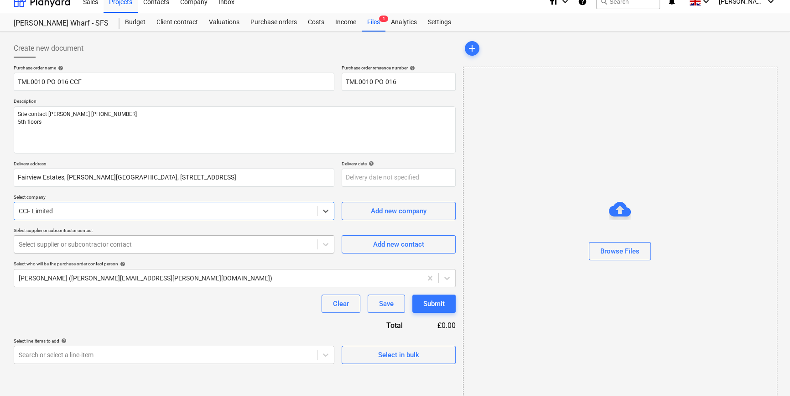
click at [50, 255] on div "Purchase order name help TML0010-PO-016 CCF Purchase order reference number hel…" at bounding box center [235, 214] width 442 height 299
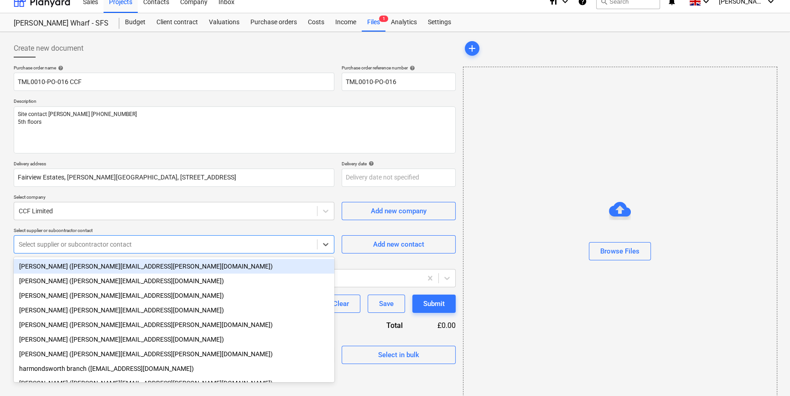
scroll to position [12, 0]
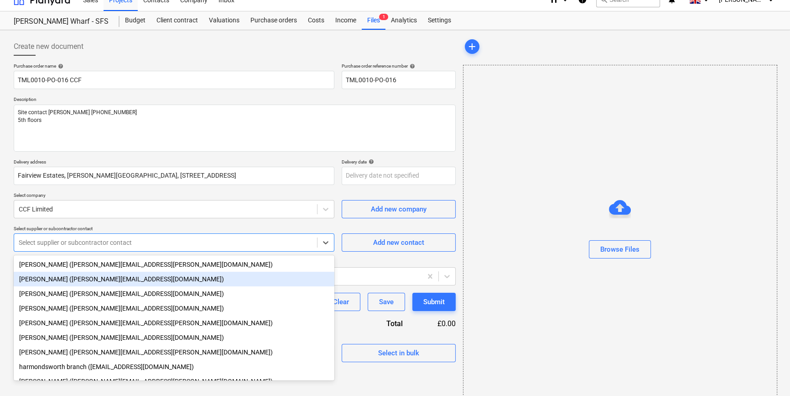
click at [47, 281] on div "[PERSON_NAME] ([PERSON_NAME][EMAIL_ADDRESS][DOMAIN_NAME])" at bounding box center [174, 278] width 321 height 15
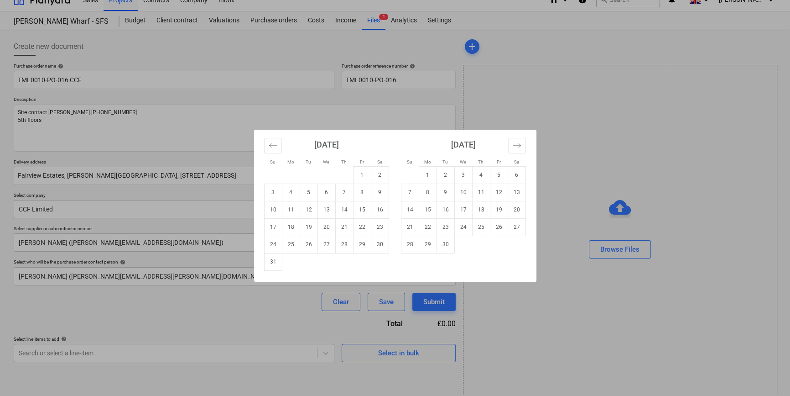
click at [365, 177] on body "Sales Projects Contacts Company Inbox format_size keyboard_arrow_down help sear…" at bounding box center [395, 186] width 790 height 396
click at [444, 174] on td "2" at bounding box center [446, 174] width 18 height 17
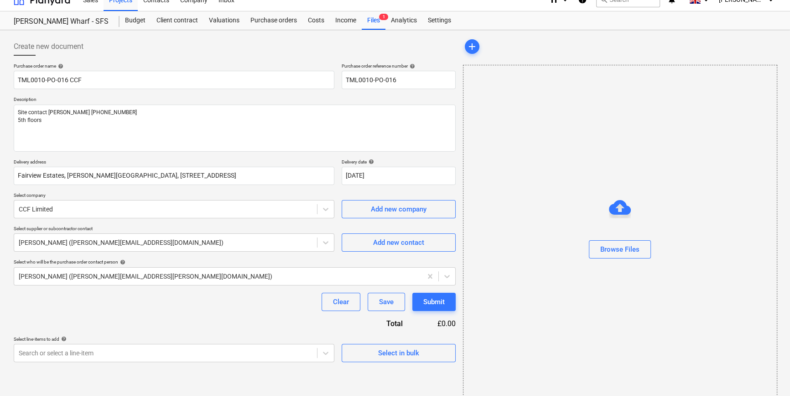
click at [261, 310] on div "Clear Save Submit" at bounding box center [235, 301] width 442 height 18
click at [379, 355] on div "Select in bulk" at bounding box center [398, 353] width 41 height 12
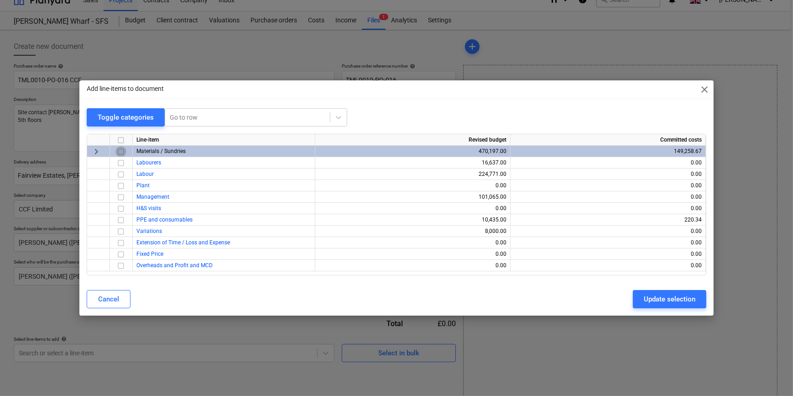
click at [121, 151] on input "checkbox" at bounding box center [120, 151] width 11 height 11
click at [632, 299] on div "Update selection" at bounding box center [670, 299] width 52 height 12
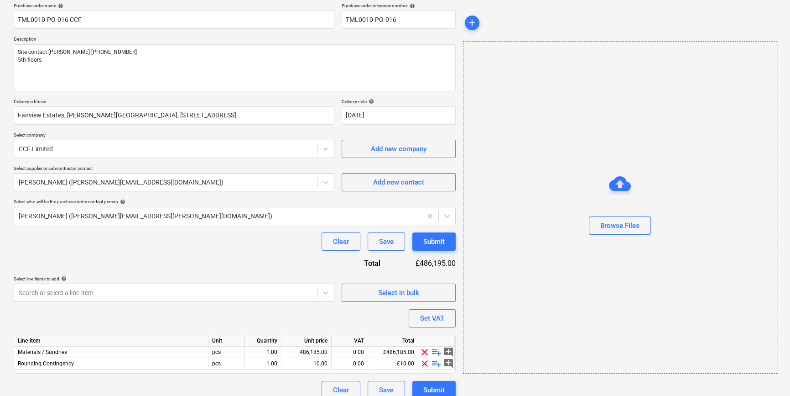
scroll to position [82, 0]
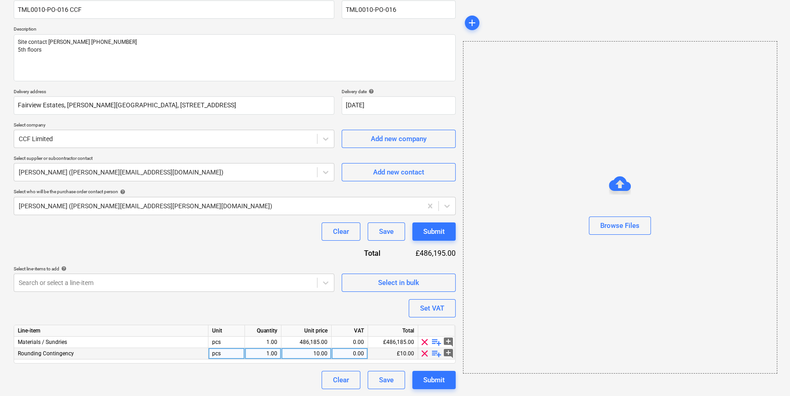
click at [424, 353] on span "clear" at bounding box center [424, 353] width 11 height 11
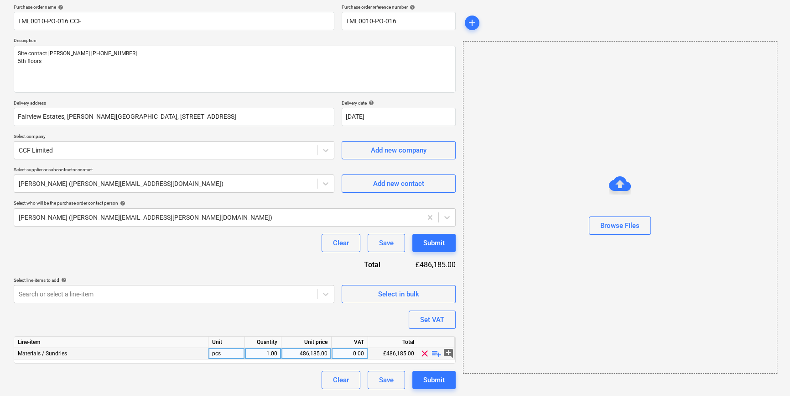
click at [433, 353] on span "playlist_add" at bounding box center [436, 353] width 11 height 11
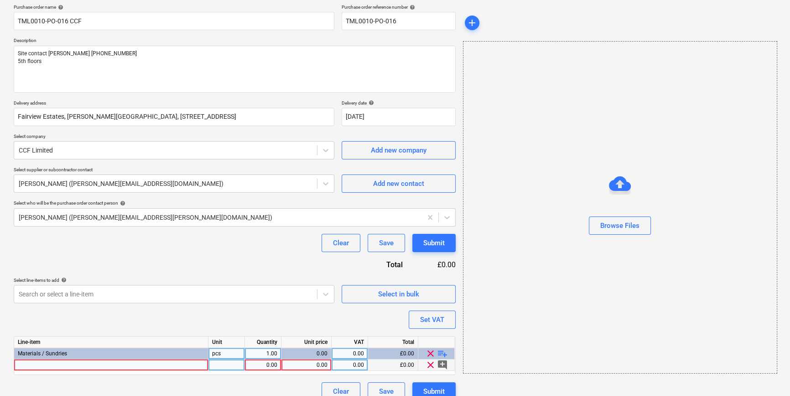
click at [50, 365] on div at bounding box center [111, 364] width 194 height 11
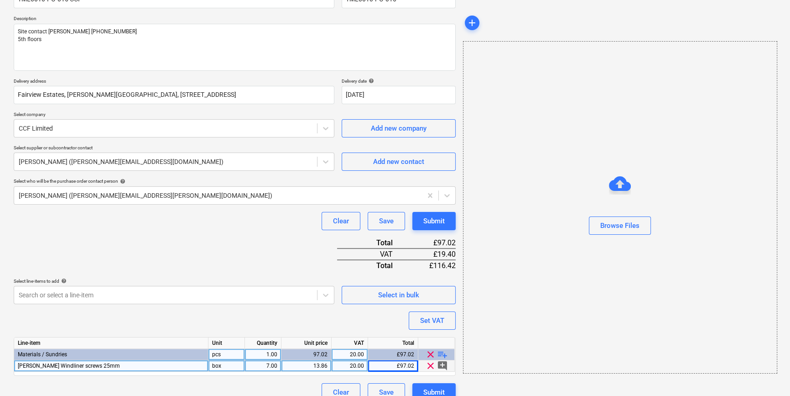
scroll to position [105, 0]
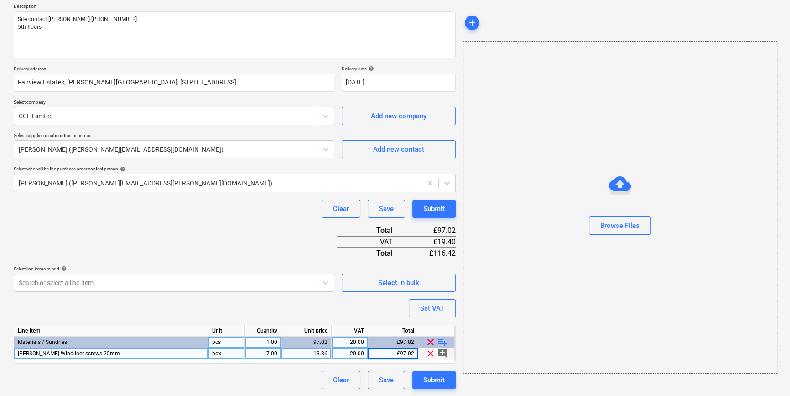
click at [446, 341] on span "playlist_add" at bounding box center [442, 341] width 11 height 11
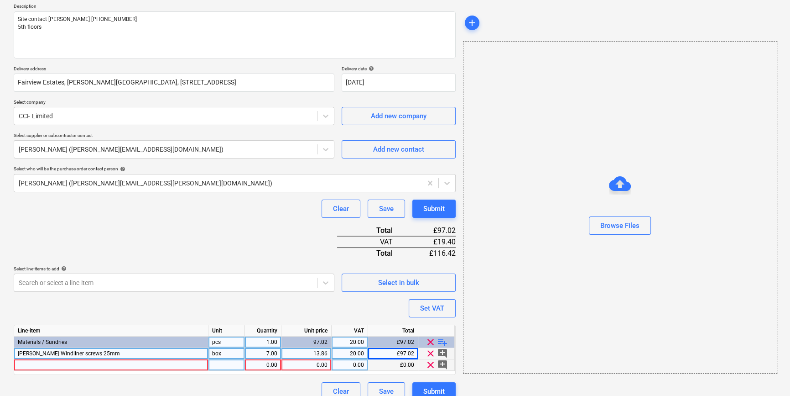
click at [29, 363] on div at bounding box center [111, 364] width 194 height 11
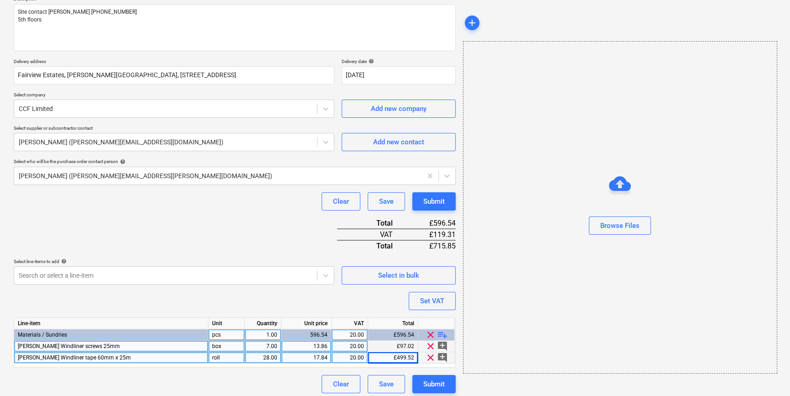
scroll to position [116, 0]
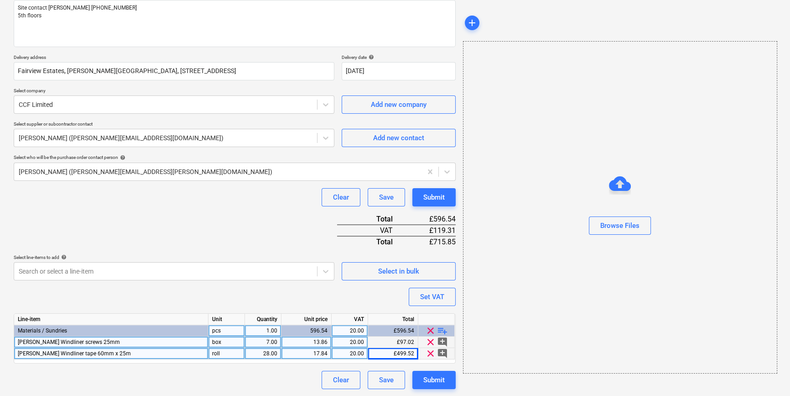
click at [441, 330] on span "playlist_add" at bounding box center [442, 330] width 11 height 11
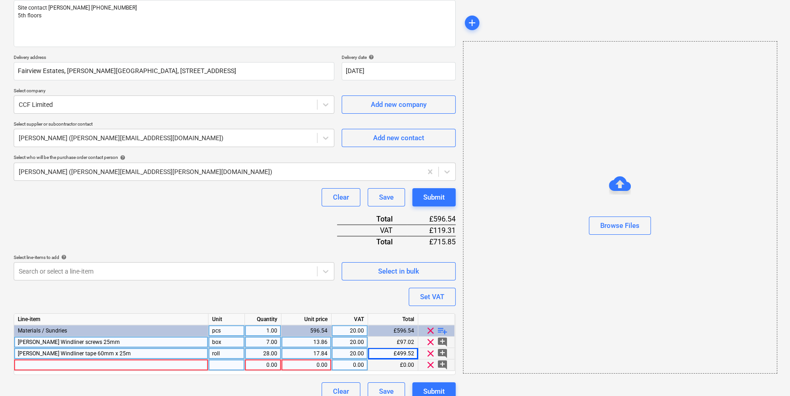
click at [27, 365] on div at bounding box center [111, 364] width 194 height 11
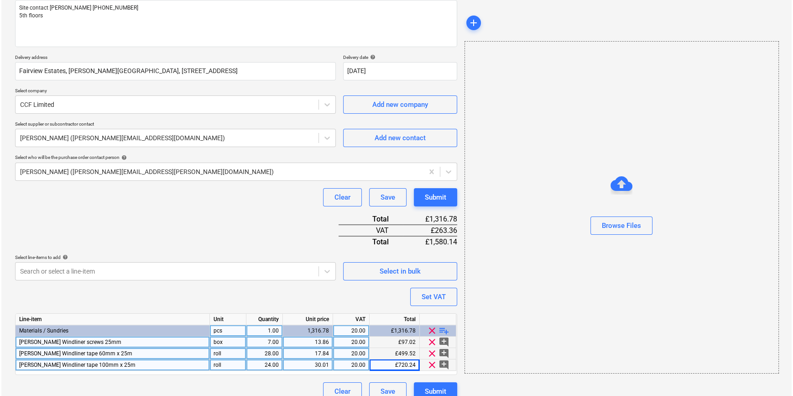
scroll to position [128, 0]
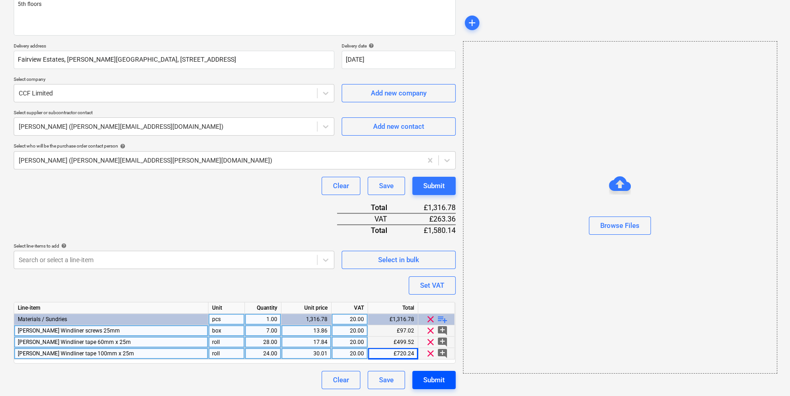
click at [432, 379] on div "Submit" at bounding box center [433, 380] width 21 height 12
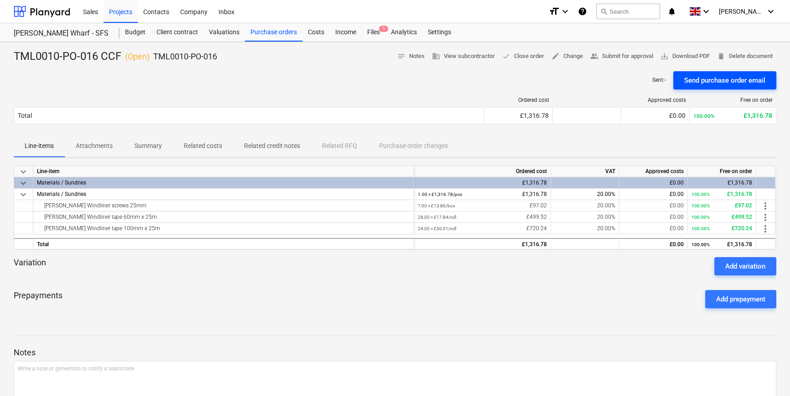
click at [632, 78] on div "Send purchase order email" at bounding box center [724, 80] width 81 height 12
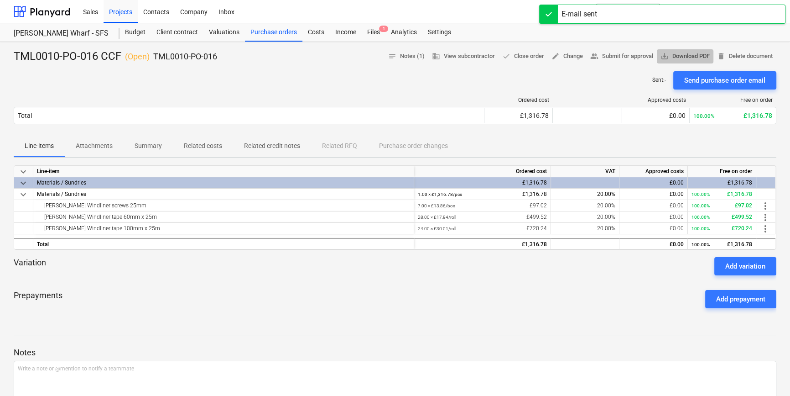
click at [632, 54] on span "save_alt Download PDF" at bounding box center [685, 56] width 49 height 10
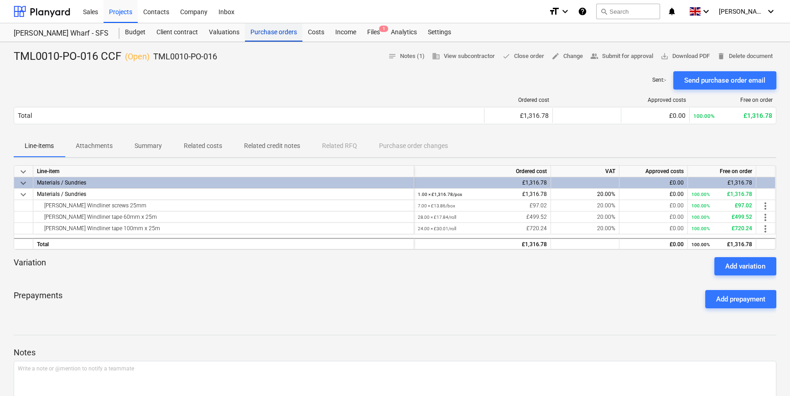
click at [266, 32] on div "Purchase orders" at bounding box center [273, 32] width 57 height 18
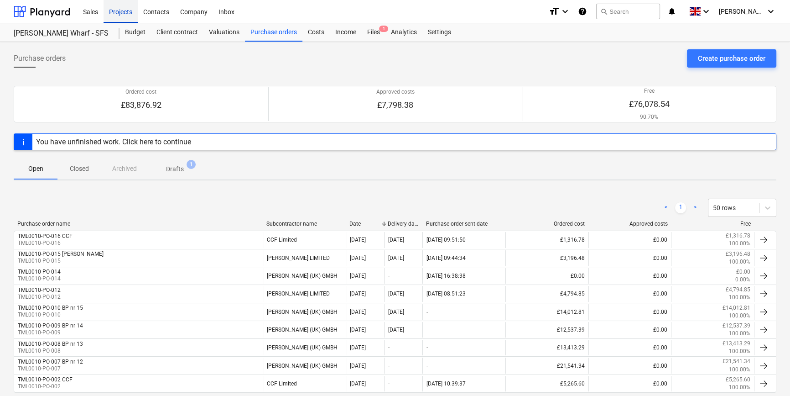
click at [120, 13] on div "Projects" at bounding box center [121, 11] width 34 height 23
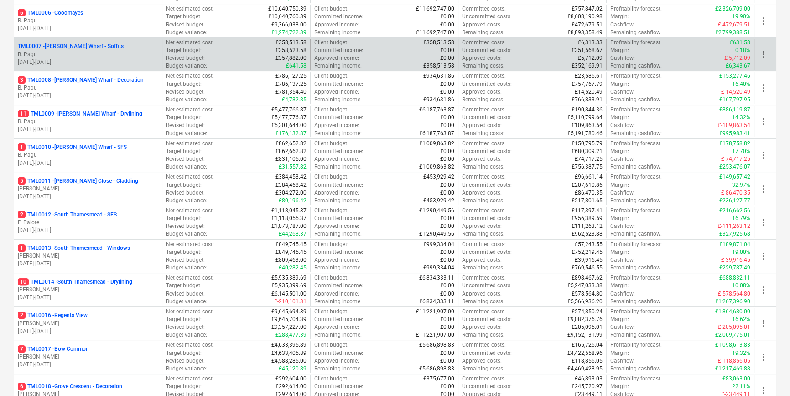
scroll to position [332, 0]
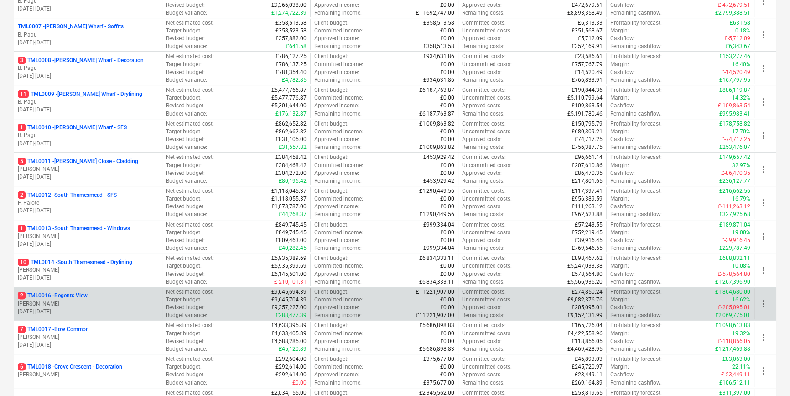
click at [104, 293] on div "2 TML0016 - Regents View" at bounding box center [88, 296] width 141 height 8
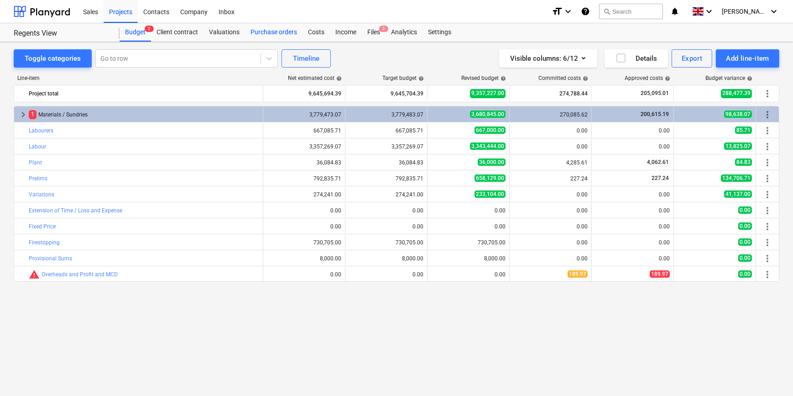
click at [265, 32] on div "Purchase orders" at bounding box center [273, 32] width 57 height 18
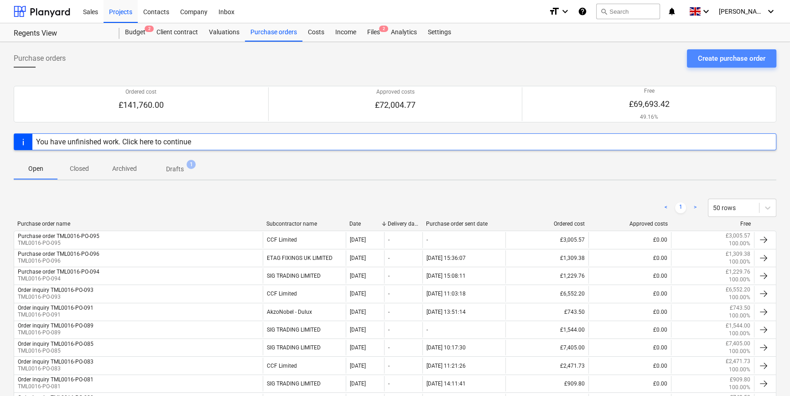
click at [632, 59] on div "Create purchase order" at bounding box center [732, 58] width 68 height 12
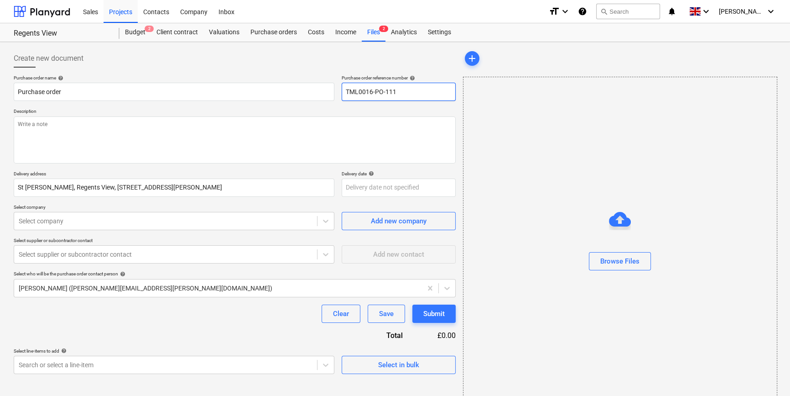
drag, startPoint x: 395, startPoint y: 91, endPoint x: 344, endPoint y: 91, distance: 50.6
click at [344, 91] on input "TML0016-PO-111" at bounding box center [399, 92] width 114 height 18
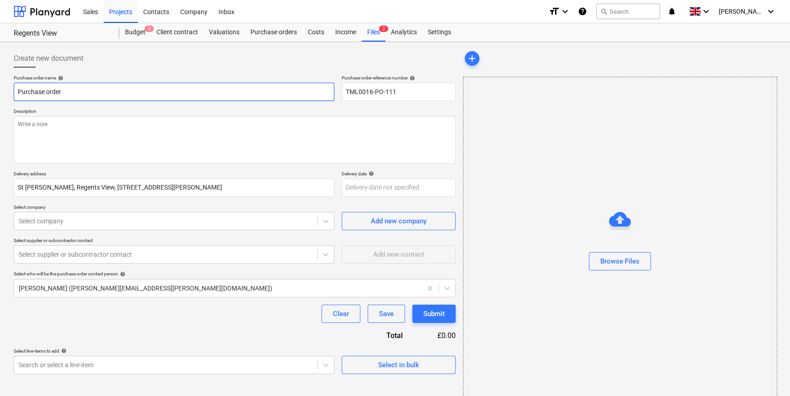
drag, startPoint x: 64, startPoint y: 92, endPoint x: 14, endPoint y: 91, distance: 50.2
click at [14, 91] on input "Purchase order" at bounding box center [174, 92] width 321 height 18
paste input "TML0016-PO-111"
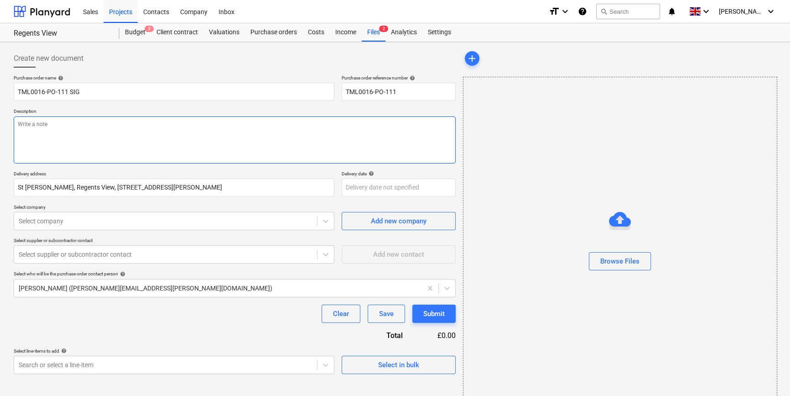
click at [37, 137] on textarea at bounding box center [235, 139] width 442 height 47
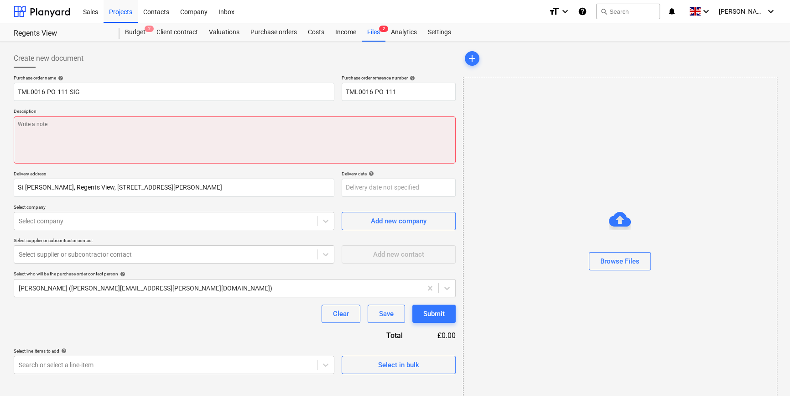
paste textarea "[PERSON_NAME] Fireproofing Supervisor 07456508759"
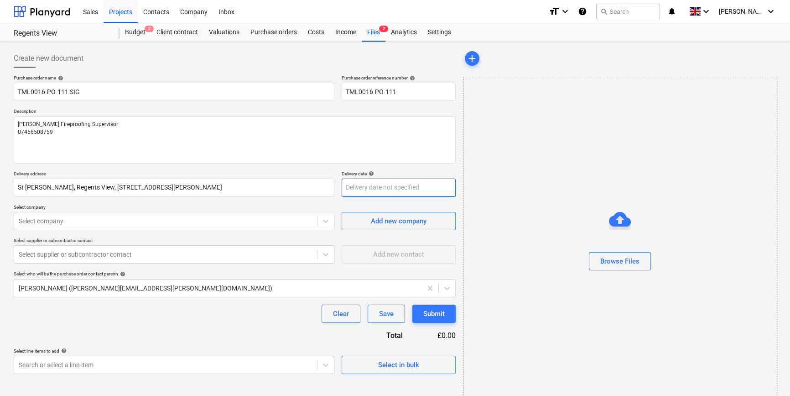
click at [357, 187] on body "Sales Projects Contacts Company Inbox format_size keyboard_arrow_down help sear…" at bounding box center [395, 198] width 790 height 396
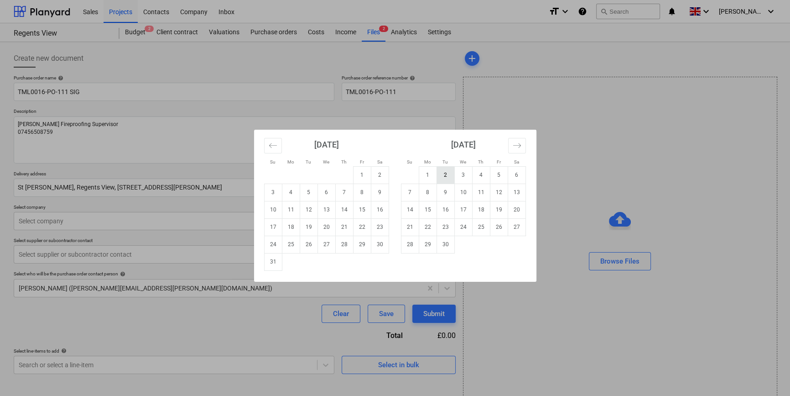
click at [444, 174] on td "2" at bounding box center [446, 174] width 18 height 17
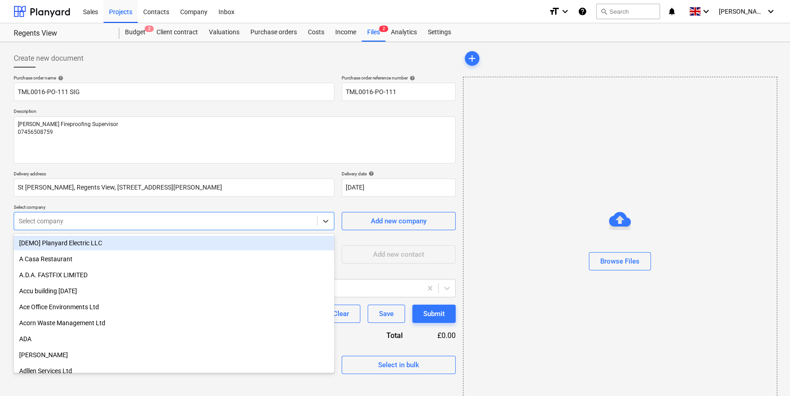
click at [68, 219] on div at bounding box center [166, 220] width 294 height 9
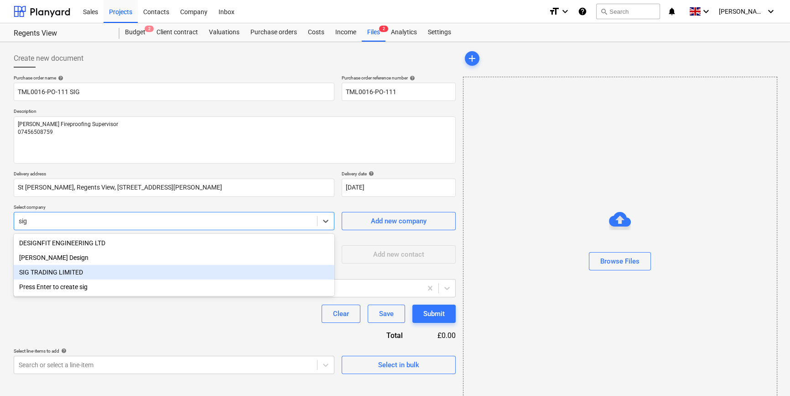
click at [58, 272] on div "SIG TRADING LIMITED" at bounding box center [174, 272] width 321 height 15
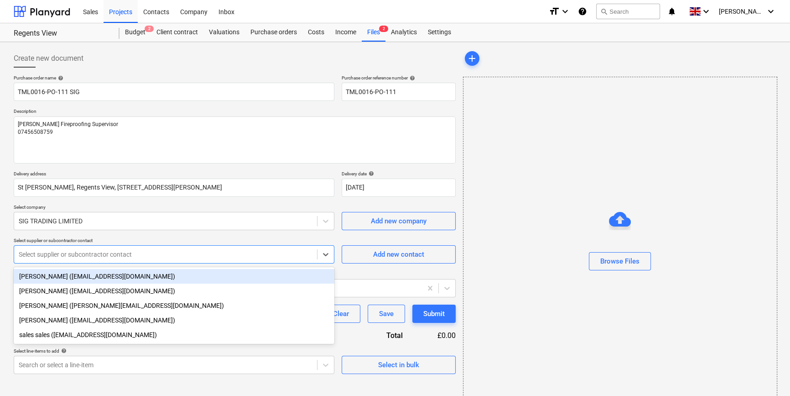
click at [59, 258] on div at bounding box center [166, 254] width 294 height 9
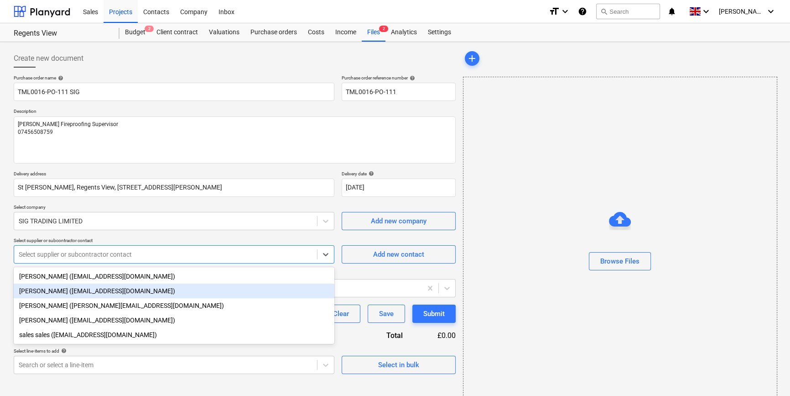
click at [57, 292] on div "[PERSON_NAME] ([EMAIL_ADDRESS][DOMAIN_NAME])" at bounding box center [174, 290] width 321 height 15
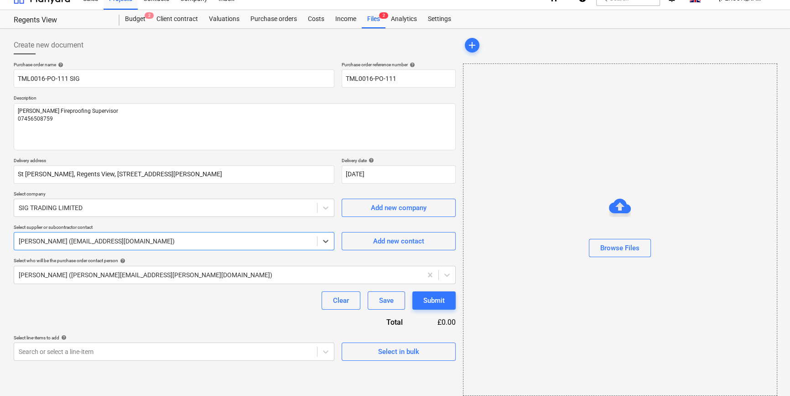
scroll to position [20, 0]
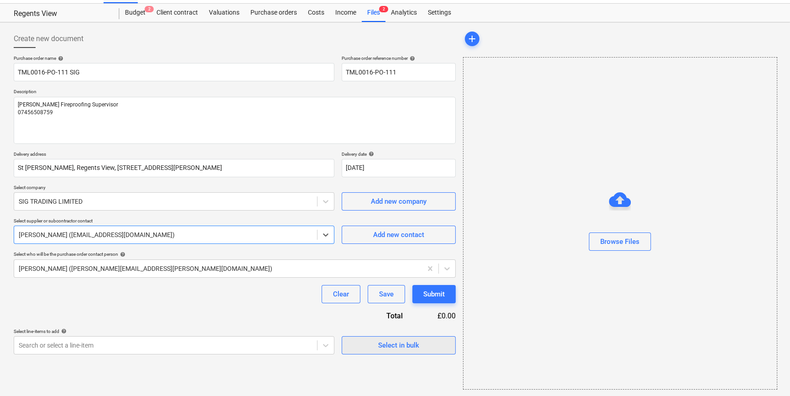
click at [406, 344] on div "Select in bulk" at bounding box center [398, 345] width 41 height 12
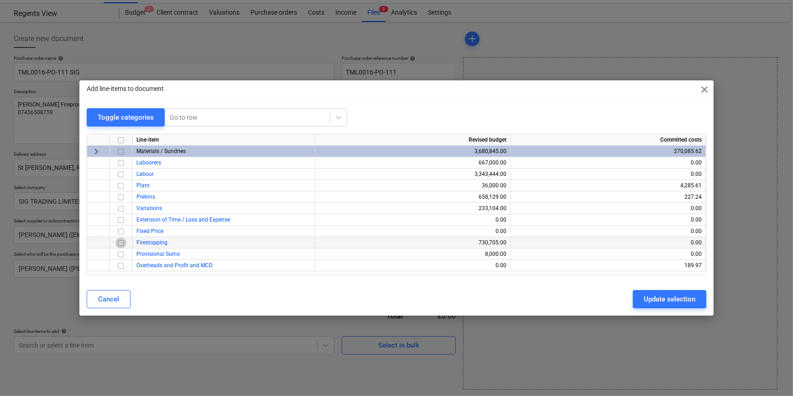
click at [120, 243] on input "checkbox" at bounding box center [120, 242] width 11 height 11
click at [632, 303] on div "Update selection" at bounding box center [670, 299] width 52 height 12
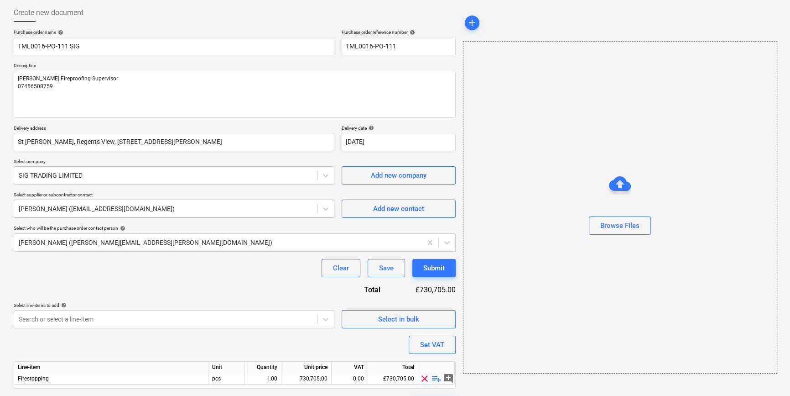
scroll to position [71, 0]
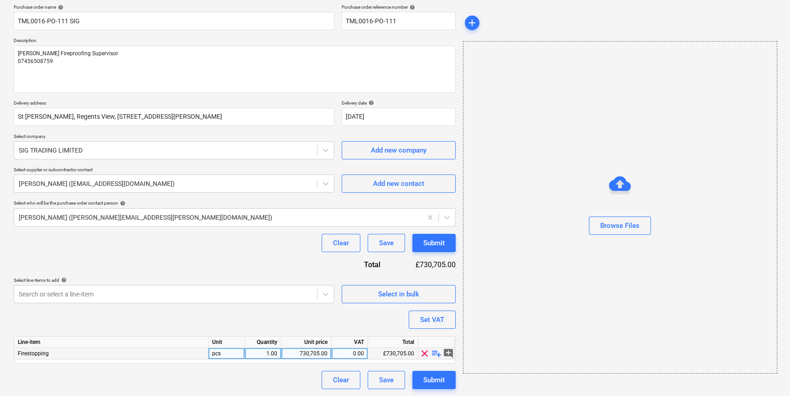
click at [435, 354] on span "playlist_add" at bounding box center [436, 353] width 11 height 11
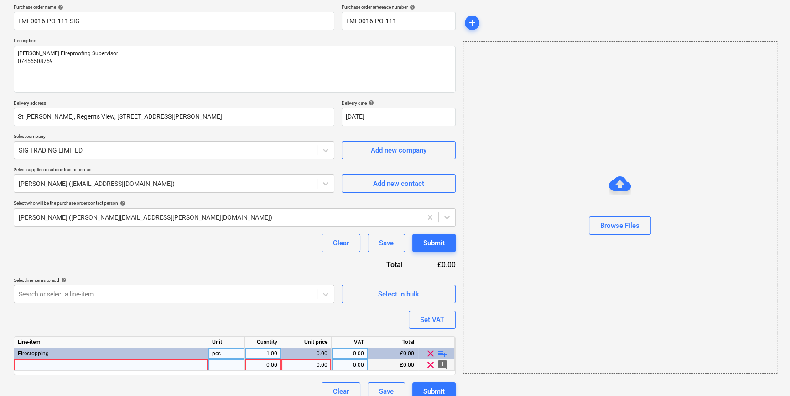
click at [50, 364] on div at bounding box center [111, 364] width 194 height 11
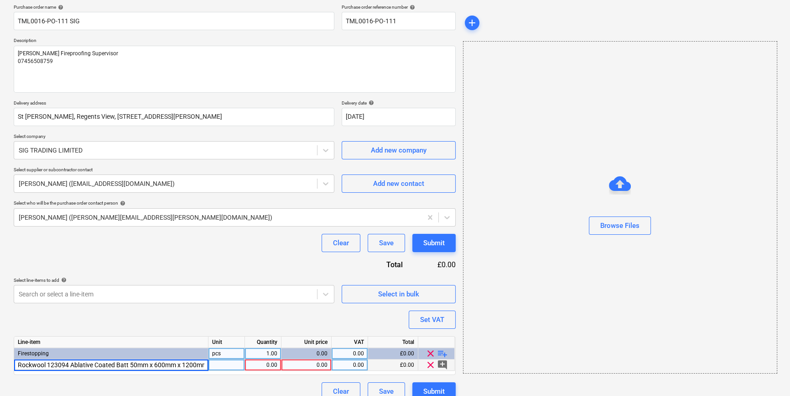
scroll to position [0, 4]
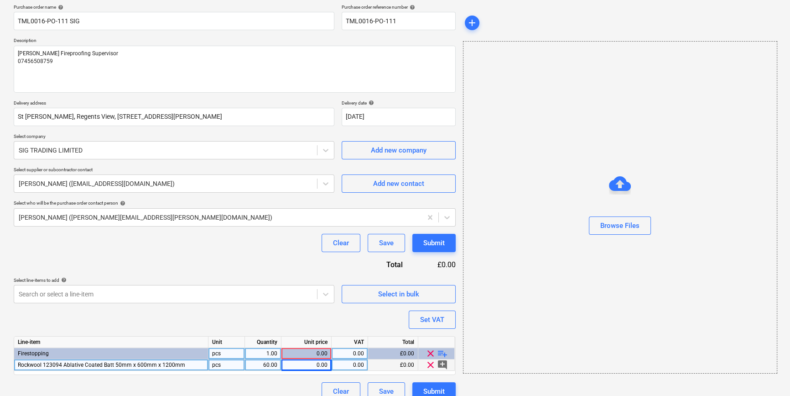
click at [312, 364] on div "0.00" at bounding box center [306, 364] width 42 height 11
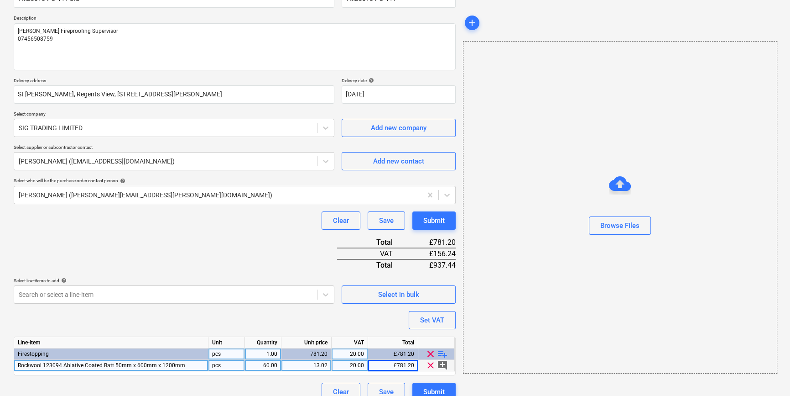
scroll to position [105, 0]
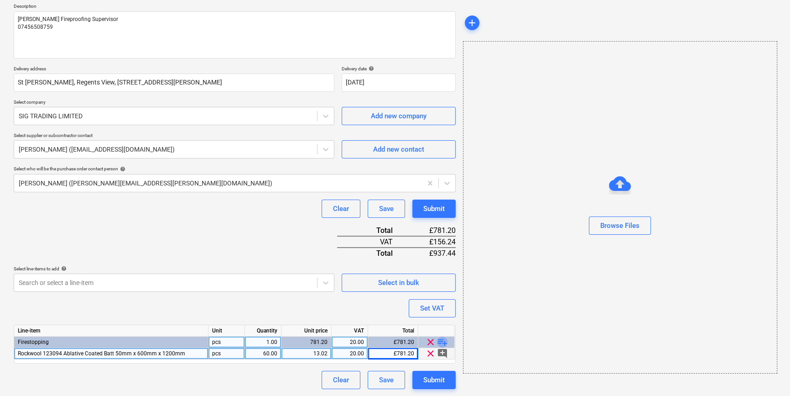
click at [437, 339] on span "playlist_add" at bounding box center [442, 341] width 11 height 11
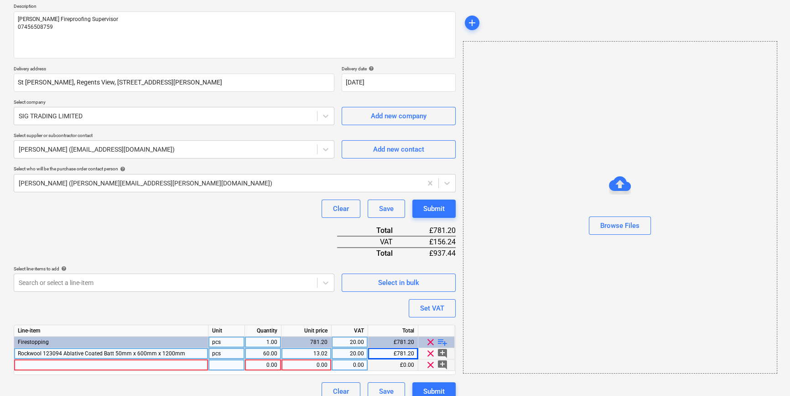
click at [42, 365] on div at bounding box center [111, 364] width 194 height 11
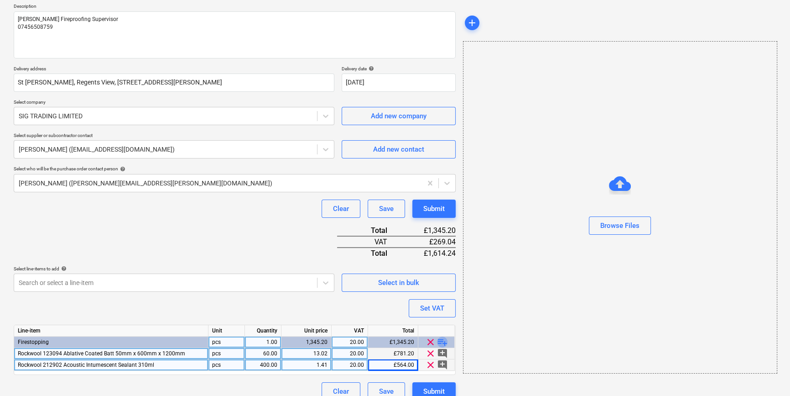
click at [442, 340] on span "playlist_add" at bounding box center [442, 341] width 11 height 11
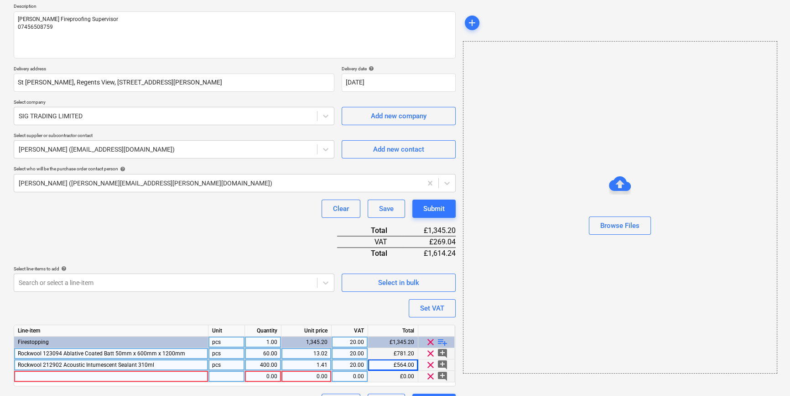
click at [39, 375] on div at bounding box center [111, 375] width 194 height 11
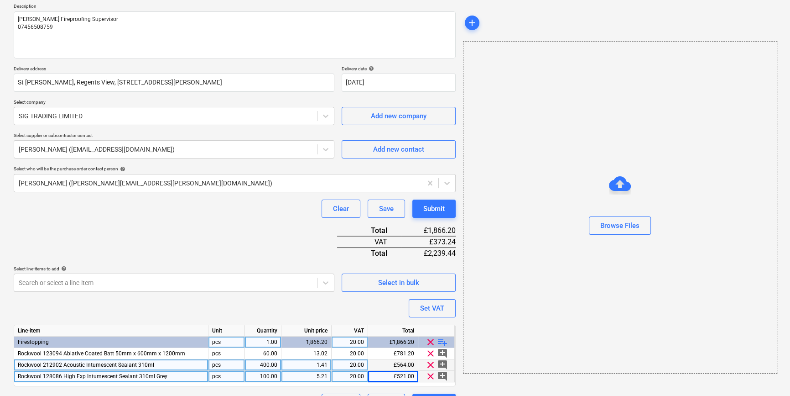
scroll to position [128, 0]
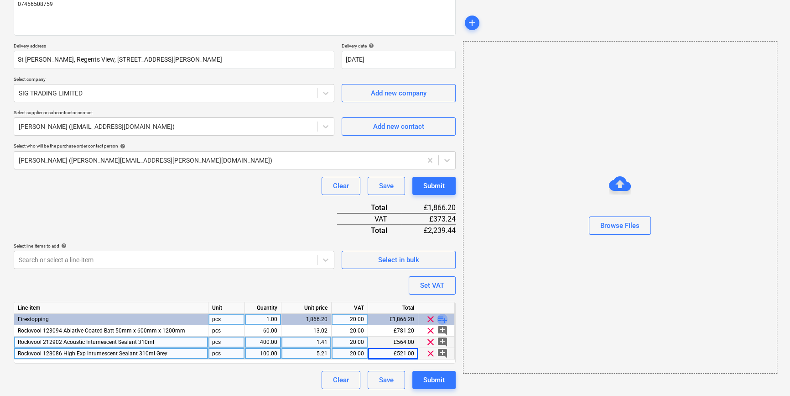
click at [442, 318] on span "playlist_add" at bounding box center [442, 318] width 11 height 11
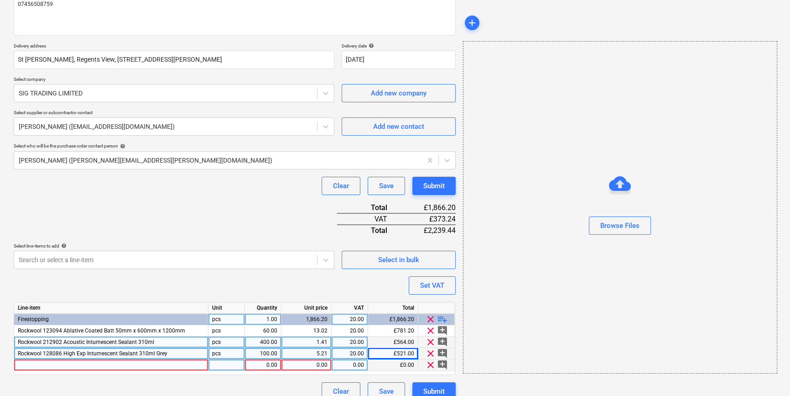
click at [32, 366] on div at bounding box center [111, 364] width 194 height 11
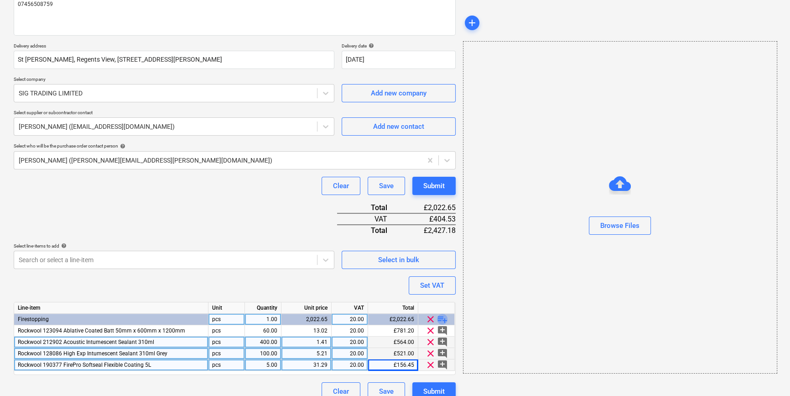
click at [439, 315] on span "playlist_add" at bounding box center [442, 318] width 11 height 11
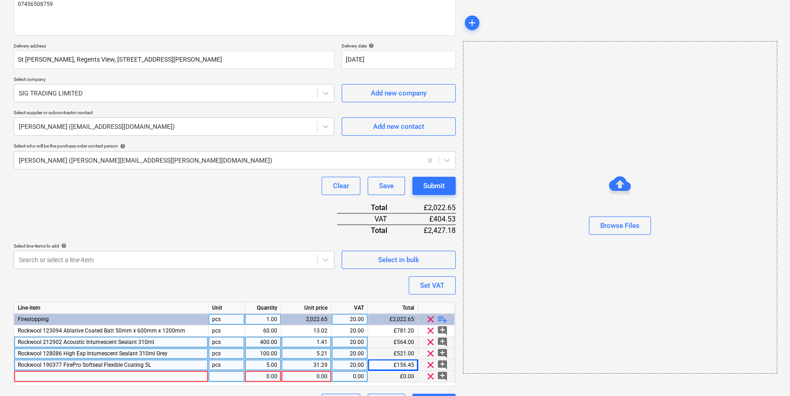
click at [36, 374] on div at bounding box center [111, 375] width 194 height 11
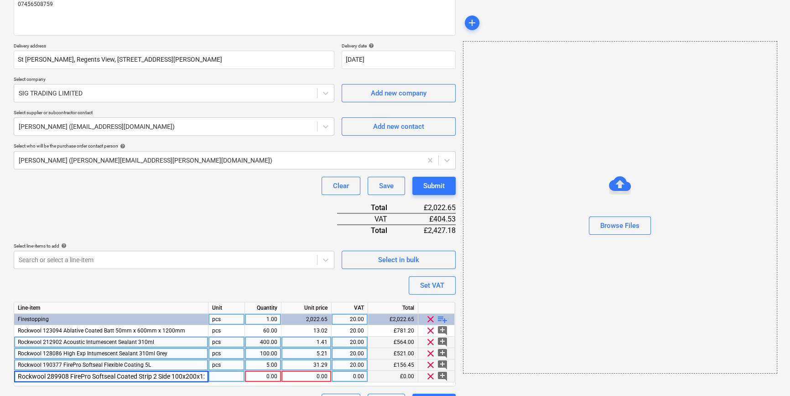
scroll to position [0, 22]
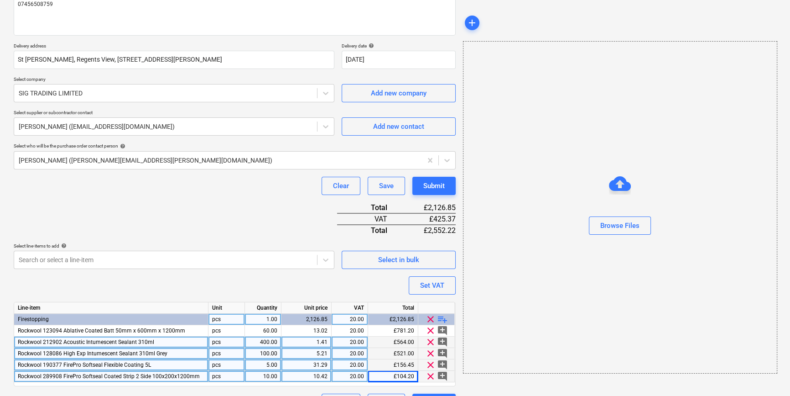
click at [441, 319] on span "playlist_add" at bounding box center [442, 318] width 11 height 11
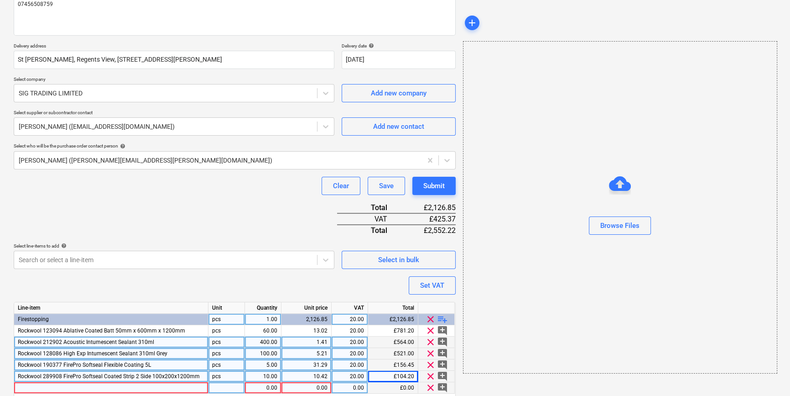
click at [35, 384] on div at bounding box center [111, 387] width 194 height 11
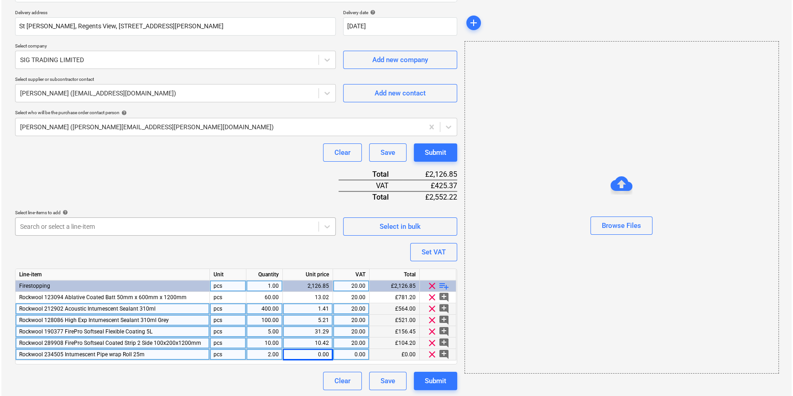
scroll to position [162, 0]
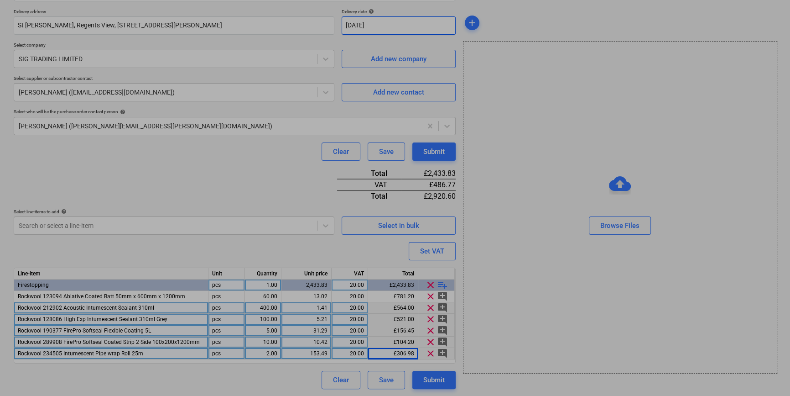
click at [396, 19] on body "Sales Projects Contacts Company Inbox format_size keyboard_arrow_down help sear…" at bounding box center [395, 36] width 790 height 396
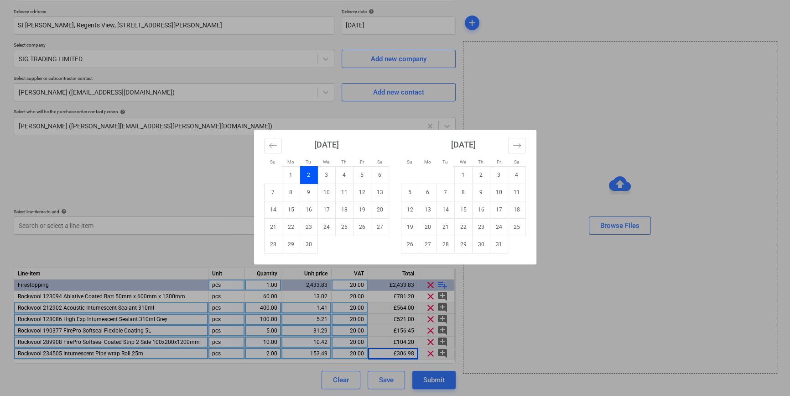
click at [545, 115] on div "Su Mo Tu We Th Fr Sa Su Mo Tu We Th Fr Sa [DATE] 1 2 3 4 5 6 7 8 9 10 11 12 13 …" at bounding box center [395, 198] width 790 height 396
drag, startPoint x: 383, startPoint y: 25, endPoint x: 339, endPoint y: 25, distance: 43.8
click at [339, 25] on body "Sales Projects Contacts Company Inbox format_size keyboard_arrow_down help sear…" at bounding box center [395, 36] width 790 height 396
click at [582, 80] on div "Su Mo Tu We Th Fr Sa Su Mo Tu We Th Fr Sa [DATE] 1 2 3 4 5 6 7 8 9 10 11 12 13 …" at bounding box center [395, 198] width 790 height 396
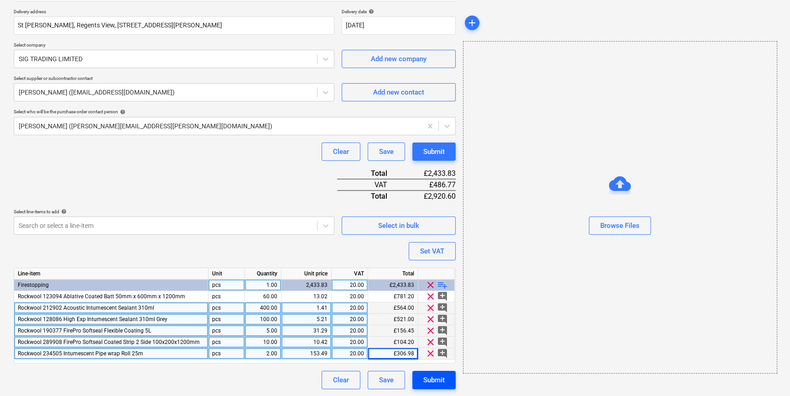
click at [436, 379] on div "Submit" at bounding box center [433, 380] width 21 height 12
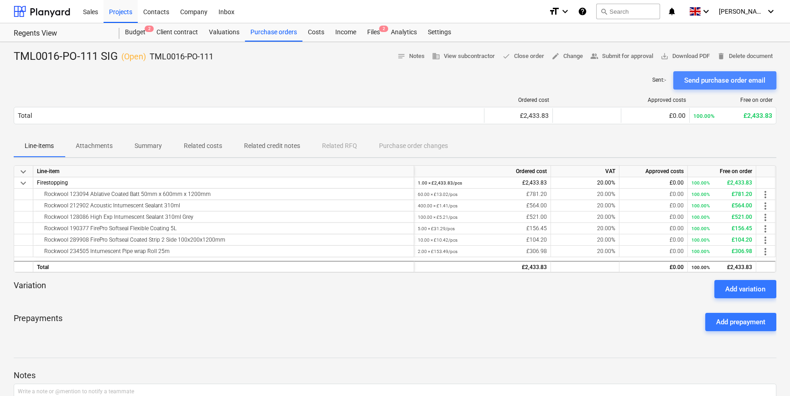
click at [695, 81] on div "Send purchase order email" at bounding box center [724, 80] width 81 height 12
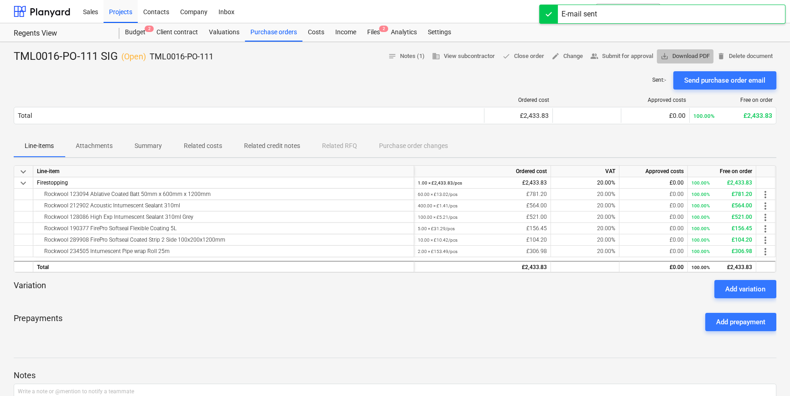
click at [690, 57] on span "save_alt Download PDF" at bounding box center [685, 56] width 49 height 10
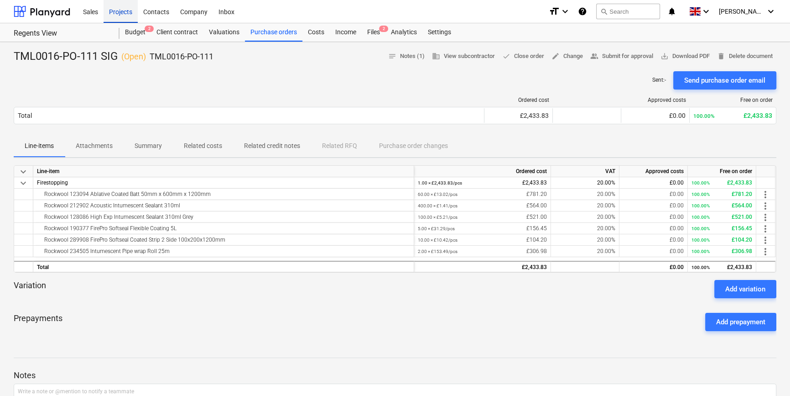
click at [115, 12] on div "Projects" at bounding box center [121, 11] width 34 height 23
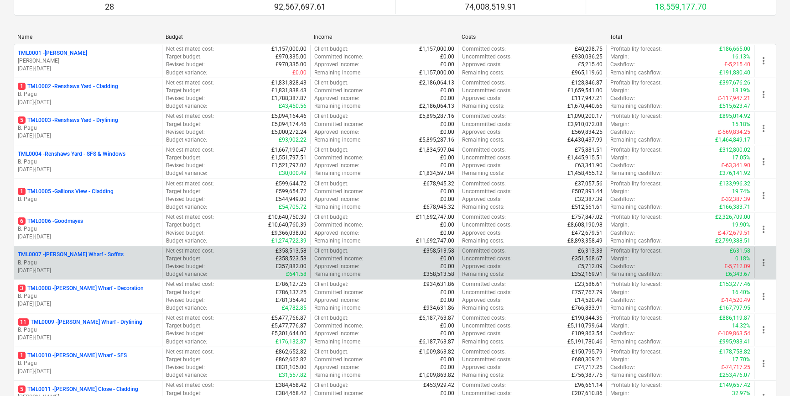
scroll to position [124, 0]
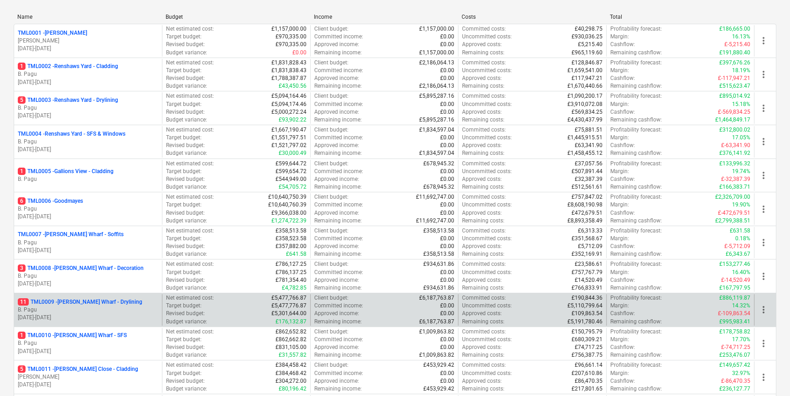
click at [115, 308] on p "B. Pagu" at bounding box center [88, 310] width 141 height 8
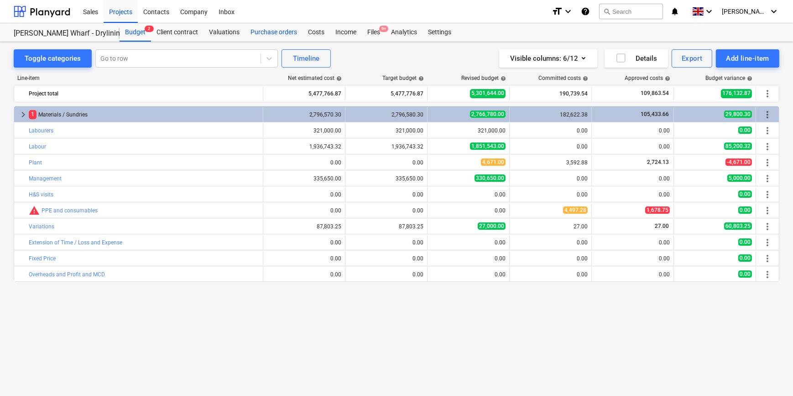
click at [267, 34] on div "Purchase orders" at bounding box center [273, 32] width 57 height 18
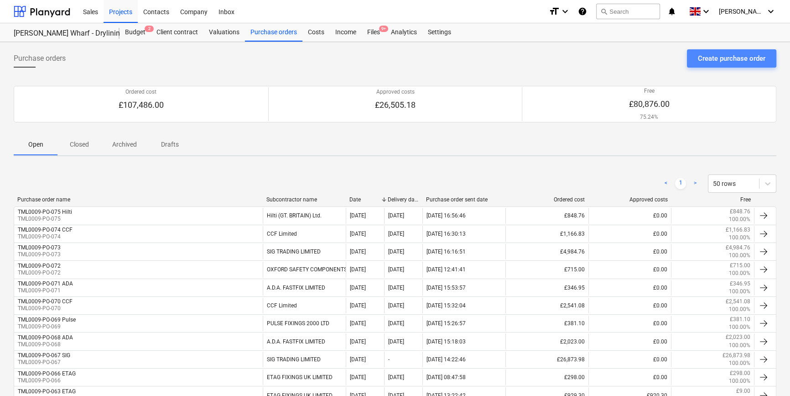
click at [713, 56] on div "Create purchase order" at bounding box center [732, 58] width 68 height 12
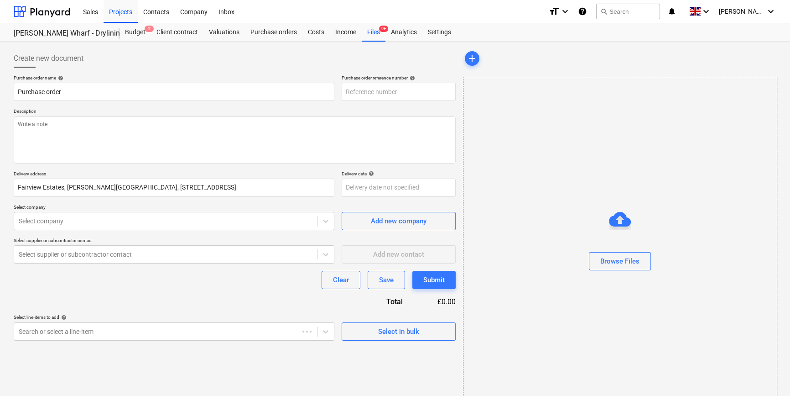
type textarea "x"
type input "TML0009-PO-077"
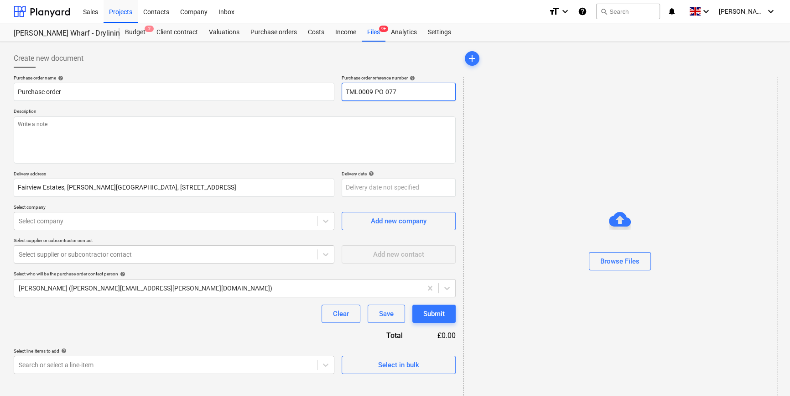
drag, startPoint x: 398, startPoint y: 89, endPoint x: 350, endPoint y: 92, distance: 48.4
click at [337, 92] on div "Purchase order name help Purchase order Purchase order reference number help TM…" at bounding box center [235, 88] width 442 height 26
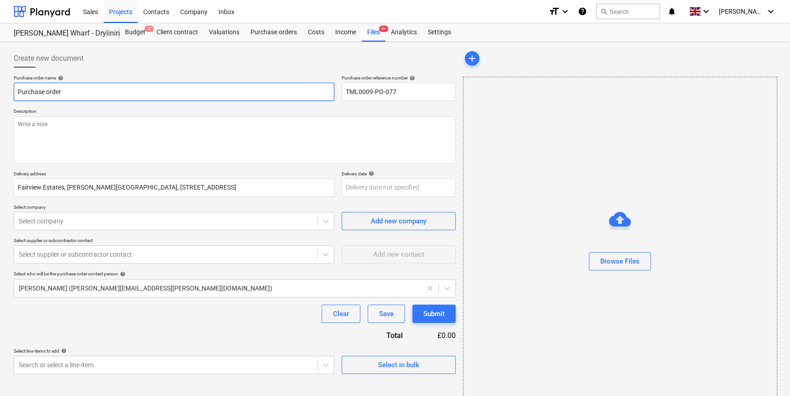
drag, startPoint x: 64, startPoint y: 92, endPoint x: 11, endPoint y: 93, distance: 52.5
click at [11, 93] on div "Create new document Purchase order name help Purchase order Purchase order refe…" at bounding box center [234, 229] width 449 height 367
type textarea "x"
paste input "TML0009-PO-077"
type textarea "x"
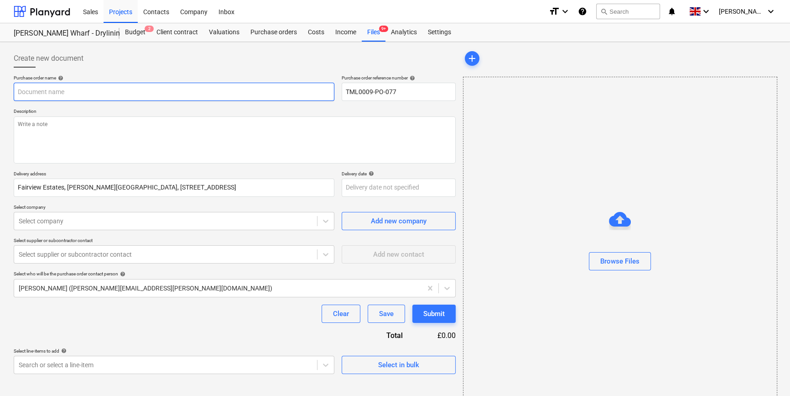
type input "TML0009-PO-077"
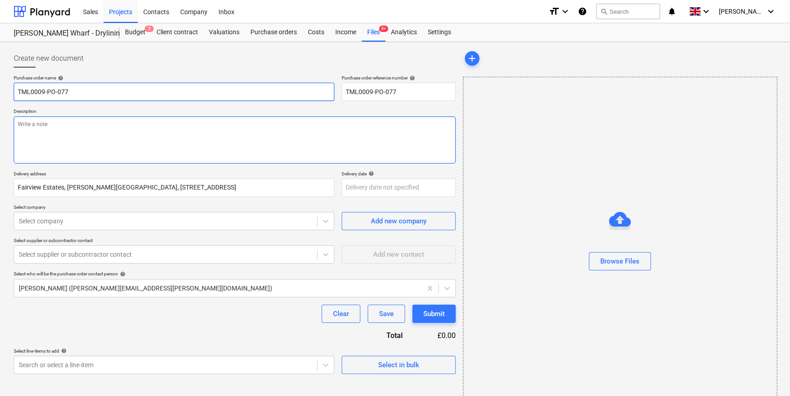
type textarea "x"
type input "TML0009-PO-077"
type textarea "x"
type input "TML0009-PO-077 C"
type textarea "x"
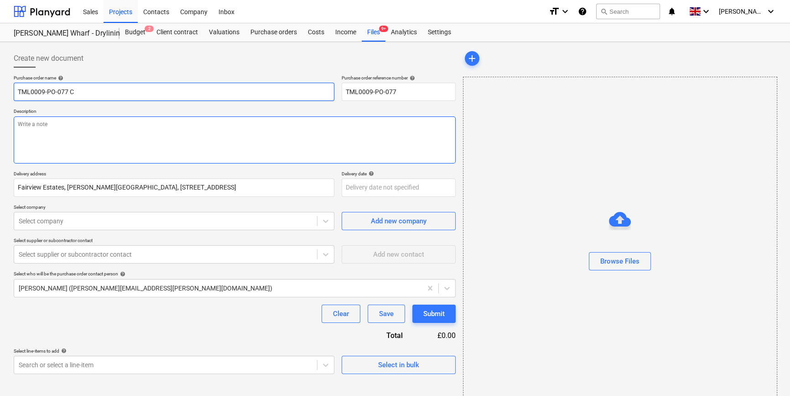
type input "TML0009-PO-077 CC"
type textarea "x"
type input "TML0009-PO-077 CCF"
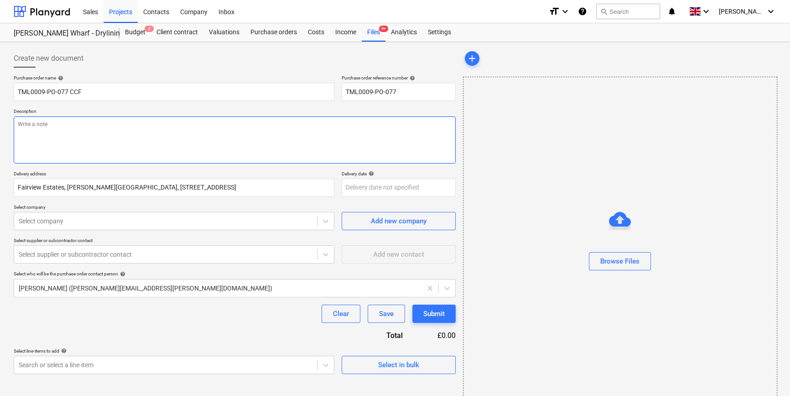
click at [35, 140] on textarea at bounding box center [235, 139] width 442 height 47
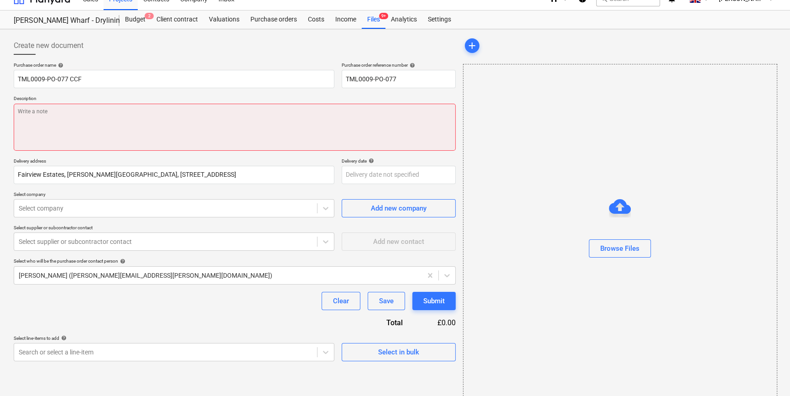
scroll to position [20, 0]
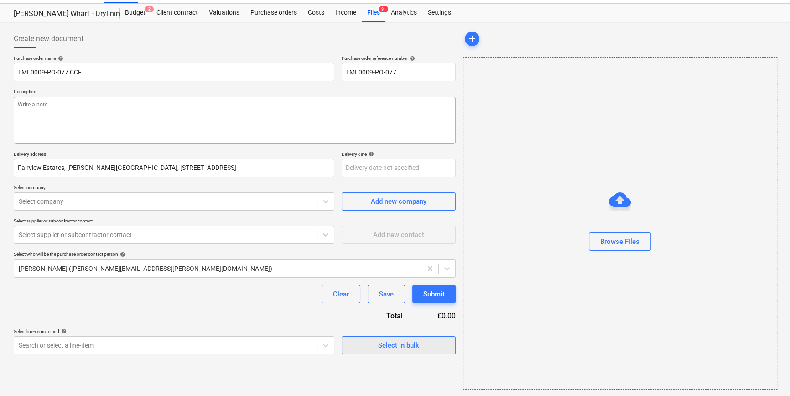
click at [399, 347] on div "Select in bulk" at bounding box center [398, 345] width 41 height 12
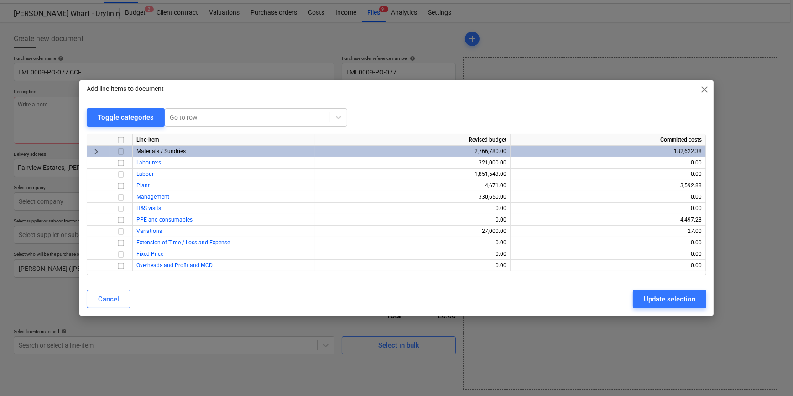
click at [119, 151] on input "checkbox" at bounding box center [120, 151] width 11 height 11
click at [645, 301] on div "Update selection" at bounding box center [670, 299] width 52 height 12
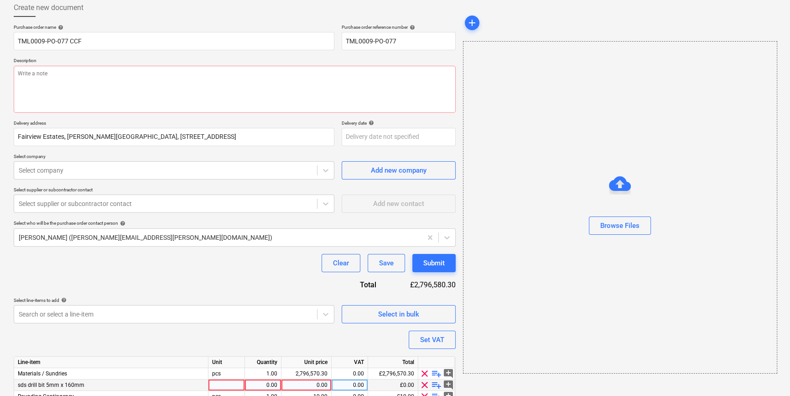
scroll to position [94, 0]
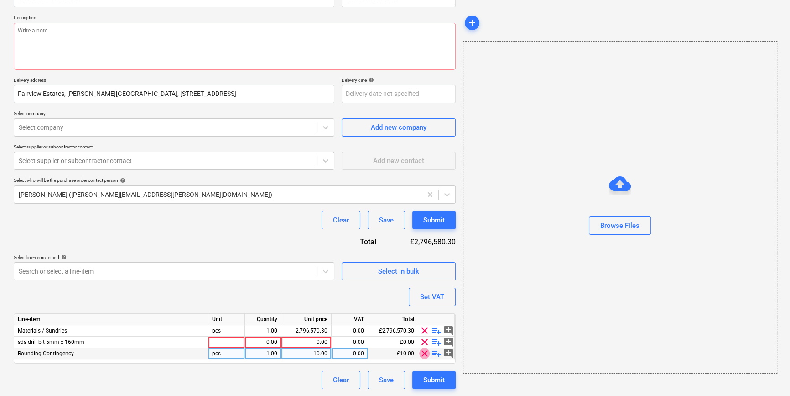
click at [422, 352] on span "clear" at bounding box center [424, 353] width 11 height 11
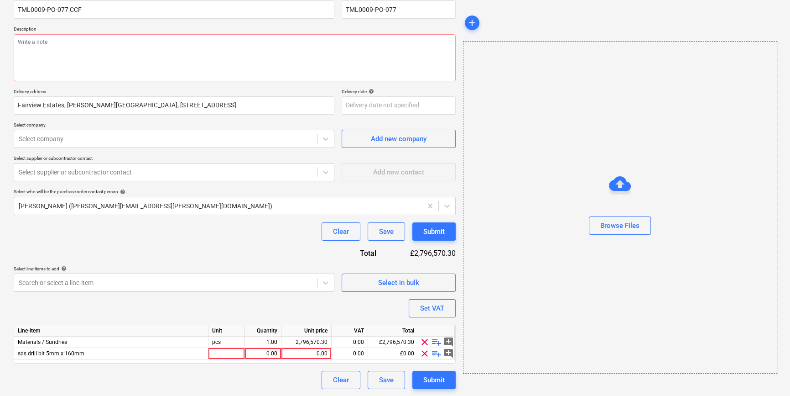
click at [422, 352] on span "clear" at bounding box center [424, 353] width 11 height 11
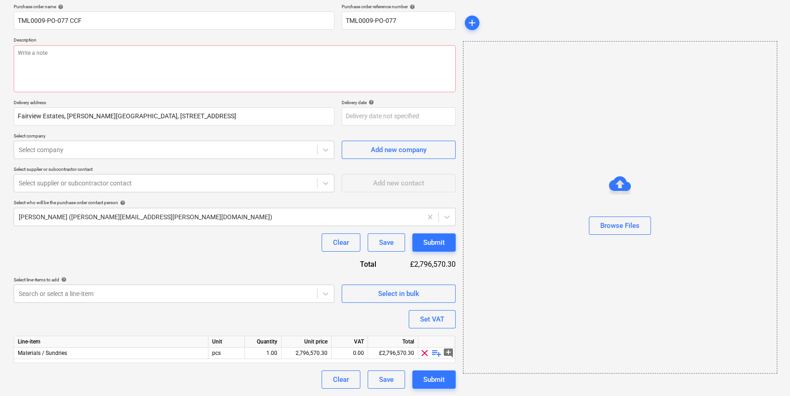
scroll to position [71, 0]
click at [433, 354] on span "playlist_add" at bounding box center [436, 353] width 11 height 11
type textarea "x"
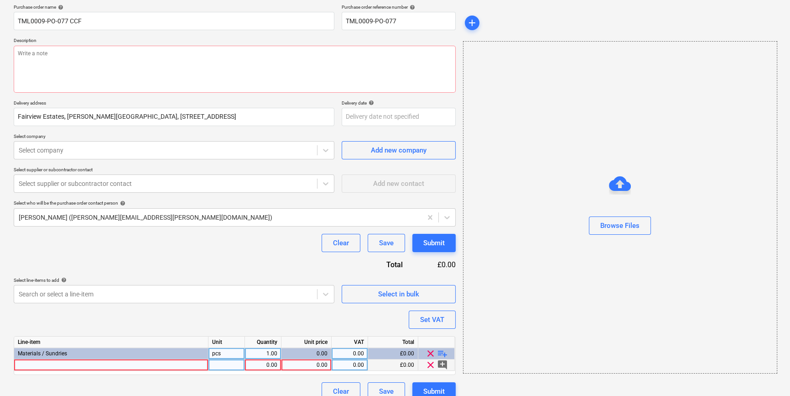
click at [36, 365] on div at bounding box center [111, 364] width 194 height 11
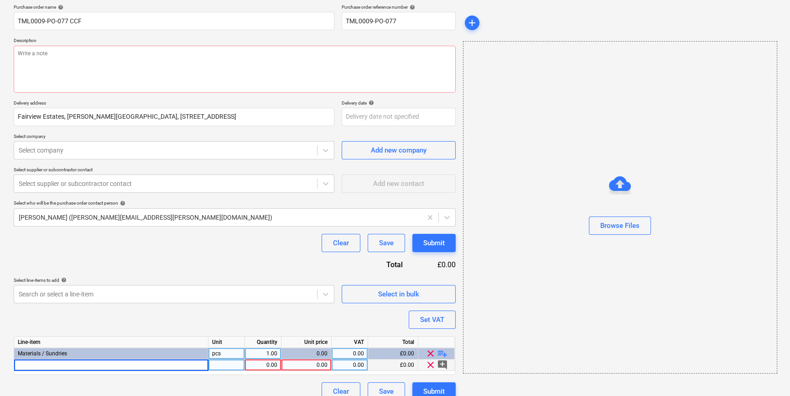
type input "Knauf 35mm collated drywall screws (1000)"
type textarea "x"
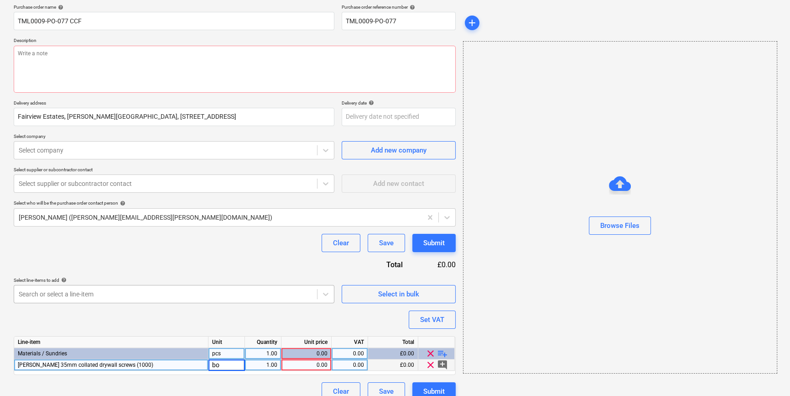
type input "box"
type textarea "x"
type input "39"
type textarea "x"
type input "14.23"
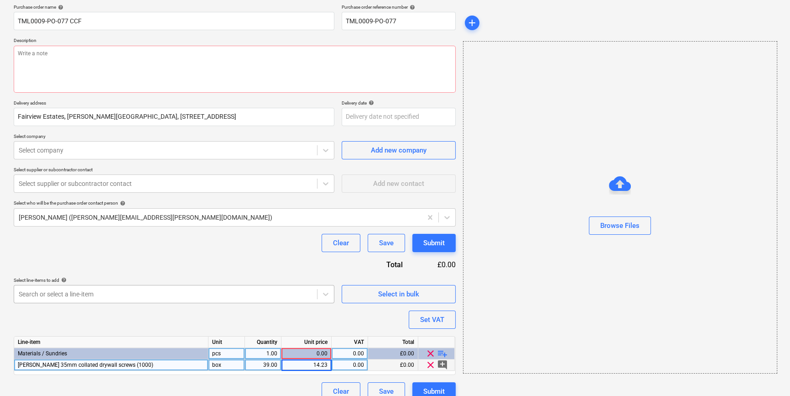
type textarea "x"
type input "20"
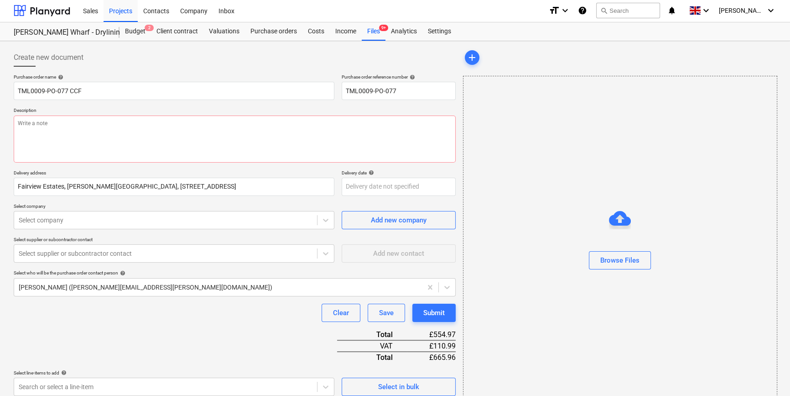
scroll to position [0, 0]
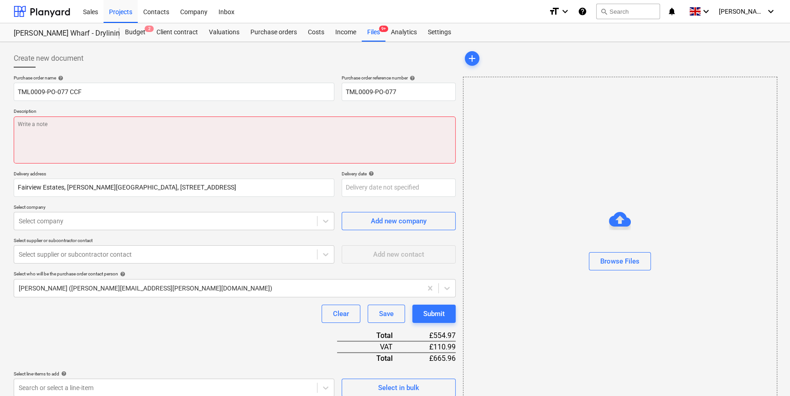
paste textarea "Site contact Andrei Antonita 07502288908"
type textarea "x"
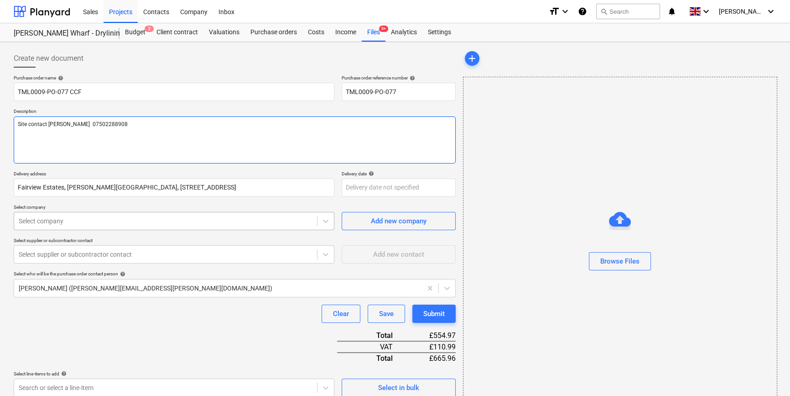
type textarea "Site contact Andrei Antonita 07502288908"
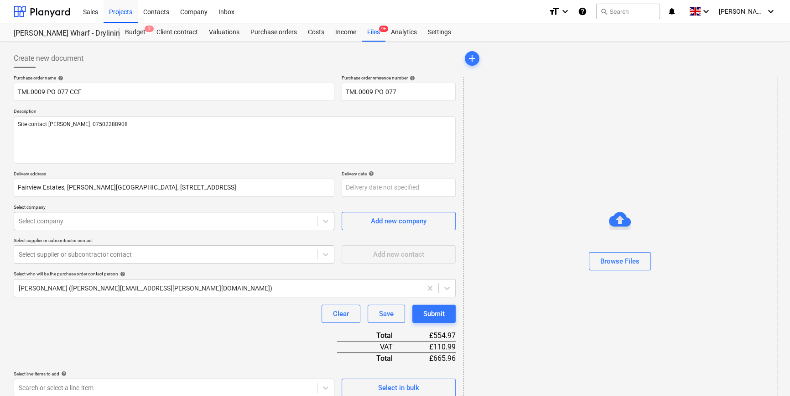
type textarea "x"
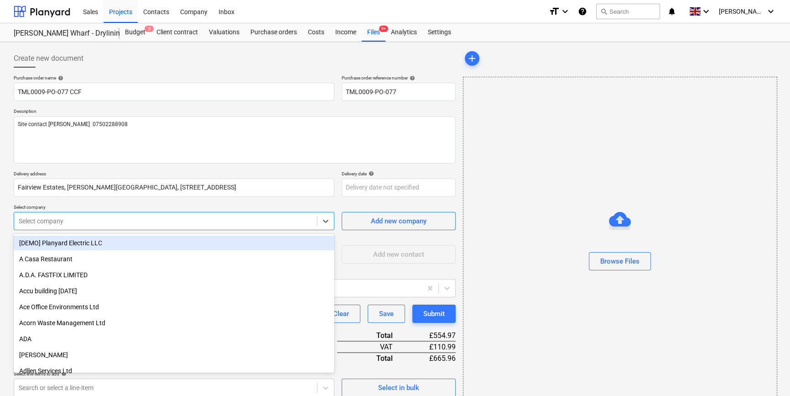
click at [54, 218] on div at bounding box center [166, 220] width 294 height 9
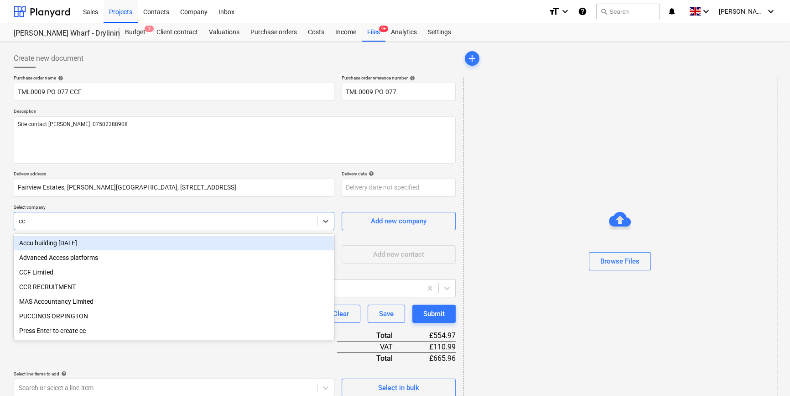
type input "ccf"
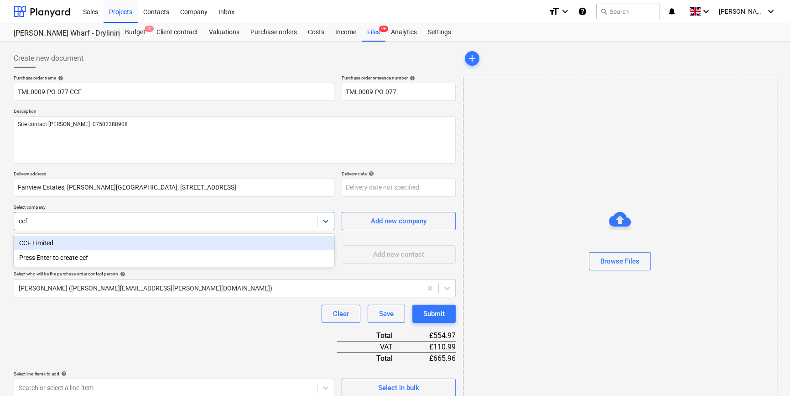
click at [43, 244] on div "CCF Limited" at bounding box center [174, 242] width 321 height 15
type textarea "x"
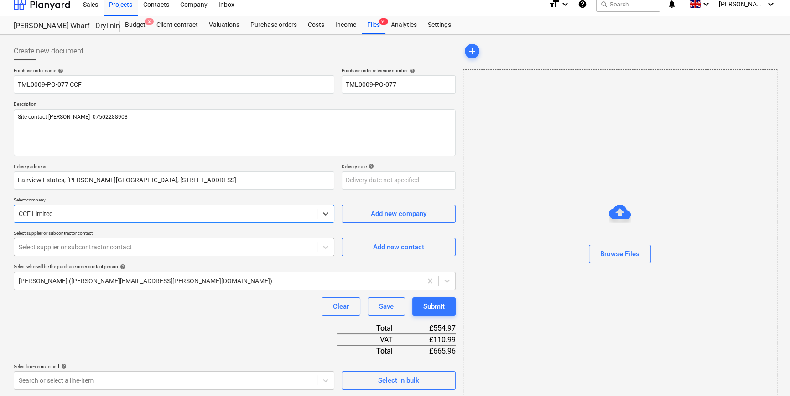
click at [47, 257] on div "Purchase order name help TML0009-PO-077 CCF Purchase order reference number hel…" at bounding box center [235, 277] width 442 height 419
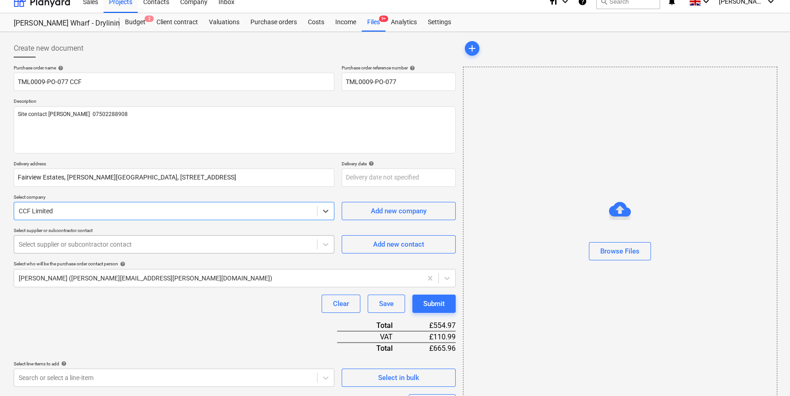
scroll to position [12, 0]
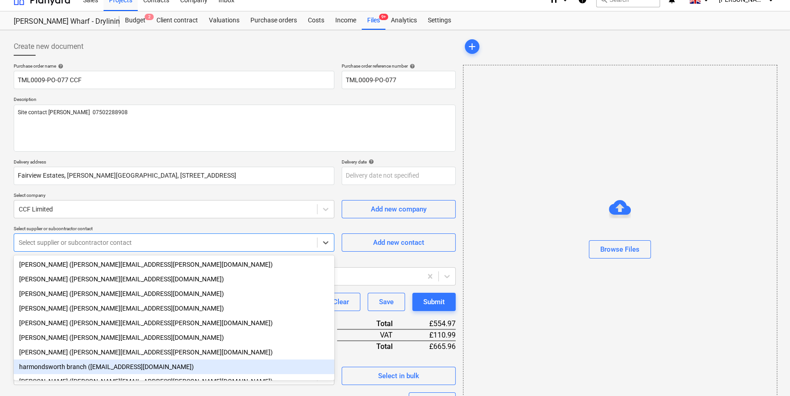
click at [41, 367] on div "harmondsworth branch ([EMAIL_ADDRESS][DOMAIN_NAME])" at bounding box center [174, 366] width 321 height 15
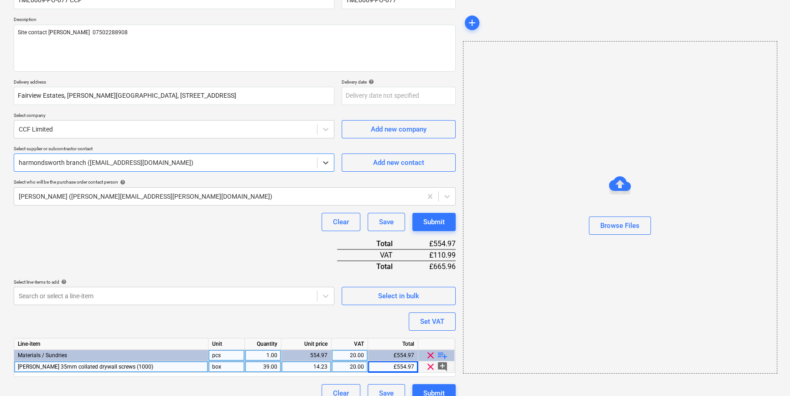
scroll to position [95, 0]
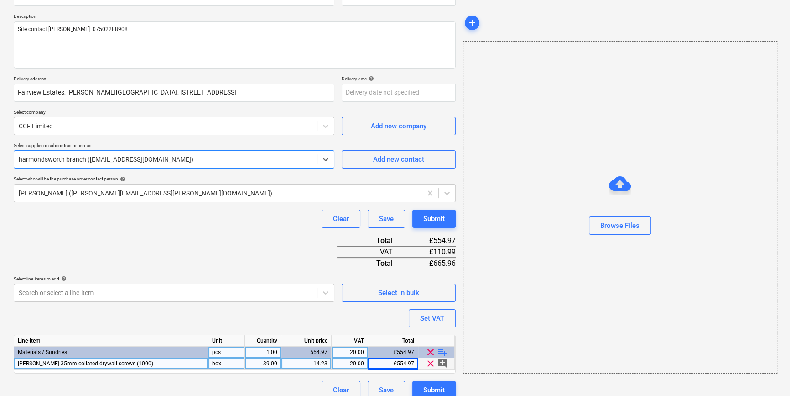
type textarea "x"
click at [259, 364] on div "39.00" at bounding box center [263, 363] width 29 height 11
type input "40"
click at [318, 360] on div "14.23" at bounding box center [306, 363] width 42 height 11
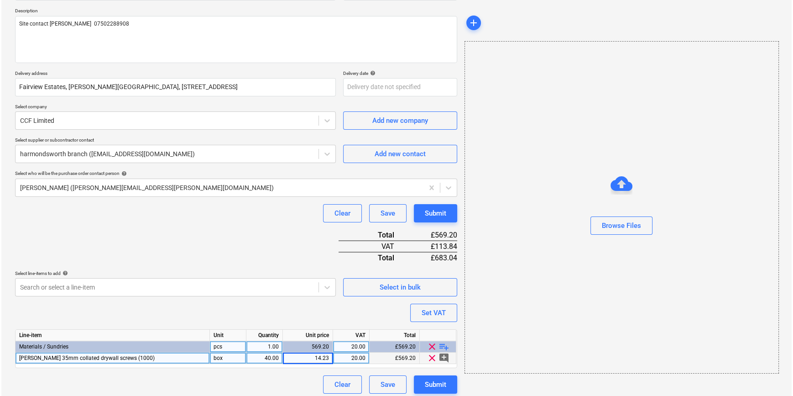
scroll to position [105, 0]
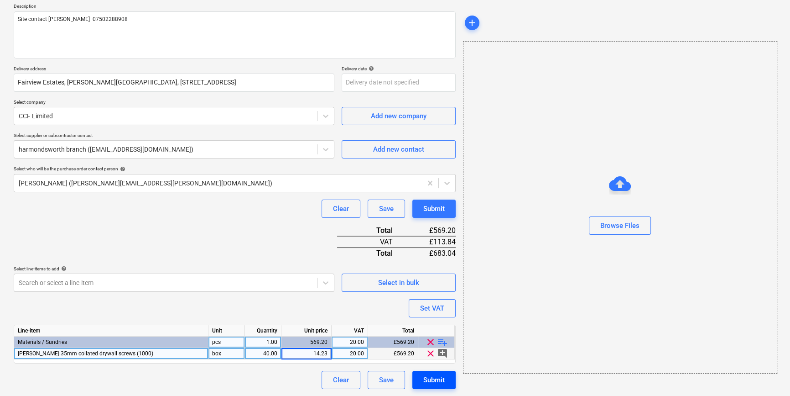
click at [440, 378] on div "Submit" at bounding box center [433, 380] width 21 height 12
type textarea "x"
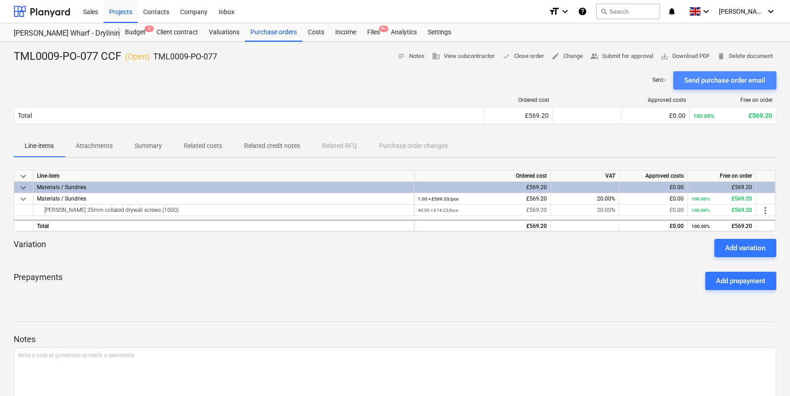
click at [721, 78] on div "Send purchase order email" at bounding box center [724, 80] width 81 height 12
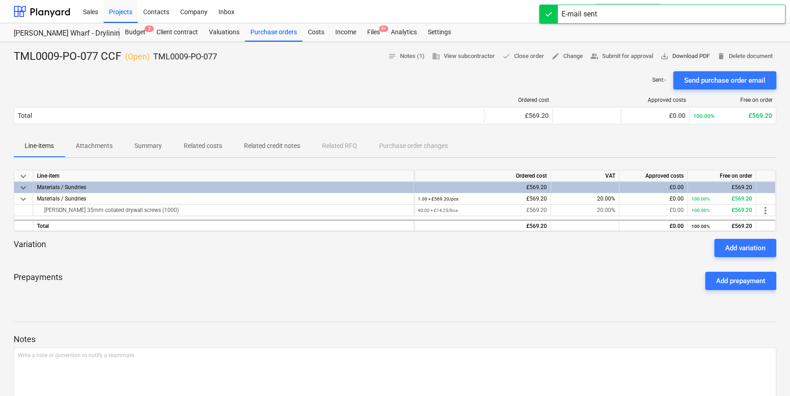
click at [692, 55] on span "save_alt Download PDF" at bounding box center [685, 56] width 49 height 10
